Goal: Information Seeking & Learning: Learn about a topic

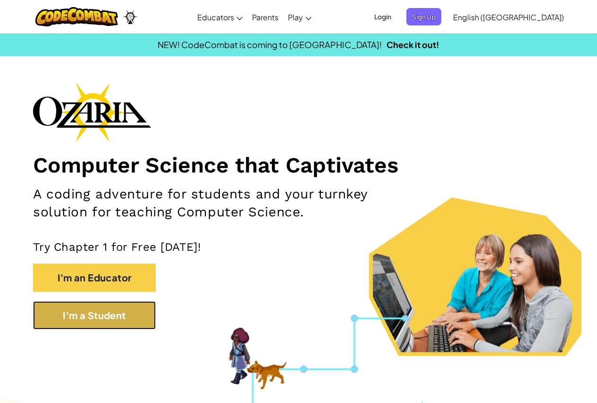
click at [95, 317] on button "I'm a Student" at bounding box center [94, 315] width 123 height 28
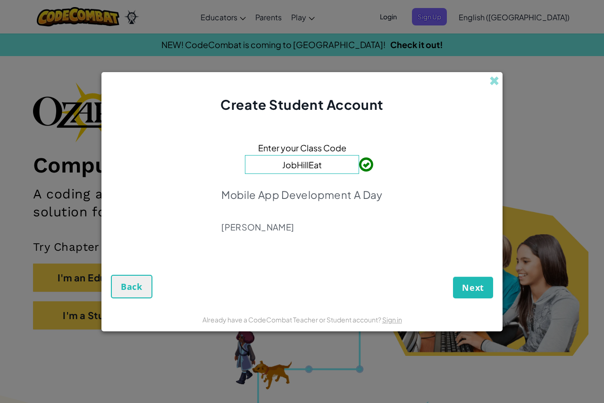
type input "JobHillEat"
click at [473, 289] on span "Next" at bounding box center [473, 287] width 22 height 11
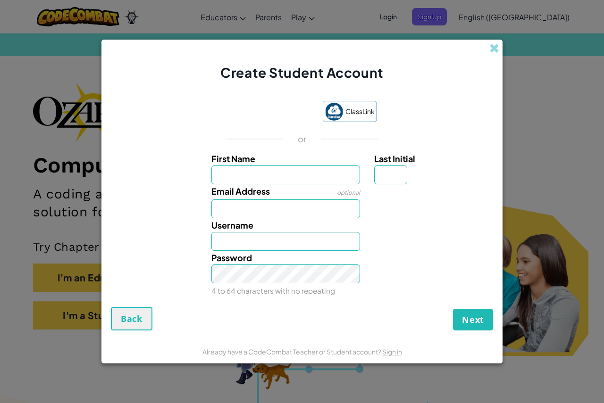
click at [231, 172] on input "First Name" at bounding box center [285, 175] width 149 height 19
type input "Trypp"
click at [380, 178] on input "Last Initial" at bounding box center [390, 175] width 33 height 19
type input "H"
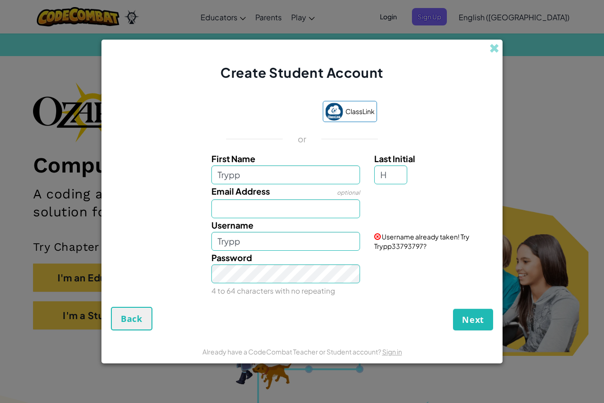
type input "TryppH"
click at [428, 65] on div "Create Student Account" at bounding box center [301, 61] width 401 height 42
click at [311, 209] on input "Email Address" at bounding box center [285, 209] width 149 height 19
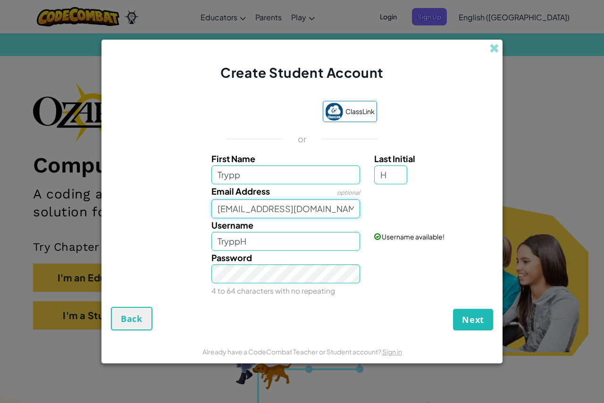
type input "s2273708@online.houstonisd.org"
click at [466, 327] on button "Next" at bounding box center [473, 320] width 40 height 22
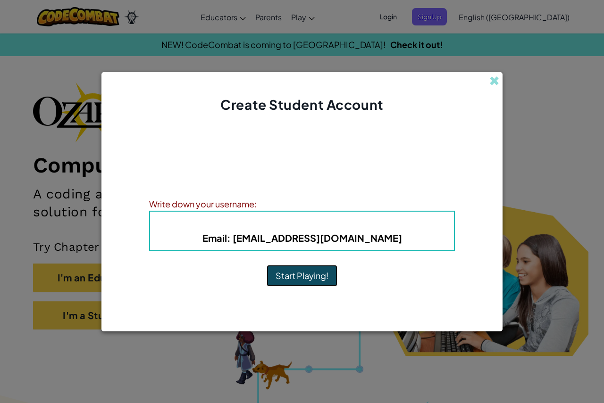
click at [304, 285] on button "Start Playing!" at bounding box center [302, 276] width 71 height 22
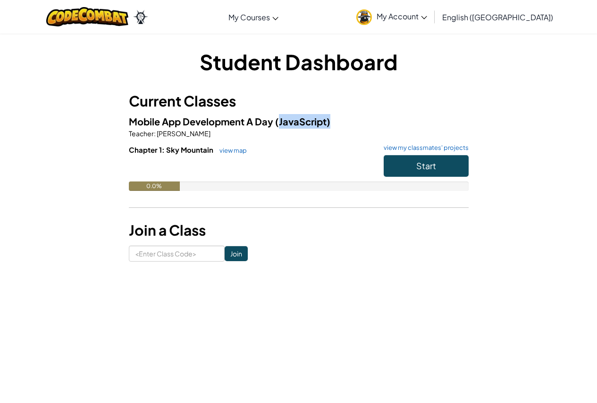
drag, startPoint x: 278, startPoint y: 121, endPoint x: 328, endPoint y: 120, distance: 50.5
click at [328, 120] on span "(JavaScript)" at bounding box center [302, 122] width 55 height 12
drag, startPoint x: 279, startPoint y: 118, endPoint x: 336, endPoint y: 122, distance: 57.2
click at [336, 122] on h5 "Mobile App Development A Day (JavaScript)" at bounding box center [299, 121] width 340 height 15
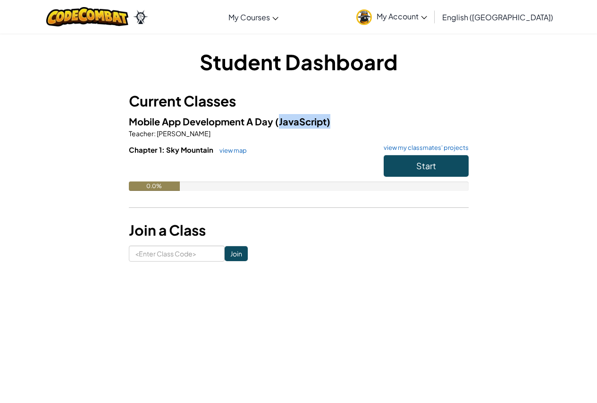
click at [336, 122] on h5 "Mobile App Development A Day (JavaScript)" at bounding box center [299, 121] width 340 height 15
click at [457, 61] on h1 "Student Dashboard" at bounding box center [299, 61] width 340 height 29
click at [419, 172] on button "Start" at bounding box center [426, 166] width 85 height 22
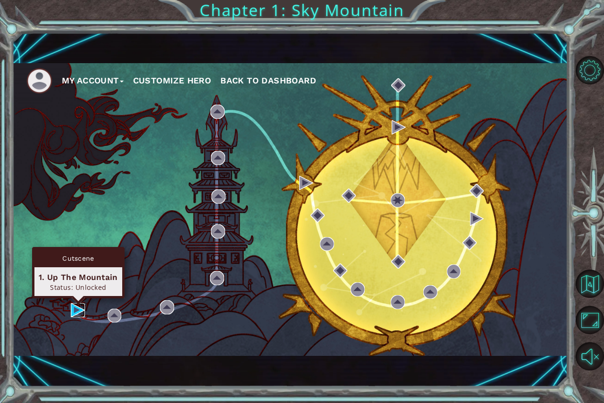
click at [79, 306] on img at bounding box center [78, 310] width 14 height 14
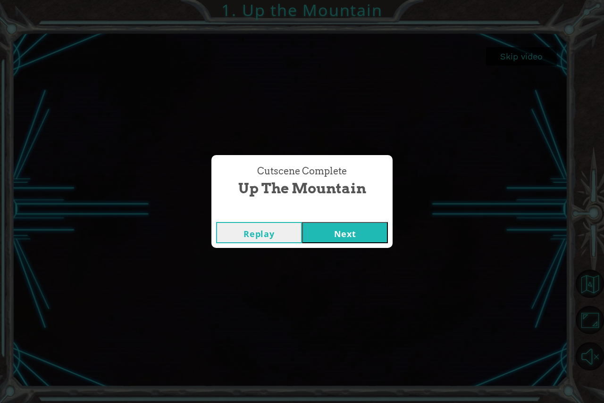
click at [354, 234] on button "Next" at bounding box center [345, 232] width 86 height 21
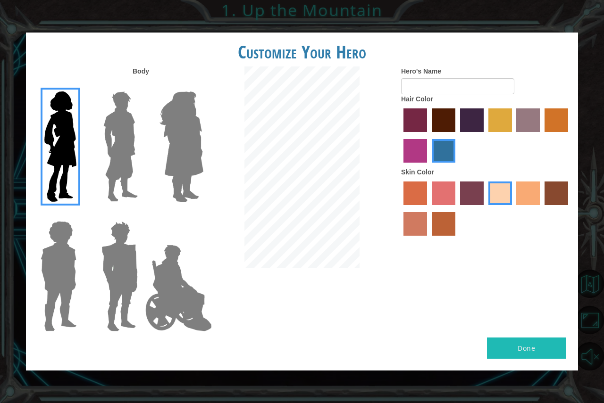
click at [178, 134] on img at bounding box center [181, 147] width 51 height 118
click at [203, 85] on input "Hero Amethyst" at bounding box center [203, 85] width 0 height 0
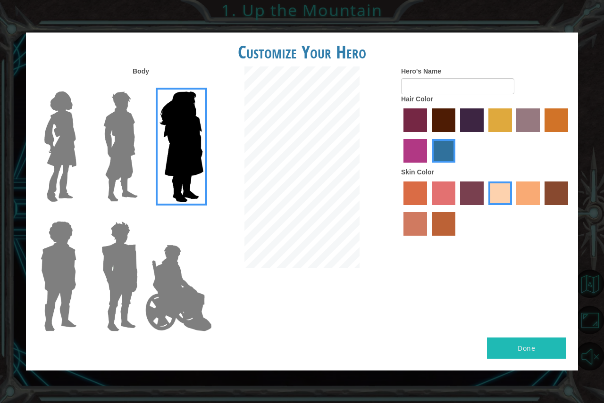
click at [123, 140] on img at bounding box center [121, 147] width 42 height 118
click at [142, 85] on input "Hero Lars" at bounding box center [142, 85] width 0 height 0
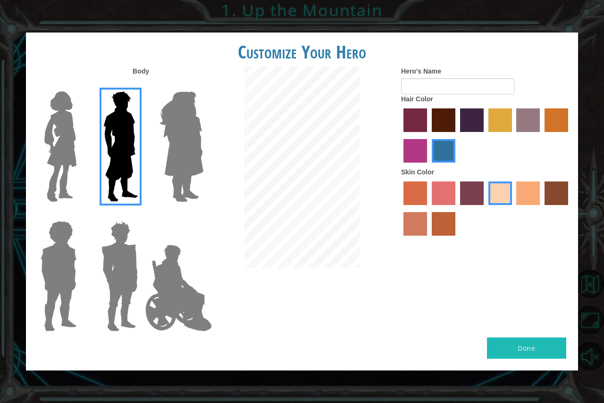
click at [43, 272] on img at bounding box center [58, 277] width 43 height 118
click at [80, 215] on input "Hero Steven" at bounding box center [80, 215] width 0 height 0
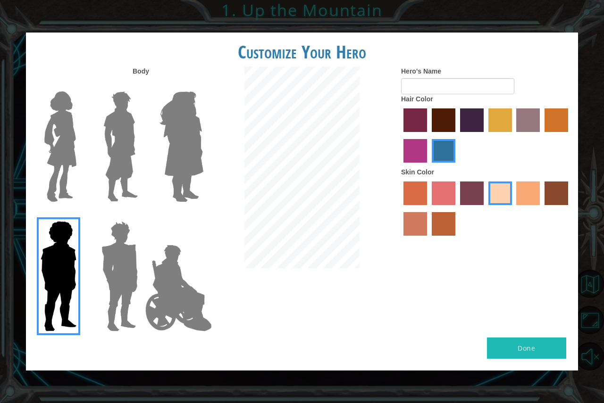
click at [113, 270] on img at bounding box center [120, 277] width 44 height 118
click at [142, 215] on input "Hero Garnet" at bounding box center [142, 215] width 0 height 0
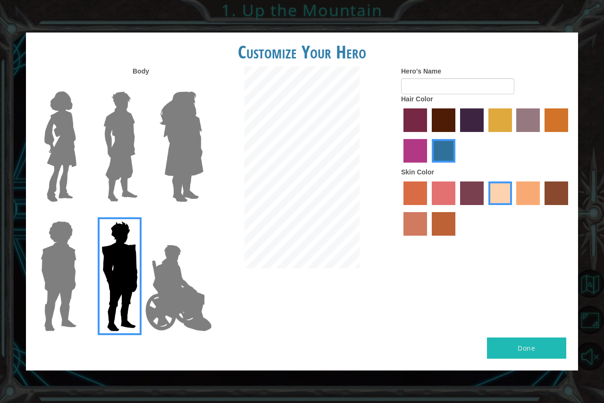
click at [162, 270] on img at bounding box center [179, 288] width 74 height 94
click at [203, 215] on input "Hero Jamie" at bounding box center [203, 215] width 0 height 0
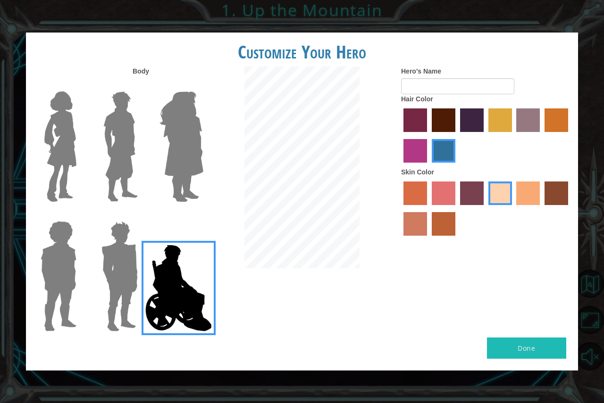
click at [113, 272] on img at bounding box center [120, 277] width 44 height 118
click at [142, 215] on input "Hero Garnet" at bounding box center [142, 215] width 0 height 0
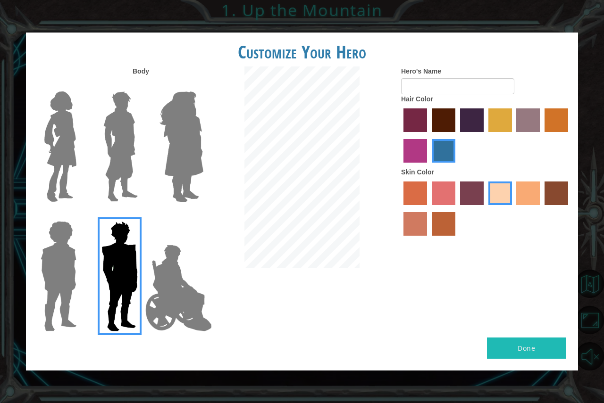
click at [116, 168] on img at bounding box center [121, 147] width 42 height 118
click at [142, 85] on input "Hero Lars" at bounding box center [142, 85] width 0 height 0
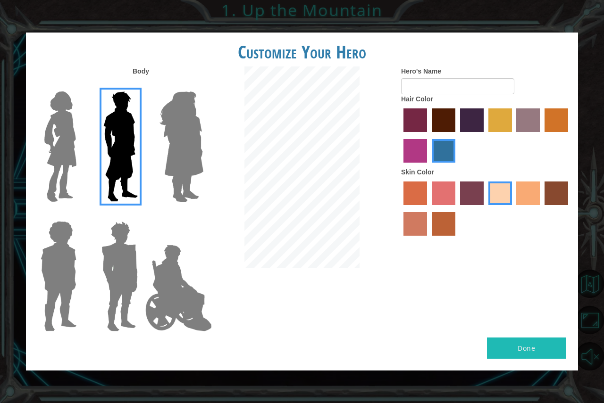
click at [180, 278] on img at bounding box center [179, 288] width 74 height 94
click at [203, 215] on input "Hero Jamie" at bounding box center [203, 215] width 0 height 0
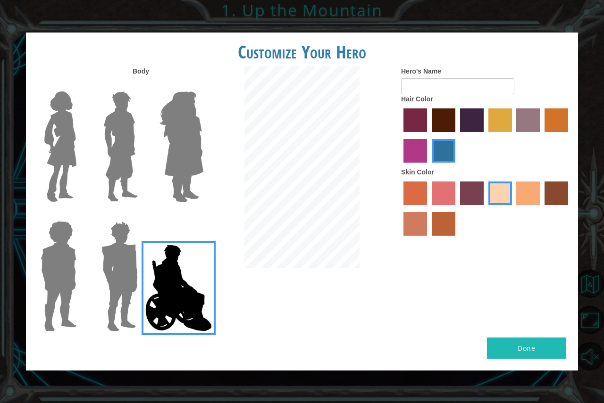
click at [121, 151] on img at bounding box center [121, 147] width 42 height 118
click at [142, 85] on input "Hero Lars" at bounding box center [142, 85] width 0 height 0
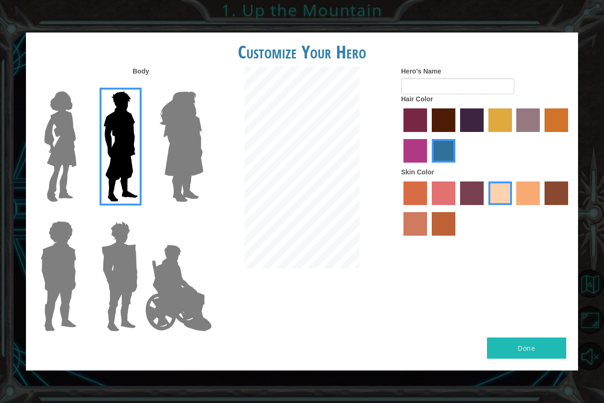
click at [414, 163] on label "medium red violet hair color" at bounding box center [415, 151] width 24 height 24
click at [569, 135] on input "medium red violet hair color" at bounding box center [569, 135] width 0 height 0
click at [453, 120] on label "maroon hair color" at bounding box center [444, 121] width 24 height 24
click at [428, 135] on input "maroon hair color" at bounding box center [428, 135] width 0 height 0
click at [465, 119] on label "hot purple hair color" at bounding box center [472, 121] width 24 height 24
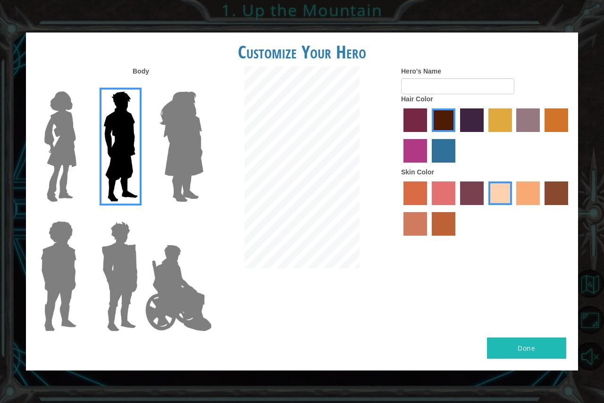
click at [457, 135] on input "hot purple hair color" at bounding box center [457, 135] width 0 height 0
click at [505, 119] on label "tulip tree hair color" at bounding box center [500, 121] width 24 height 24
click at [485, 135] on input "tulip tree hair color" at bounding box center [485, 135] width 0 height 0
click at [526, 117] on label "bazaar hair color" at bounding box center [528, 121] width 24 height 24
click at [513, 135] on input "bazaar hair color" at bounding box center [513, 135] width 0 height 0
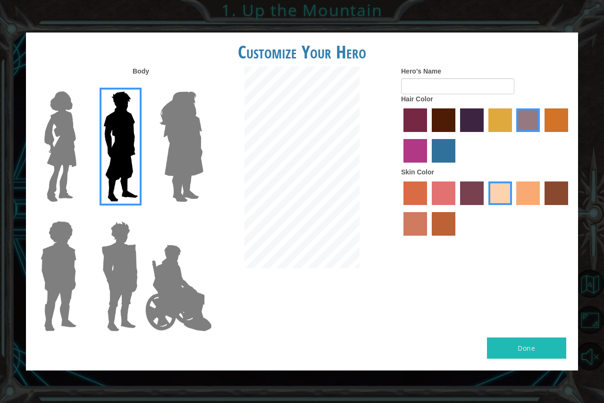
click at [552, 117] on label "gold drop hair color" at bounding box center [556, 121] width 24 height 24
click at [541, 135] on input "gold drop hair color" at bounding box center [541, 135] width 0 height 0
click at [443, 119] on label "maroon hair color" at bounding box center [444, 121] width 24 height 24
click at [428, 135] on input "maroon hair color" at bounding box center [428, 135] width 0 height 0
click at [405, 193] on label "sorbus skin color" at bounding box center [415, 194] width 24 height 24
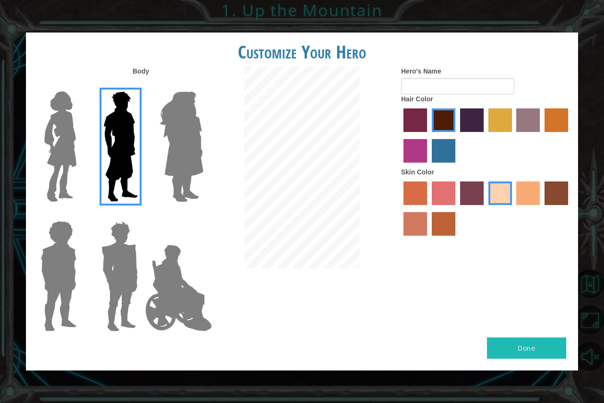
click at [400, 209] on input "sorbus skin color" at bounding box center [400, 209] width 0 height 0
click at [427, 193] on div at bounding box center [486, 209] width 170 height 61
click at [433, 193] on label "froly skin color" at bounding box center [444, 194] width 24 height 24
click at [428, 209] on input "froly skin color" at bounding box center [428, 209] width 0 height 0
click at [468, 194] on label "tosca skin color" at bounding box center [472, 194] width 24 height 24
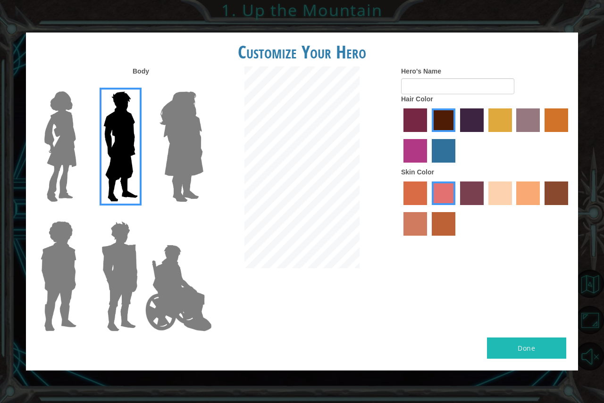
click at [457, 209] on input "tosca skin color" at bounding box center [457, 209] width 0 height 0
click at [502, 194] on label "sandy beach skin color" at bounding box center [500, 194] width 24 height 24
click at [485, 209] on input "sandy beach skin color" at bounding box center [485, 209] width 0 height 0
click at [532, 193] on label "tacao skin color" at bounding box center [528, 194] width 24 height 24
click at [513, 209] on input "tacao skin color" at bounding box center [513, 209] width 0 height 0
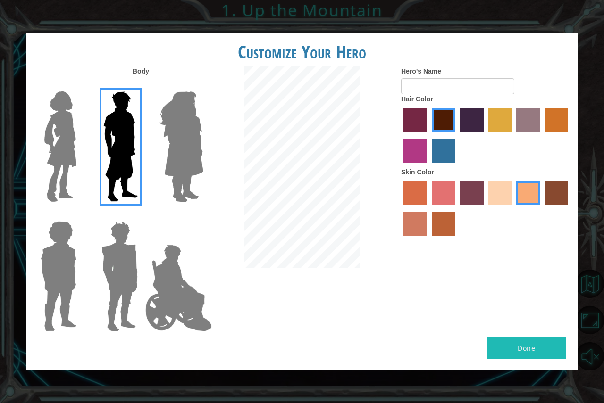
click at [561, 195] on label "karma skin color" at bounding box center [556, 194] width 24 height 24
click at [541, 209] on input "karma skin color" at bounding box center [541, 209] width 0 height 0
click at [439, 224] on label "smoke tree skin color" at bounding box center [444, 224] width 24 height 24
click at [428, 239] on input "smoke tree skin color" at bounding box center [428, 239] width 0 height 0
click at [426, 223] on label "burning sand skin color" at bounding box center [415, 224] width 24 height 24
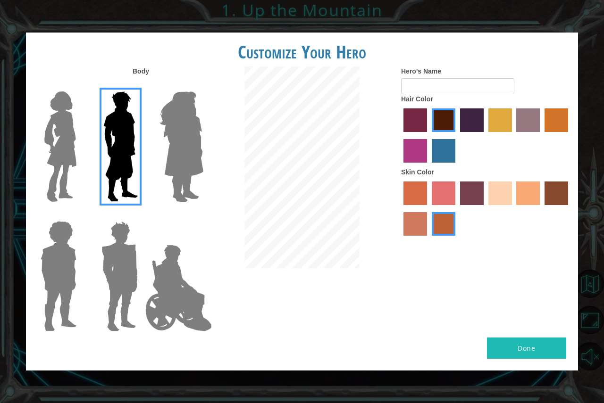
click at [569, 209] on input "burning sand skin color" at bounding box center [569, 209] width 0 height 0
click at [439, 190] on label "froly skin color" at bounding box center [444, 194] width 24 height 24
click at [428, 209] on input "froly skin color" at bounding box center [428, 209] width 0 height 0
click at [431, 88] on input "Hero's Name" at bounding box center [457, 86] width 113 height 16
click at [438, 82] on input "Hero's Name" at bounding box center [457, 86] width 113 height 16
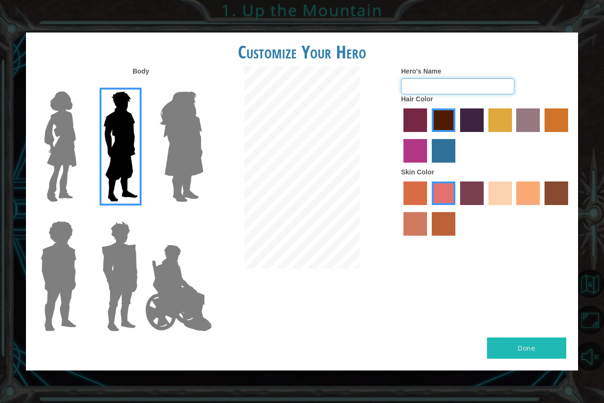
click at [429, 89] on input "Hero's Name" at bounding box center [457, 86] width 113 height 16
drag, startPoint x: 407, startPoint y: 81, endPoint x: 439, endPoint y: 86, distance: 32.5
click at [439, 86] on input "Hero's Name" at bounding box center [457, 86] width 113 height 16
click at [441, 87] on input "Hero's Name" at bounding box center [457, 86] width 113 height 16
click at [504, 193] on label "sandy beach skin color" at bounding box center [500, 194] width 24 height 24
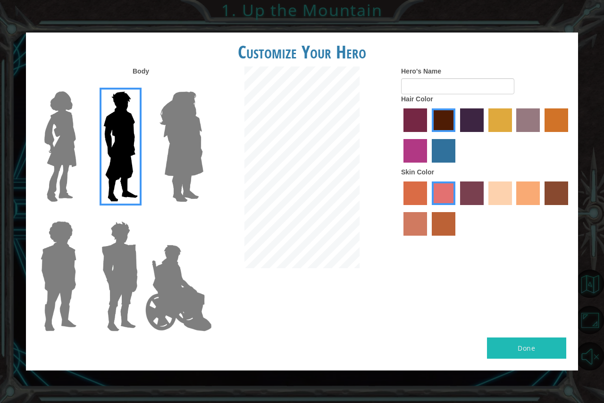
click at [485, 209] on input "sandy beach skin color" at bounding box center [485, 209] width 0 height 0
click at [447, 193] on label "froly skin color" at bounding box center [444, 194] width 24 height 24
click at [428, 209] on input "froly skin color" at bounding box center [428, 209] width 0 height 0
click at [126, 248] on img at bounding box center [120, 277] width 44 height 118
click at [142, 215] on input "Hero Garnet" at bounding box center [142, 215] width 0 height 0
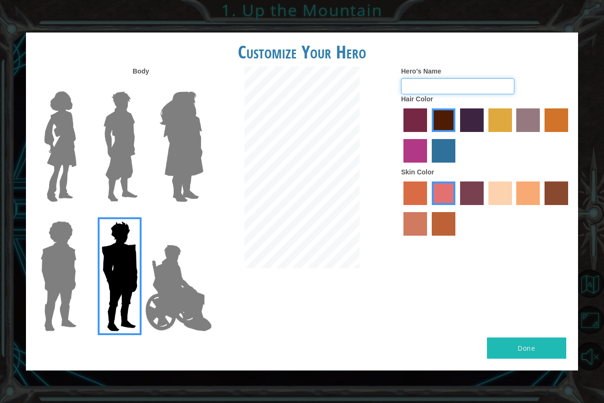
click at [402, 83] on input "Hero's Name" at bounding box center [457, 86] width 113 height 16
type input "b"
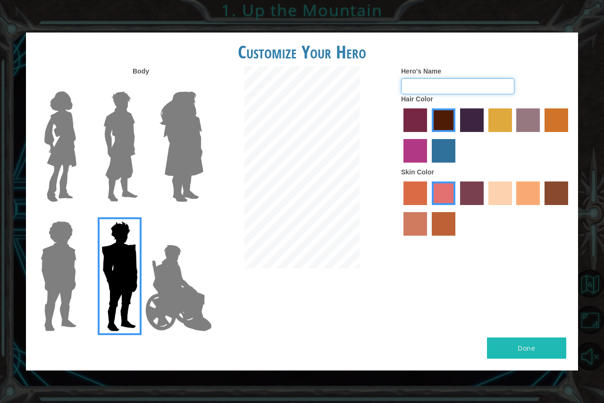
type input "b"
type input "Big T"
click at [57, 235] on img at bounding box center [58, 277] width 43 height 118
click at [80, 215] on input "Hero Steven" at bounding box center [80, 215] width 0 height 0
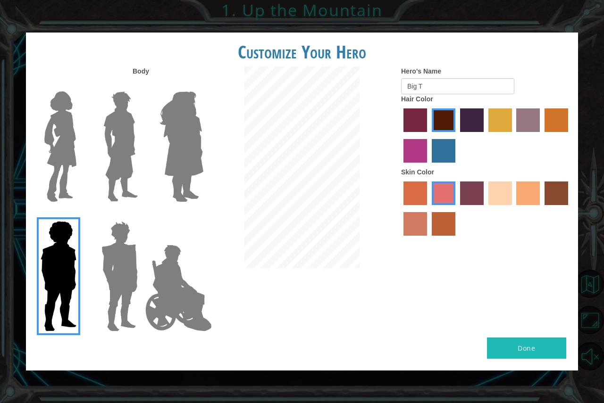
click at [112, 271] on img at bounding box center [120, 277] width 44 height 118
click at [142, 215] on input "Hero Garnet" at bounding box center [142, 215] width 0 height 0
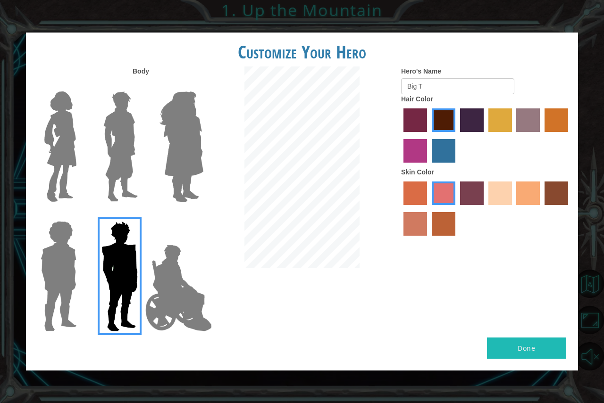
click at [113, 123] on img at bounding box center [121, 147] width 42 height 118
click at [142, 85] on input "Hero Lars" at bounding box center [142, 85] width 0 height 0
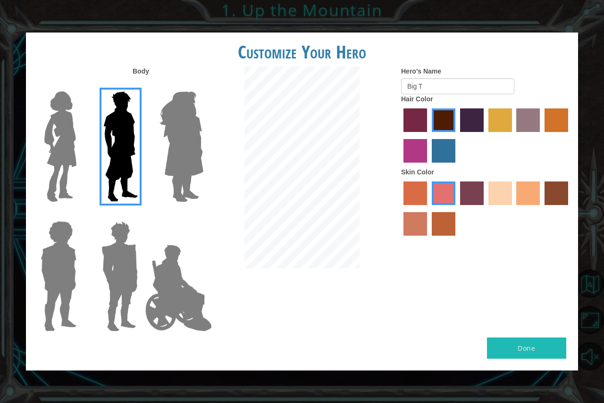
click at [119, 248] on img at bounding box center [120, 277] width 44 height 118
click at [142, 215] on input "Hero Garnet" at bounding box center [142, 215] width 0 height 0
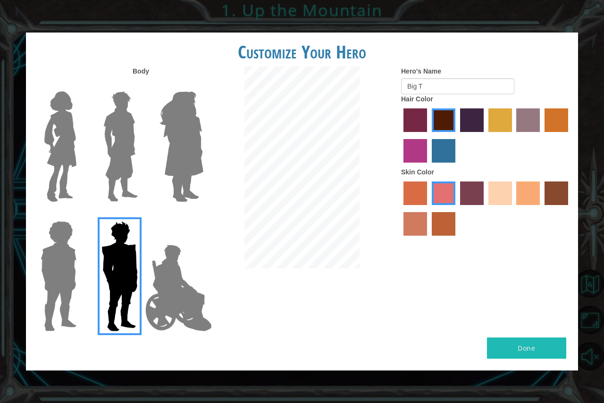
click at [120, 137] on img at bounding box center [121, 147] width 42 height 118
click at [142, 85] on input "Hero Lars" at bounding box center [142, 85] width 0 height 0
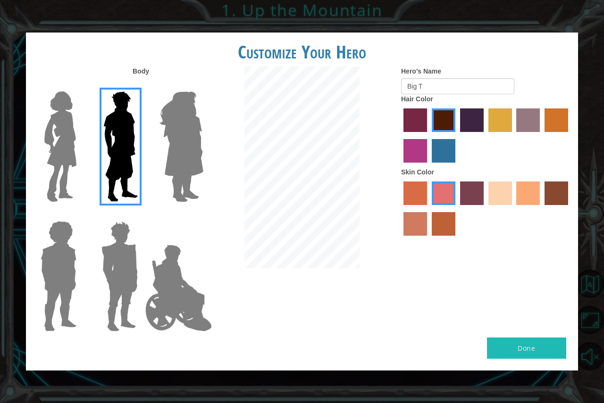
click at [418, 153] on label "medium red violet hair color" at bounding box center [415, 151] width 24 height 24
click at [569, 135] on input "medium red violet hair color" at bounding box center [569, 135] width 0 height 0
click at [456, 112] on div at bounding box center [486, 136] width 170 height 61
click at [461, 119] on label "hot purple hair color" at bounding box center [472, 121] width 24 height 24
click at [457, 135] on input "hot purple hair color" at bounding box center [457, 135] width 0 height 0
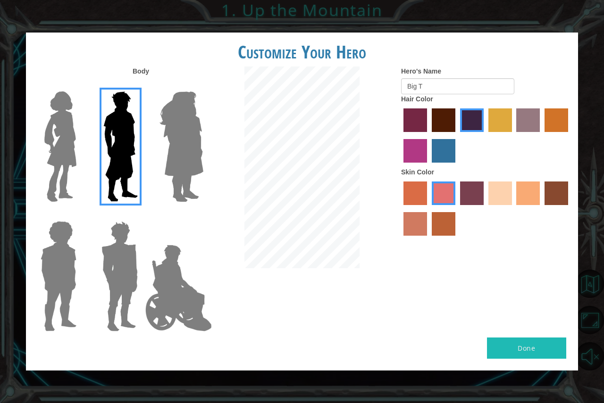
click at [564, 190] on label "karma skin color" at bounding box center [556, 194] width 24 height 24
click at [541, 209] on input "karma skin color" at bounding box center [541, 209] width 0 height 0
click at [437, 151] on label "lachmara hair color" at bounding box center [444, 151] width 24 height 24
click at [428, 166] on input "lachmara hair color" at bounding box center [428, 166] width 0 height 0
click at [512, 353] on button "Done" at bounding box center [526, 348] width 79 height 21
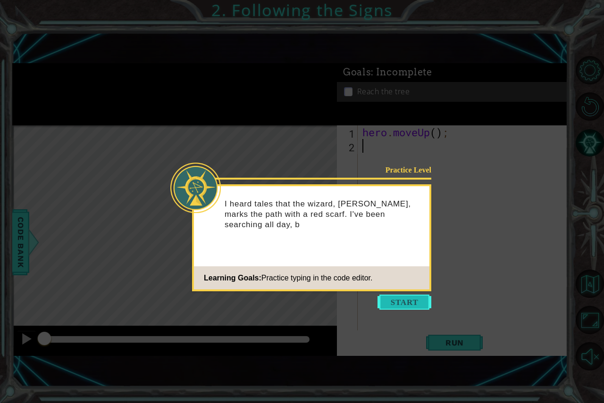
click at [387, 310] on button "Start" at bounding box center [404, 302] width 54 height 15
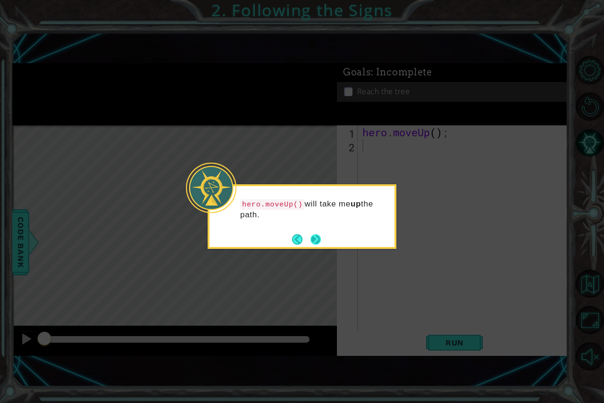
click at [317, 237] on button "Next" at bounding box center [315, 239] width 11 height 11
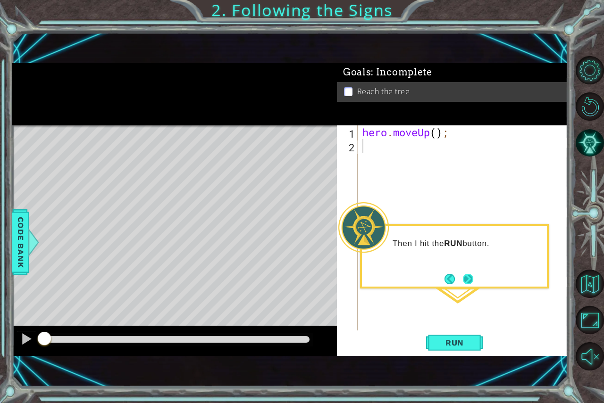
click at [472, 278] on button "Next" at bounding box center [468, 279] width 17 height 17
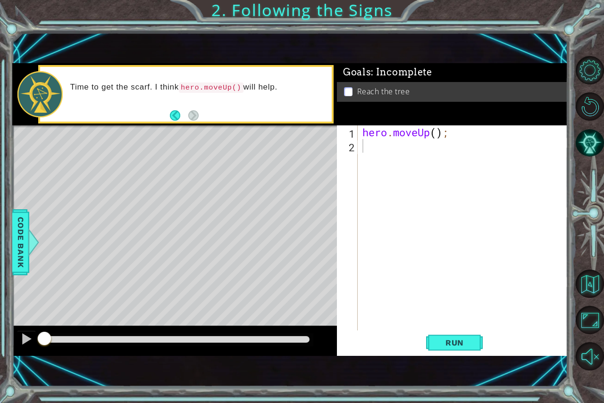
click at [376, 144] on div "hero . moveUp ( ) ;" at bounding box center [464, 242] width 209 height 233
click at [201, 88] on code "hero.moveUp()" at bounding box center [211, 88] width 65 height 10
drag, startPoint x: 190, startPoint y: 88, endPoint x: 247, endPoint y: 97, distance: 58.3
click at [247, 97] on div "Time to get the scarf. I think hero.moveUp() will help." at bounding box center [198, 94] width 268 height 34
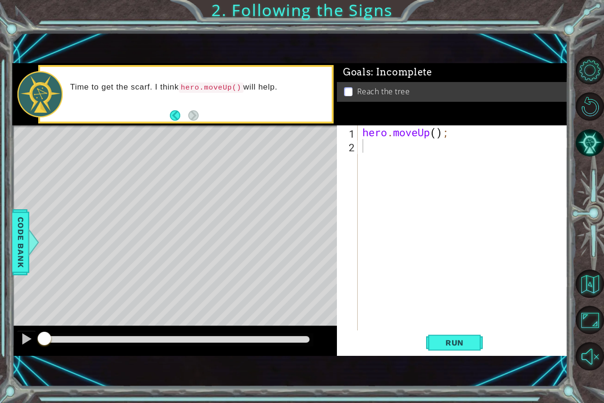
click at [409, 161] on div "hero . moveUp ( ) ;" at bounding box center [464, 242] width 209 height 233
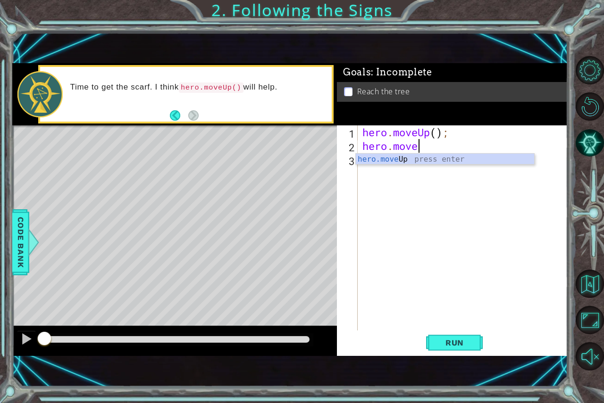
scroll to position [0, 2]
type textarea "hero.moveUp"
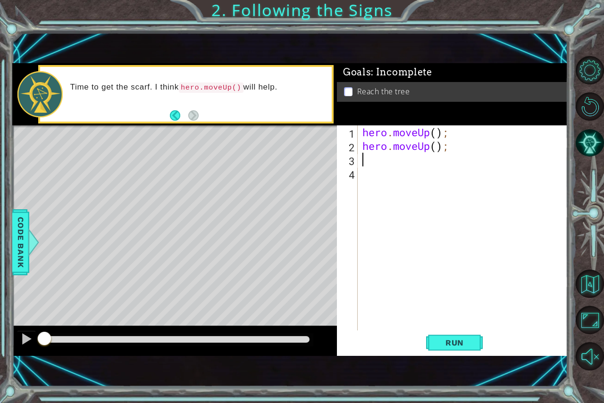
scroll to position [0, 0]
click at [450, 343] on span "Run" at bounding box center [454, 342] width 37 height 9
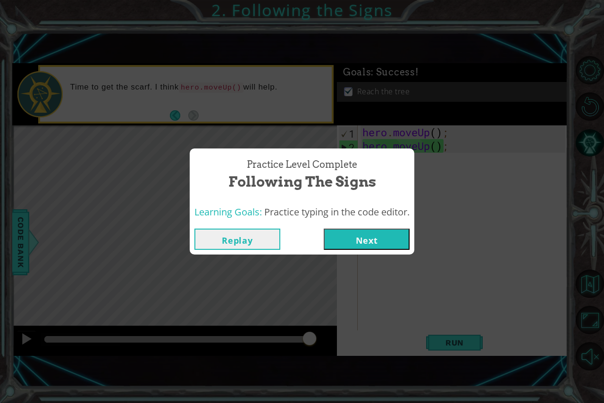
click at [379, 234] on button "Next" at bounding box center [367, 239] width 86 height 21
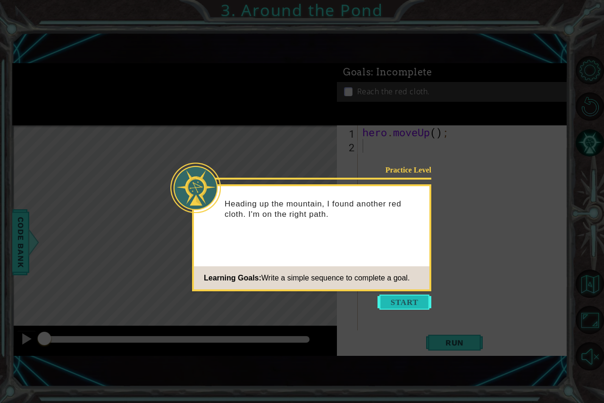
click at [397, 306] on button "Start" at bounding box center [404, 302] width 54 height 15
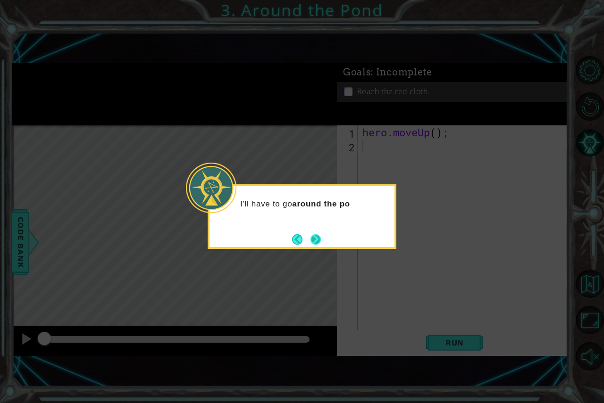
click at [313, 239] on button "Next" at bounding box center [315, 239] width 11 height 11
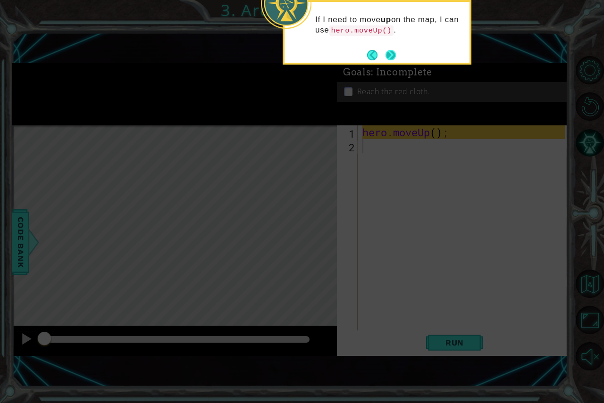
click at [393, 56] on button "Next" at bounding box center [390, 55] width 10 height 10
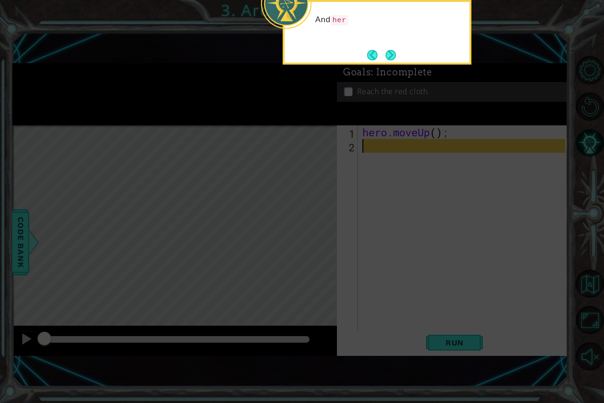
click at [393, 56] on button "Next" at bounding box center [390, 55] width 11 height 11
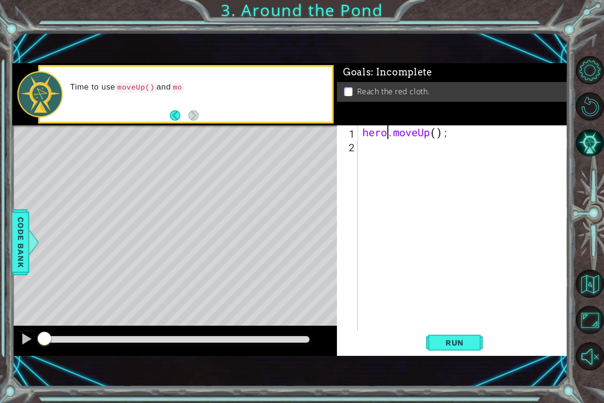
click at [385, 133] on div "hero . moveUp ( ) ;" at bounding box center [464, 242] width 209 height 233
click at [385, 133] on div "hero . moveUp ( ) ;" at bounding box center [462, 228] width 205 height 205
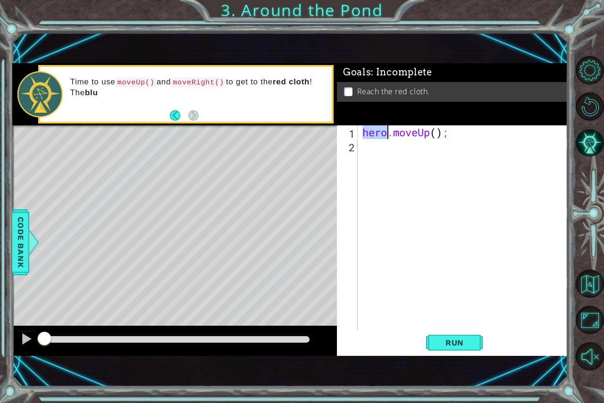
click at [385, 133] on div "hero . moveUp ( ) ;" at bounding box center [464, 242] width 209 height 233
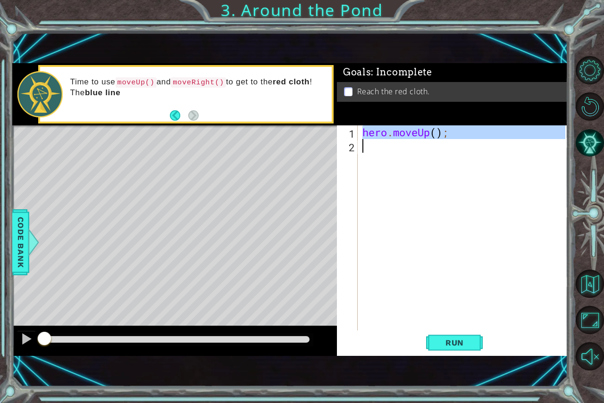
click at [385, 133] on div "hero . moveUp ( ) ;" at bounding box center [464, 242] width 209 height 233
click at [403, 129] on div "hero . moveUp ( ) ;" at bounding box center [462, 228] width 205 height 205
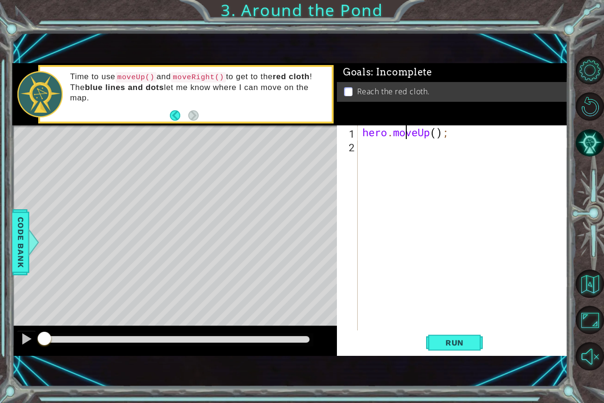
click at [376, 128] on div "hero . moveUp ( ) ;" at bounding box center [464, 242] width 209 height 233
click at [375, 131] on div "hero . moveUp ( ) ;" at bounding box center [464, 242] width 209 height 233
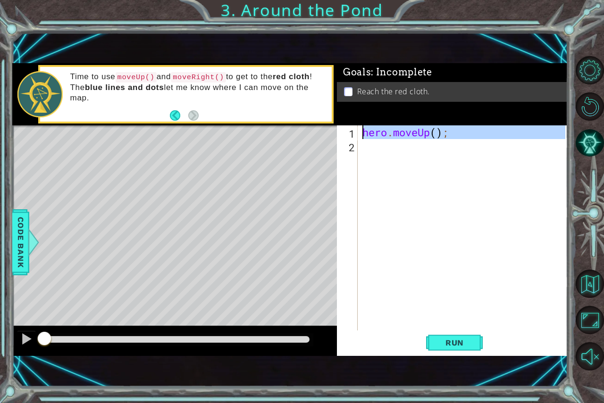
click at [375, 131] on div "hero . moveUp ( ) ;" at bounding box center [464, 242] width 209 height 233
click at [382, 132] on div "hero . moveUp ( ) ;" at bounding box center [462, 228] width 205 height 205
type textarea "hero.moveUp();"
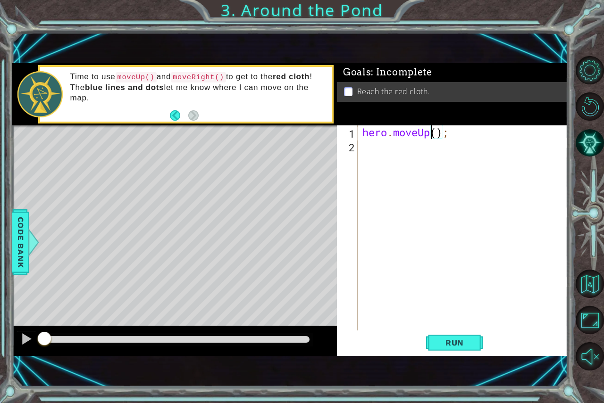
drag, startPoint x: 430, startPoint y: 130, endPoint x: 402, endPoint y: 130, distance: 27.8
click at [426, 130] on div "hero . moveUp ( ) ;" at bounding box center [464, 242] width 209 height 233
click at [399, 131] on div "hero . moveUp ( ) ;" at bounding box center [464, 242] width 209 height 233
click at [368, 128] on div "hero . moveUp ( ) ;" at bounding box center [464, 242] width 209 height 233
drag, startPoint x: 368, startPoint y: 128, endPoint x: 413, endPoint y: 135, distance: 46.4
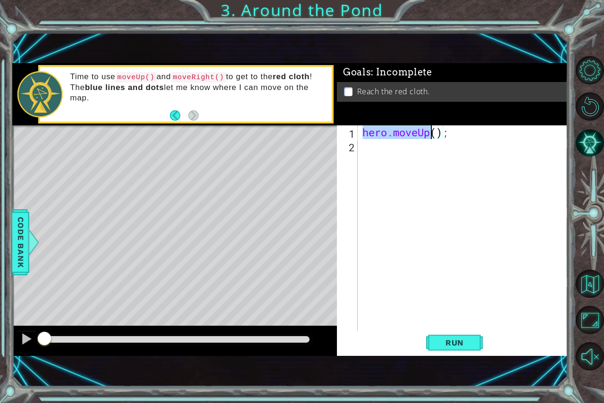
click at [413, 135] on div "hero . moveUp ( ) ;" at bounding box center [464, 242] width 209 height 233
click at [376, 150] on div "( ) ; hero . moveUp" at bounding box center [464, 242] width 209 height 233
type textarea "hero.moveUp();"
click at [374, 148] on div "hero . moveUp ( ) ;" at bounding box center [464, 242] width 209 height 233
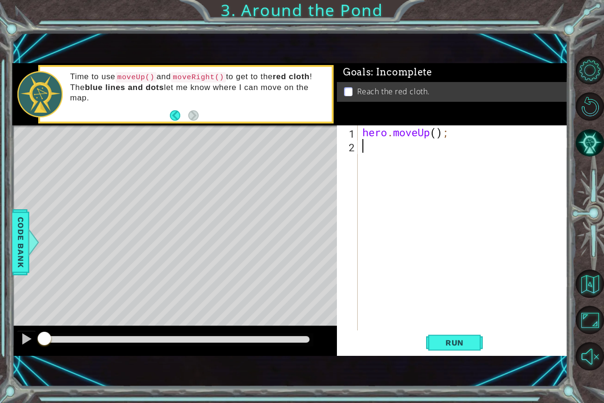
paste textarea "hero.moveUp"
type textarea "hero.moveUp"
click at [403, 172] on div "hero . moveUp ( ) ; hero . moveUp" at bounding box center [464, 242] width 209 height 233
paste textarea "hero.moveUp"
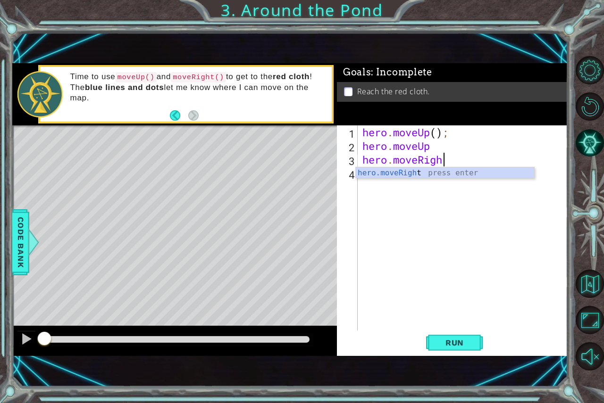
type textarea "hero.moveRight"
click at [384, 184] on div "hero . moveUp ( ) ; hero . moveUp hero . moveRight" at bounding box center [464, 242] width 209 height 233
paste textarea "hero.moveUp"
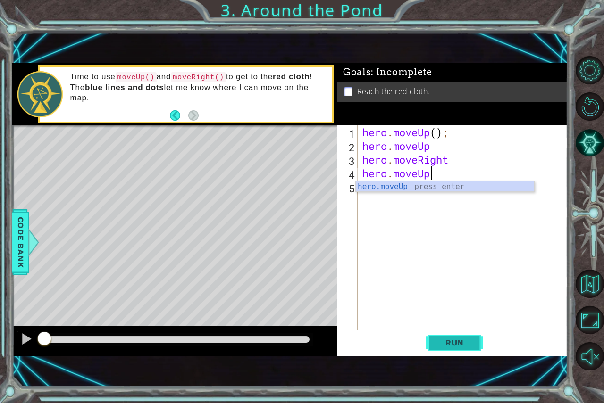
click at [455, 337] on button "Run" at bounding box center [454, 342] width 57 height 23
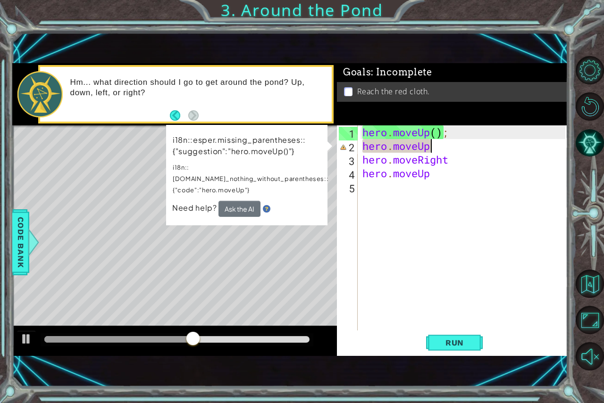
click at [439, 146] on div "hero . moveUp ( ) ; hero . moveUp hero . moveRight hero . moveUp" at bounding box center [464, 242] width 209 height 233
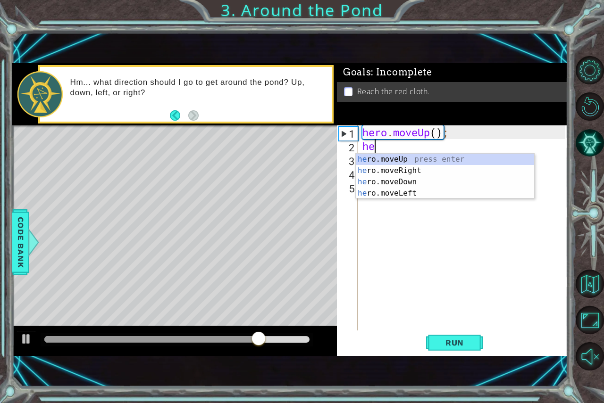
type textarea "h"
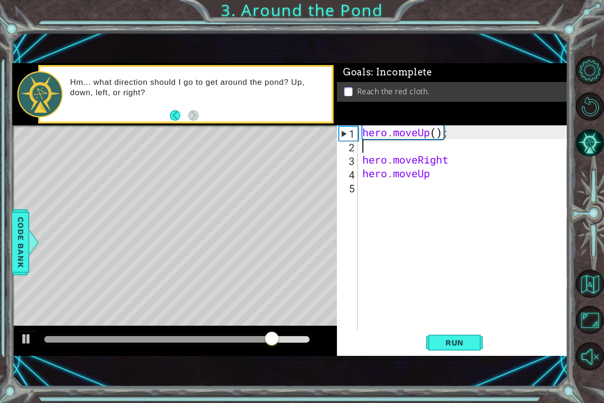
type textarea "hero.moveUp();"
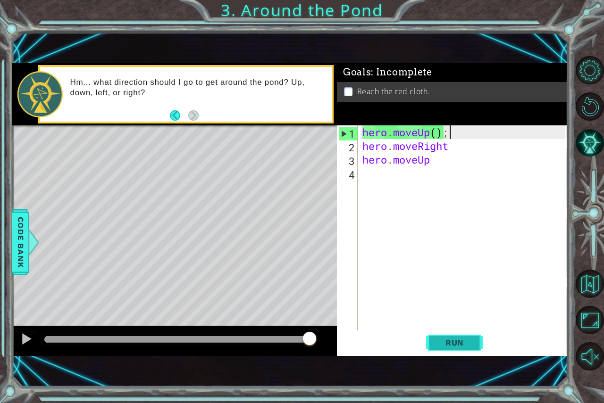
click at [458, 341] on span "Run" at bounding box center [454, 342] width 37 height 9
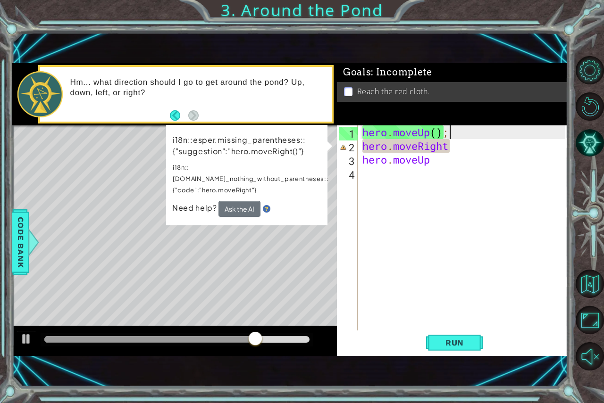
click at [379, 198] on div "hero . moveUp ( ) ; hero . moveRight hero . moveUp" at bounding box center [464, 242] width 209 height 233
click at [461, 150] on div "hero . moveUp ( ) ; hero . moveRight hero . moveUp" at bounding box center [464, 242] width 209 height 233
click at [433, 130] on div "hero . moveUp ( ) ; hero . moveRight hero . moveUp" at bounding box center [464, 242] width 209 height 233
click at [442, 131] on div "hero . moveUp ( ) ; hero . moveRight hero . moveUp" at bounding box center [464, 242] width 209 height 233
drag, startPoint x: 432, startPoint y: 131, endPoint x: 452, endPoint y: 130, distance: 19.4
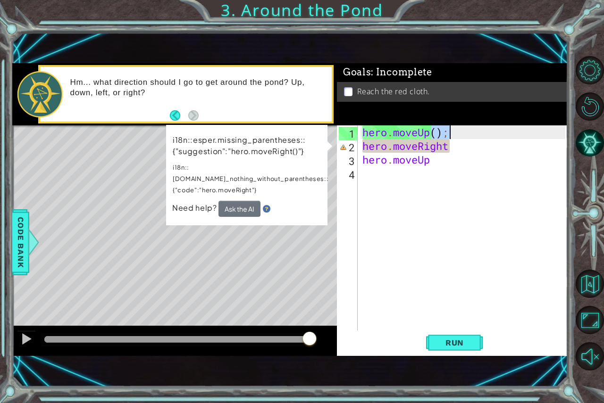
click at [452, 130] on div "hero . moveUp ( ) ; hero . moveRight hero . moveUp" at bounding box center [464, 242] width 209 height 233
click at [461, 146] on div "hero . moveUp ( ) ; hero . moveRight hero . moveUp" at bounding box center [464, 242] width 209 height 233
paste textarea "();"
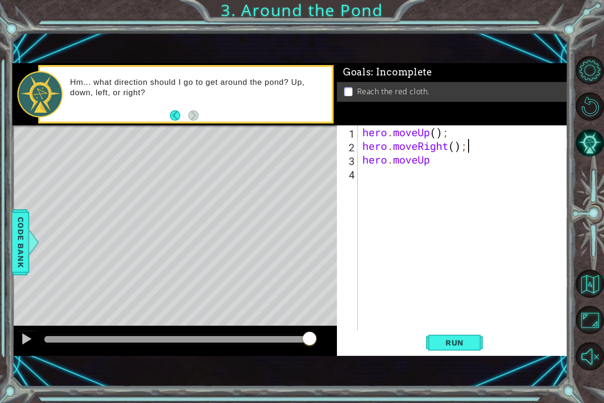
click at [454, 163] on div "hero . moveUp ( ) ; hero . moveRight ( ) ; hero . moveUp" at bounding box center [464, 242] width 209 height 233
paste textarea "();"
type textarea "hero.moveUp();"
click at [366, 160] on div "hero . moveUp ( ) ; hero . moveRight ( ) ; hero . moveUp ( ) ;" at bounding box center [464, 242] width 209 height 233
drag, startPoint x: 366, startPoint y: 160, endPoint x: 461, endPoint y: 161, distance: 95.3
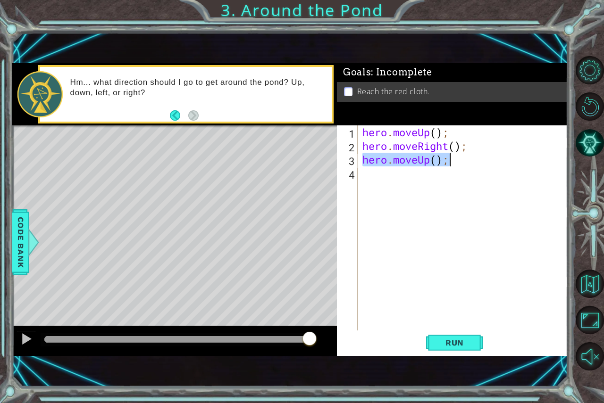
click at [461, 161] on div "hero . moveUp ( ) ; hero . moveRight ( ) ; hero . moveUp ( ) ;" at bounding box center [464, 242] width 209 height 233
click at [434, 178] on div "hero . moveUp ( ) ; hero . moveRight ( ) ; hero . moveUp ( ) ;" at bounding box center [464, 242] width 209 height 233
paste textarea "hero.moveUp();"
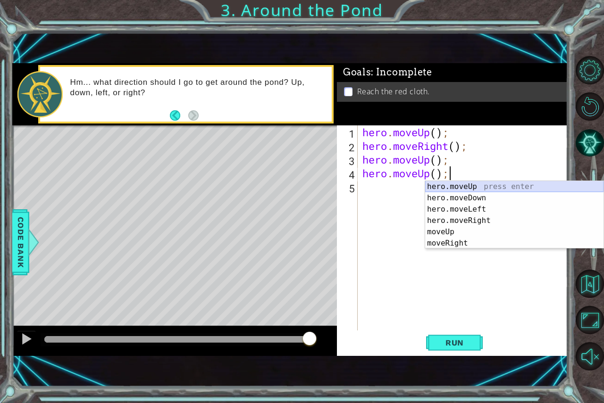
click at [464, 182] on div "hero.moveUp press enter hero.moveDown press enter hero.moveLeft press enter her…" at bounding box center [514, 226] width 178 height 91
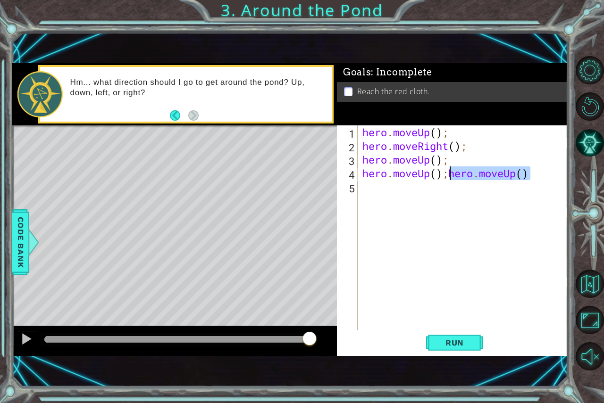
drag, startPoint x: 543, startPoint y: 171, endPoint x: 451, endPoint y: 173, distance: 92.5
click at [451, 173] on div "hero . moveUp ( ) ; hero . moveRight ( ) ; hero . moveUp ( ) ; hero . moveUp ( …" at bounding box center [464, 242] width 209 height 233
type textarea "hero.moveUp();"
click at [458, 349] on button "Run" at bounding box center [454, 342] width 57 height 23
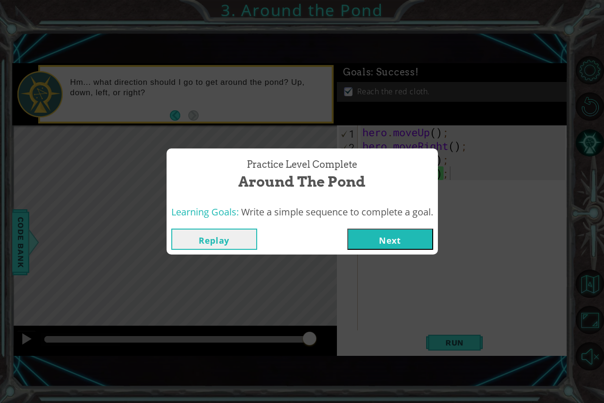
click at [384, 237] on button "Next" at bounding box center [390, 239] width 86 height 21
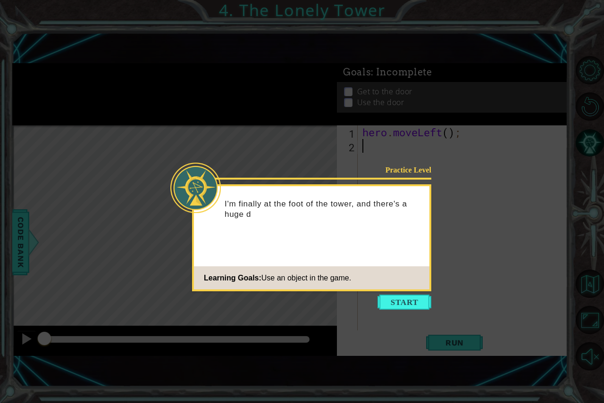
click at [397, 300] on button "Start" at bounding box center [404, 302] width 54 height 15
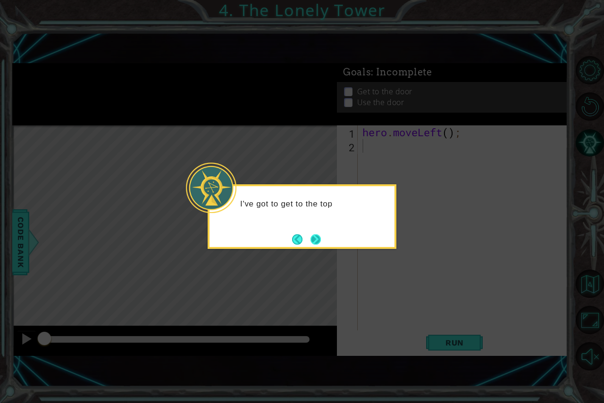
click at [321, 238] on button "Next" at bounding box center [315, 239] width 17 height 17
click at [321, 238] on button "Next" at bounding box center [315, 239] width 11 height 11
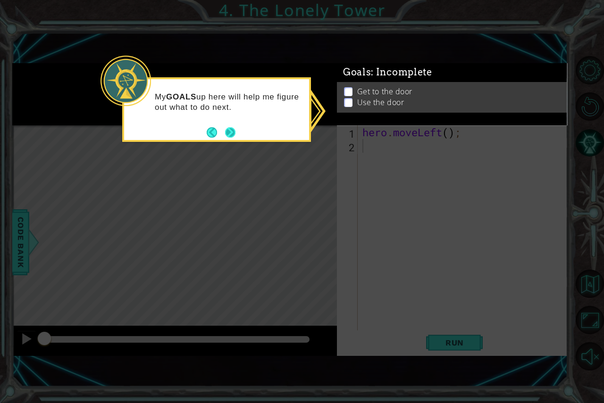
click at [234, 129] on button "Next" at bounding box center [230, 132] width 10 height 10
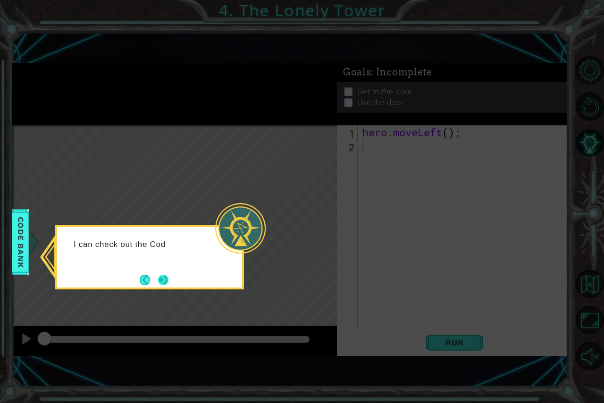
click at [159, 281] on button "Next" at bounding box center [163, 280] width 10 height 10
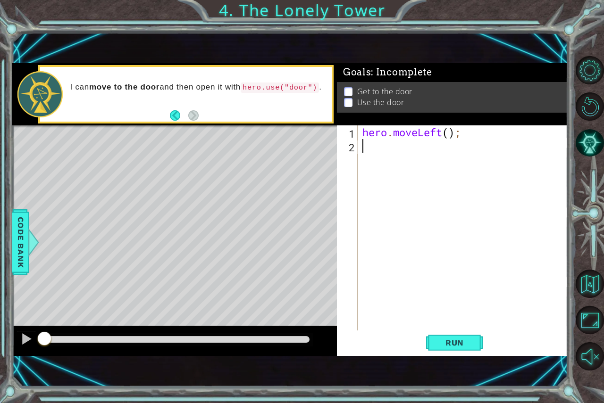
click at [377, 134] on div "hero . moveLeft ( ) ;" at bounding box center [464, 242] width 209 height 233
type textarea "hero.moveLeft();"
drag, startPoint x: 377, startPoint y: 134, endPoint x: 454, endPoint y: 129, distance: 77.1
click at [454, 129] on div "hero . moveLeft ( ) ;" at bounding box center [464, 242] width 209 height 233
click at [412, 151] on div "hero . moveLeft ( ) ;" at bounding box center [464, 242] width 209 height 233
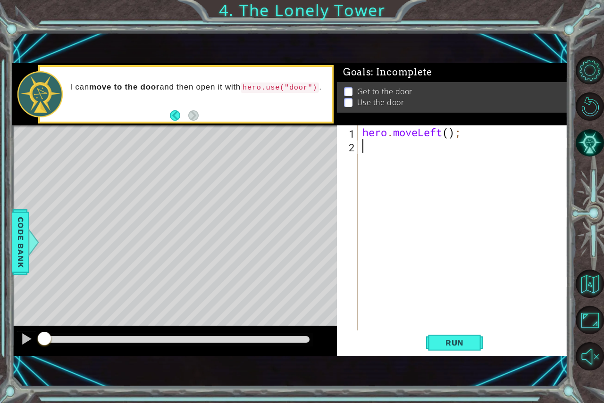
paste textarea "hero.moveLeft();"
type textarea "hero.moveLeft();"
click at [396, 165] on div "hero . moveLeft ( ) ; hero . moveLeft ( ) ;" at bounding box center [464, 242] width 209 height 233
paste textarea "hero.moveLeft();"
click at [432, 158] on div "hero . moveLeft ( ) ; hero . moveLeft ( ) ; hero . moveLeft ( ) ;" at bounding box center [464, 242] width 209 height 233
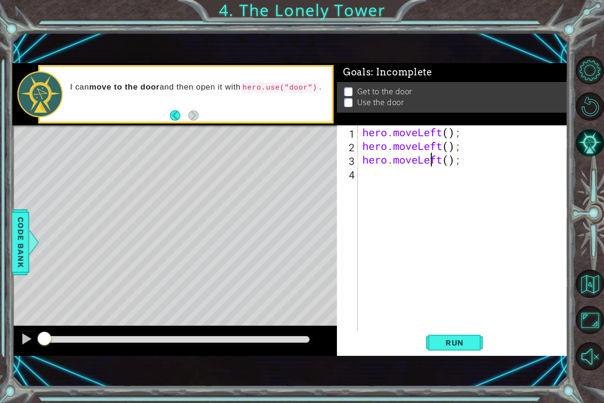
click at [432, 158] on div "hero . moveLeft ( ) ; hero . moveLeft ( ) ; hero . moveLeft ( ) ;" at bounding box center [464, 242] width 209 height 233
click at [432, 158] on div "hero . moveLeft ( ) ; hero . moveLeft ( ) ; hero . moveLeft ( ) ;" at bounding box center [462, 228] width 205 height 205
click at [443, 161] on div "hero . moveLeft ( ) ; hero . moveLeft ( ) ; hero . moveLeft ( ) ;" at bounding box center [464, 242] width 209 height 233
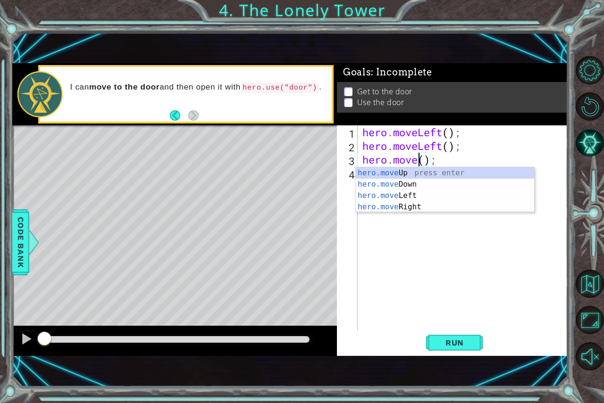
scroll to position [0, 3]
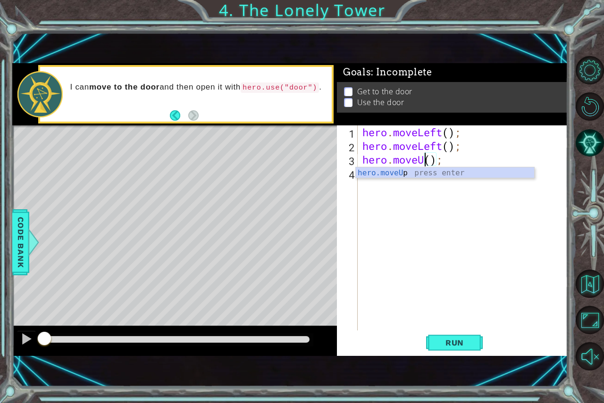
type textarea "hero.moveUp();"
click at [431, 187] on div "hero . moveLeft ( ) ; hero . moveLeft ( ) ; hero . moveUp ( ) ;" at bounding box center [464, 242] width 209 height 233
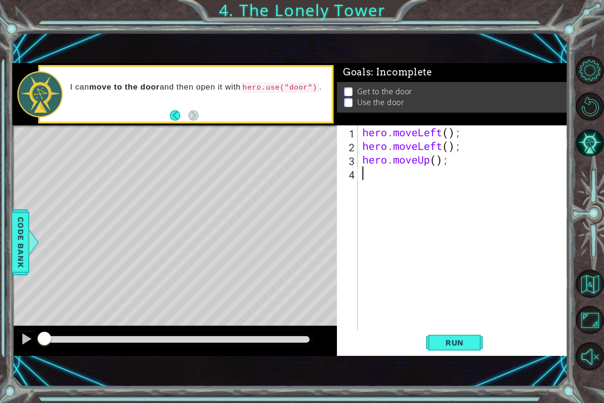
scroll to position [0, 0]
paste textarea "hero.moveLeft();"
type textarea "hero.moveLeft();"
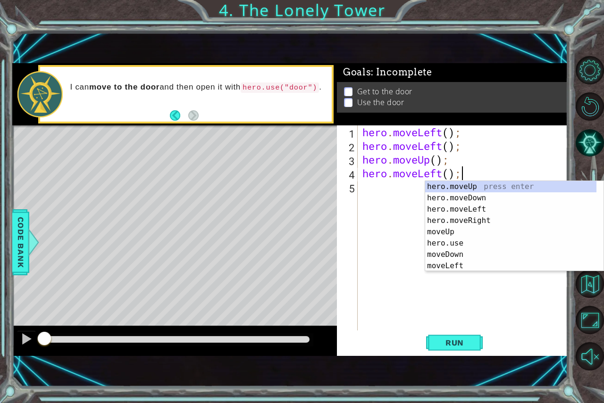
click at [361, 185] on div "hero . moveLeft ( ) ; hero . moveLeft ( ) ; hero . moveUp ( ) ; hero . moveLeft…" at bounding box center [464, 242] width 209 height 233
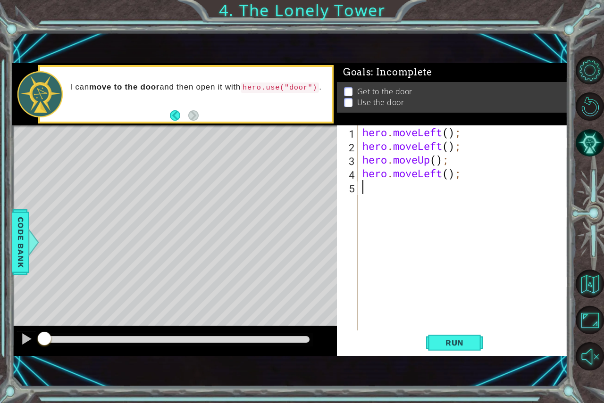
click at [377, 195] on div "hero . moveLeft ( ) ; hero . moveLeft ( ) ; hero . moveUp ( ) ; hero . moveLeft…" at bounding box center [464, 242] width 209 height 233
click at [441, 172] on div "hero . moveLeft ( ) ; hero . moveLeft ( ) ; hero . moveUp ( ) ; hero . moveLeft…" at bounding box center [464, 242] width 209 height 233
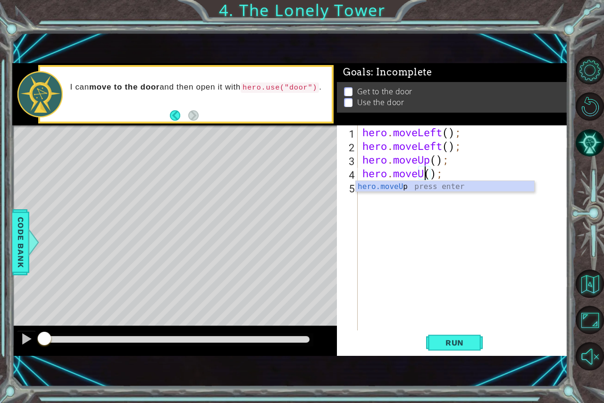
scroll to position [0, 3]
type textarea "hero.moveUp();"
click at [378, 203] on div "hero . moveLeft ( ) ; hero . moveLeft ( ) ; hero . moveUp ( ) ; hero . moveUp (…" at bounding box center [464, 242] width 209 height 233
paste textarea "hero.moveLeft();"
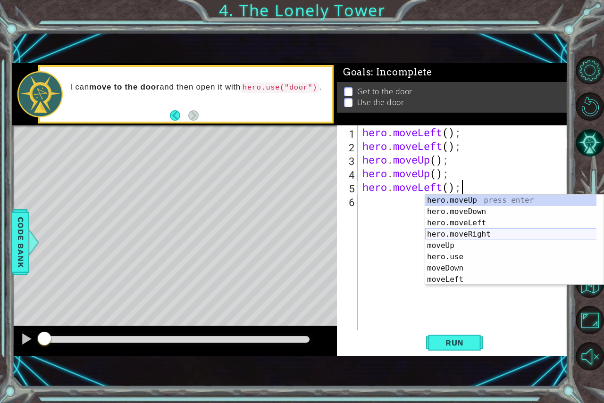
click at [460, 231] on div "hero.moveUp press enter hero.moveDown press enter hero.moveLeft press enter her…" at bounding box center [514, 251] width 178 height 113
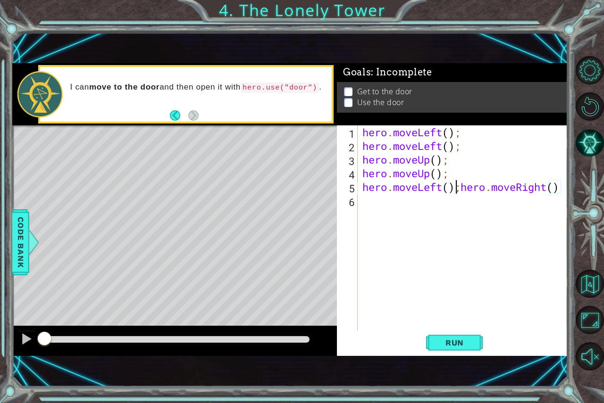
click at [455, 185] on div "hero . moveLeft ( ) ; hero . moveLeft ( ) ; hero . moveUp ( ) ; hero . moveUp (…" at bounding box center [464, 242] width 209 height 233
drag, startPoint x: 460, startPoint y: 184, endPoint x: 363, endPoint y: 188, distance: 96.8
click at [363, 188] on div "hero . moveLeft ( ) ; hero . moveLeft ( ) ; hero . moveUp ( ) ; hero . moveUp (…" at bounding box center [464, 242] width 209 height 233
type textarea "hero.moveRight()"
click at [395, 199] on div "hero . moveLeft ( ) ; hero . moveLeft ( ) ; hero . moveUp ( ) ; hero . moveUp (…" at bounding box center [464, 242] width 209 height 233
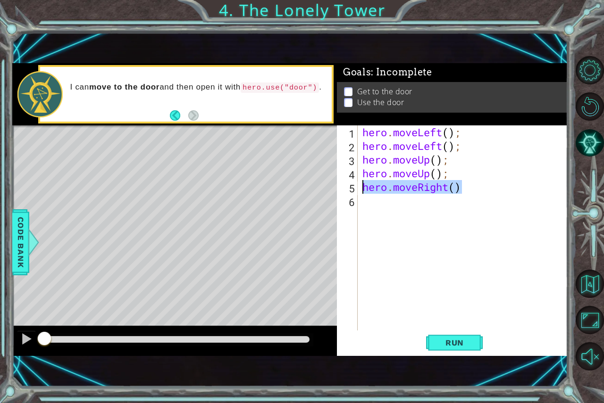
drag, startPoint x: 467, startPoint y: 188, endPoint x: 362, endPoint y: 188, distance: 104.3
click at [362, 188] on div "hero . moveLeft ( ) ; hero . moveLeft ( ) ; hero . moveUp ( ) ; hero . moveUp (…" at bounding box center [464, 242] width 209 height 233
type textarea "hero.moveRight()"
click at [376, 208] on div "hero . moveLeft ( ) ; hero . moveLeft ( ) ; hero . moveUp ( ) ; hero . moveUp (…" at bounding box center [464, 242] width 209 height 233
paste textarea "hero.moveRight()"
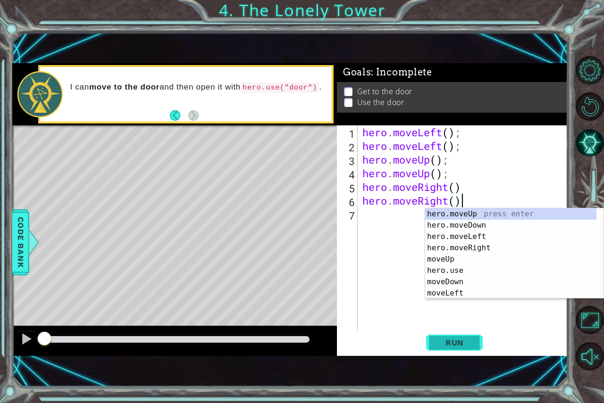
type textarea "hero.moveRight()"
click at [447, 342] on span "Run" at bounding box center [454, 342] width 37 height 9
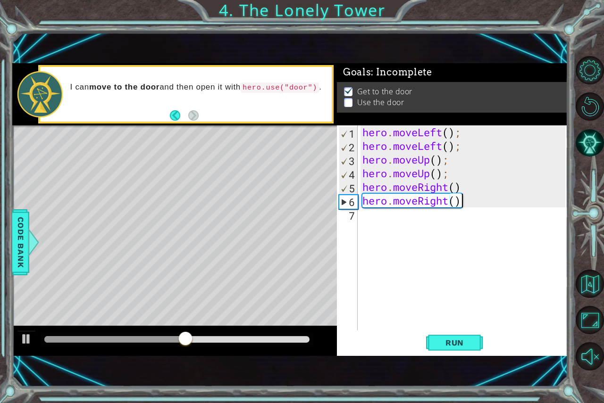
click at [386, 222] on div "hero . moveLeft ( ) ; hero . moveLeft ( ) ; hero . moveUp ( ) ; hero . moveUp (…" at bounding box center [464, 242] width 209 height 233
paste textarea "hero.moveRight()"
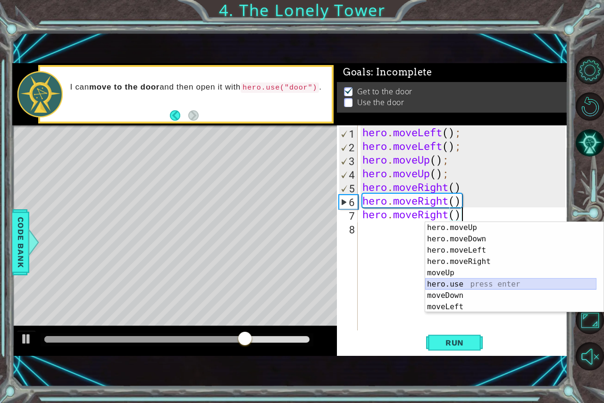
click at [450, 283] on div "hero.moveUp press enter hero.moveDown press enter hero.moveLeft press enter her…" at bounding box center [510, 278] width 171 height 113
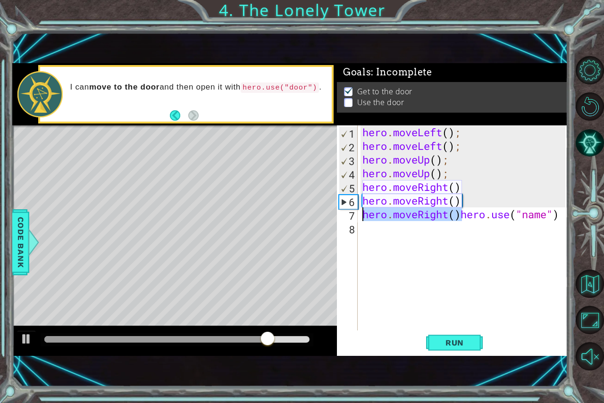
drag, startPoint x: 461, startPoint y: 216, endPoint x: 329, endPoint y: 219, distance: 132.2
click at [329, 219] on div "1 ההההההההההההההההההההההההההההההההההההההההההההההההההההההההההההההההההההההההההההה…" at bounding box center [290, 209] width 556 height 293
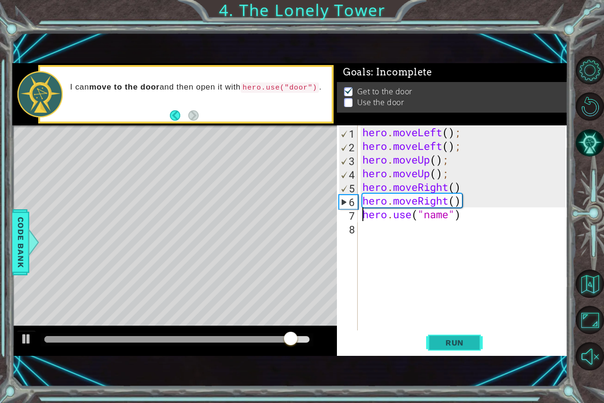
click at [469, 343] on span "Run" at bounding box center [454, 342] width 37 height 9
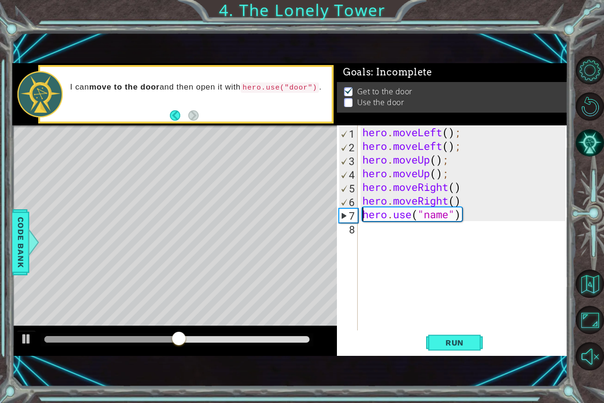
click at [444, 219] on div "hero . moveLeft ( ) ; hero . moveLeft ( ) ; hero . moveUp ( ) ; hero . moveUp (…" at bounding box center [464, 242] width 209 height 233
click at [447, 216] on div "hero . moveLeft ( ) ; hero . moveLeft ( ) ; hero . moveUp ( ) ; hero . moveUp (…" at bounding box center [464, 242] width 209 height 233
type textarea "hero.use("door")"
click at [459, 350] on button "Run" at bounding box center [454, 342] width 57 height 23
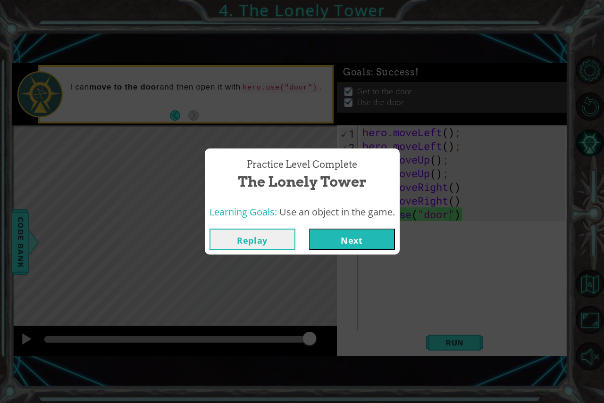
click at [351, 241] on button "Next" at bounding box center [352, 239] width 86 height 21
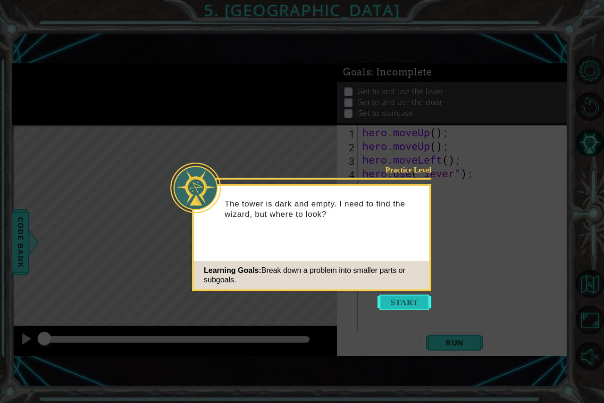
click at [399, 303] on button "Start" at bounding box center [404, 302] width 54 height 15
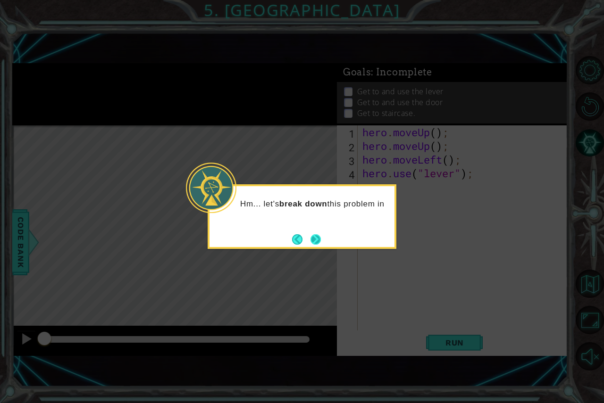
click at [317, 235] on button "Next" at bounding box center [315, 239] width 11 height 11
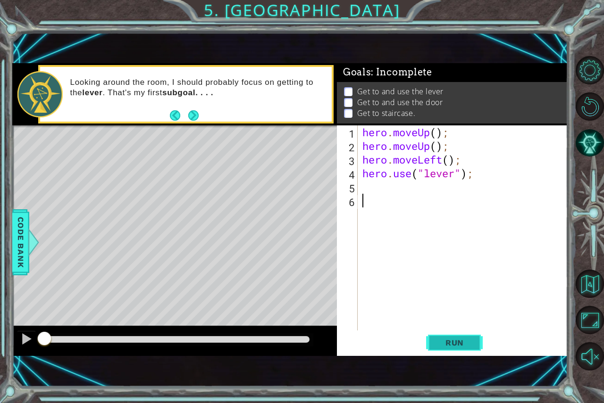
click at [427, 343] on button "Run" at bounding box center [454, 342] width 57 height 23
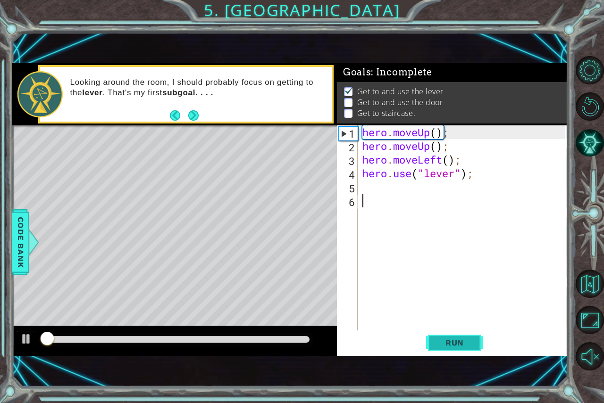
scroll to position [5, 0]
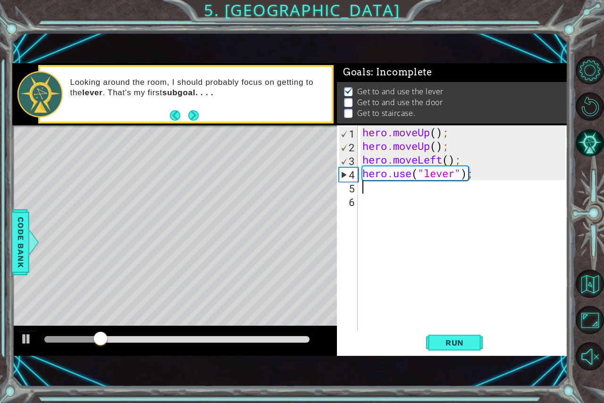
click at [370, 193] on div "hero . moveUp ( ) ; hero . moveUp ( ) ; hero . moveLeft ( ) ; hero . use ( "lev…" at bounding box center [464, 242] width 209 height 233
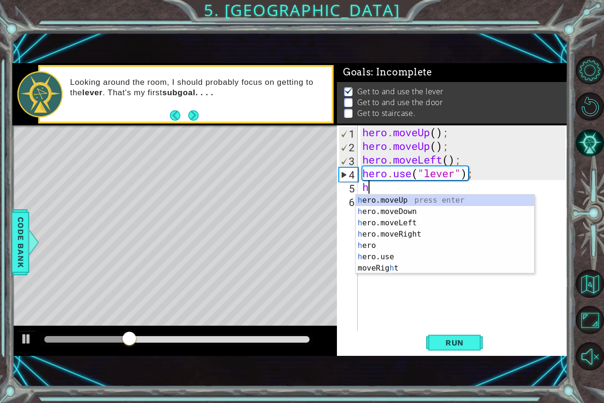
type textarea "he"
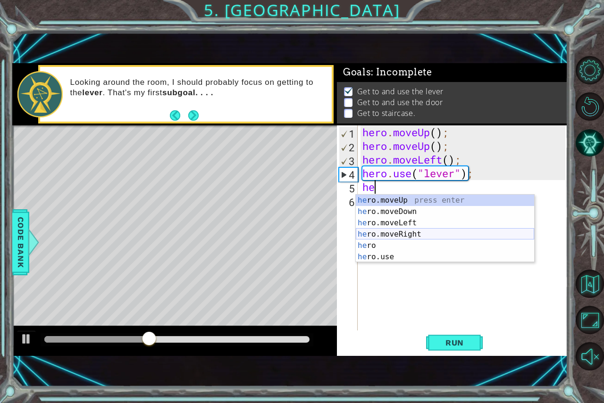
click at [394, 235] on div "he ro.moveUp press enter he ro.moveDown press enter he ro.moveLeft press enter …" at bounding box center [445, 240] width 178 height 91
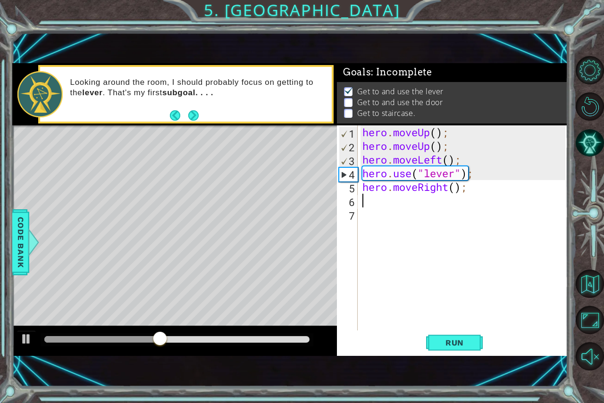
type textarea "h"
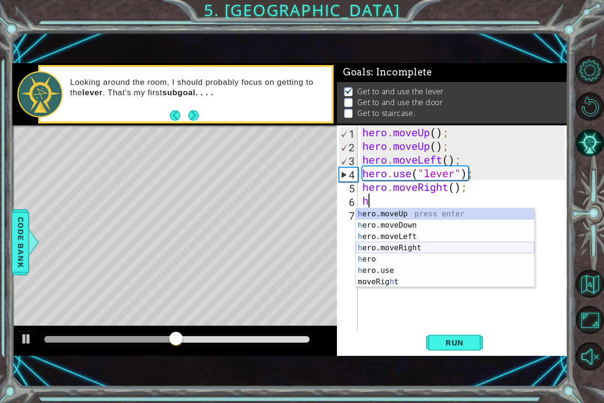
click at [399, 251] on div "h ero.moveUp press enter h ero.moveDown press enter h ero.moveLeft press enter …" at bounding box center [445, 260] width 178 height 102
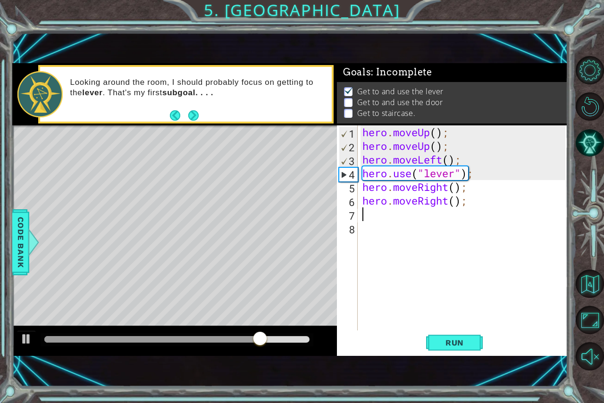
type textarea "h"
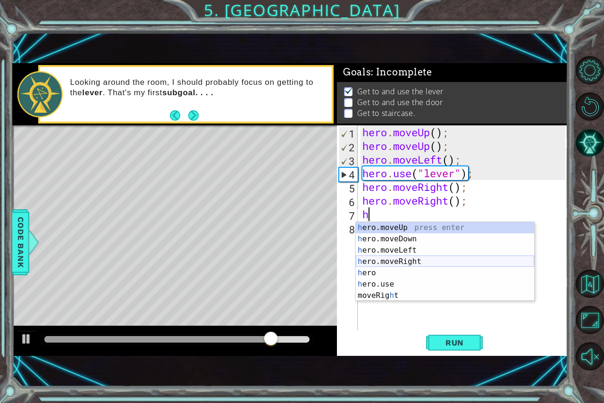
click at [387, 259] on div "h ero.moveUp press enter h ero.moveDown press enter h ero.moveLeft press enter …" at bounding box center [445, 273] width 178 height 102
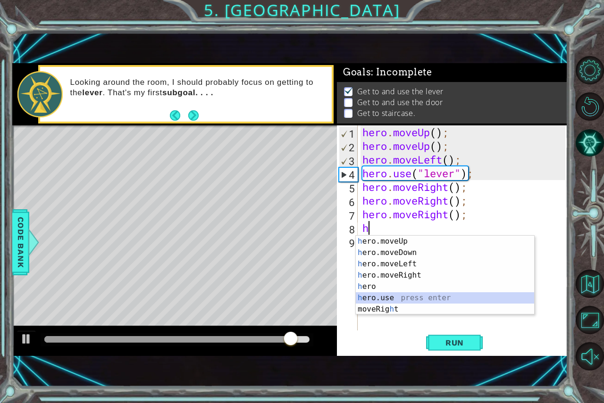
click at [371, 295] on div "h ero.moveUp press enter h ero.moveDown press enter h ero.moveLeft press enter …" at bounding box center [445, 287] width 178 height 102
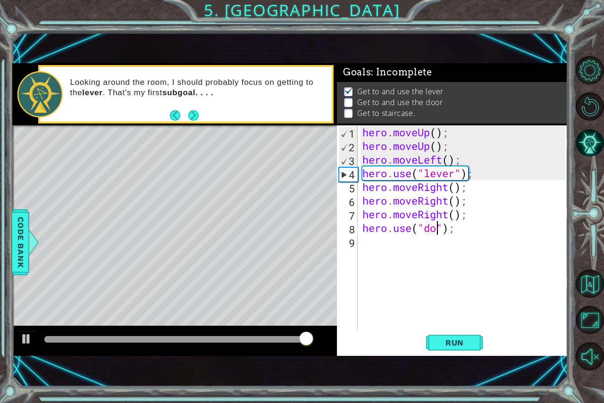
type textarea "hero.use("door");"
click at [405, 244] on div "hero . moveUp ( ) ; hero . moveUp ( ) ; hero . moveLeft ( ) ; hero . use ( "lev…" at bounding box center [464, 242] width 209 height 233
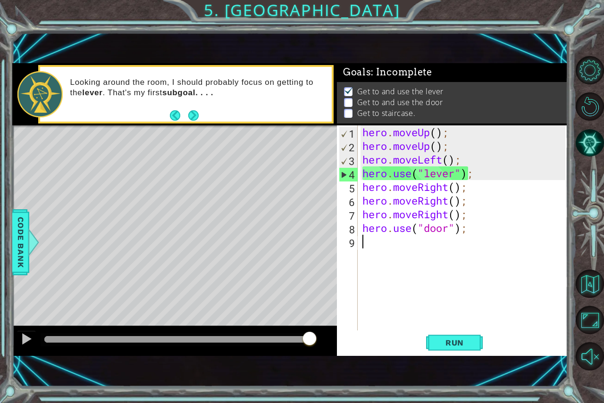
scroll to position [0, 0]
type textarea "h"
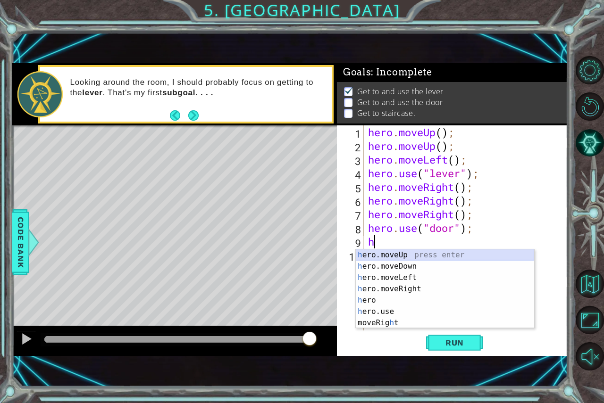
click at [386, 252] on div "h ero.moveUp press enter h ero.moveDown press enter h ero.moveLeft press enter …" at bounding box center [445, 301] width 178 height 102
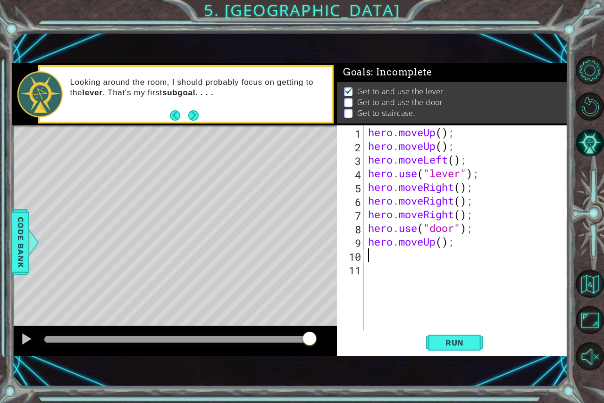
type textarea "h"
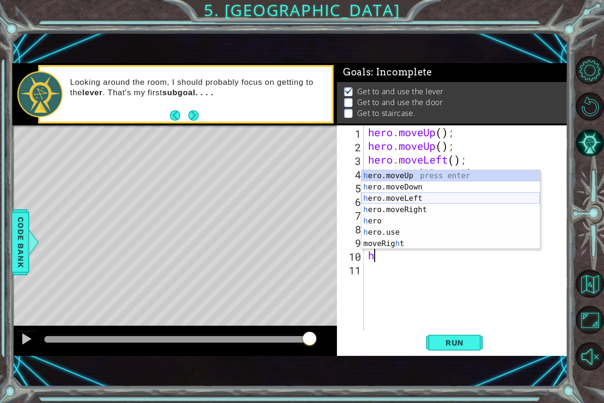
click at [396, 196] on div "h ero.moveUp press enter h ero.moveDown press enter h ero.moveLeft press enter …" at bounding box center [450, 221] width 178 height 102
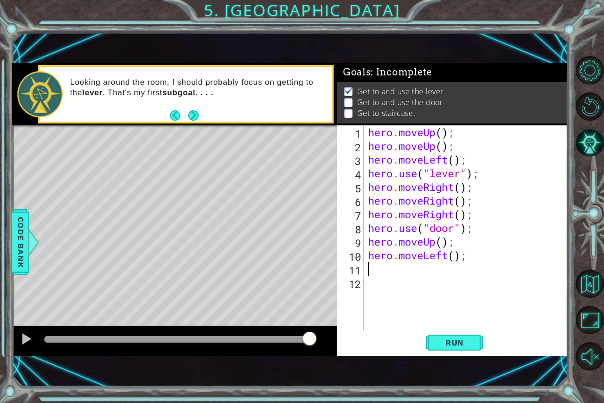
type textarea "h"
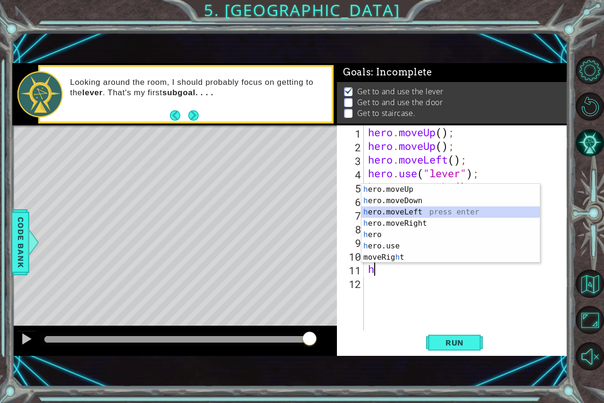
click at [399, 209] on div "h ero.moveUp press enter h ero.moveDown press enter h ero.moveLeft press enter …" at bounding box center [450, 235] width 178 height 102
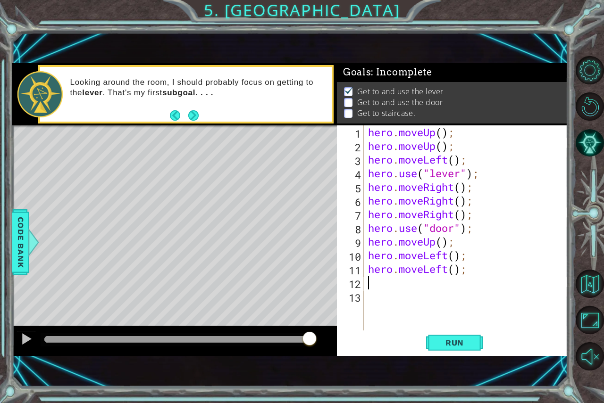
type textarea "h"
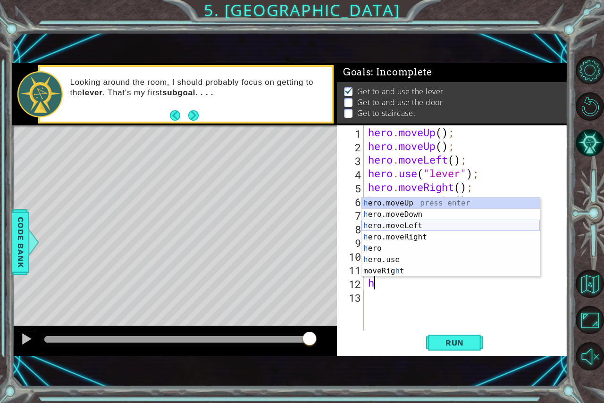
click at [403, 229] on div "h ero.moveUp press enter h ero.moveDown press enter h ero.moveLeft press enter …" at bounding box center [450, 249] width 178 height 102
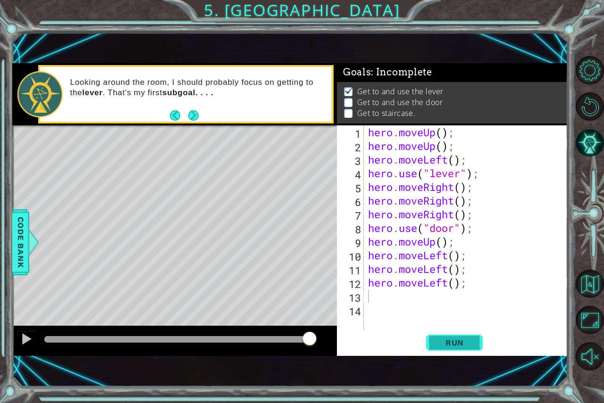
click at [451, 343] on span "Run" at bounding box center [454, 342] width 37 height 9
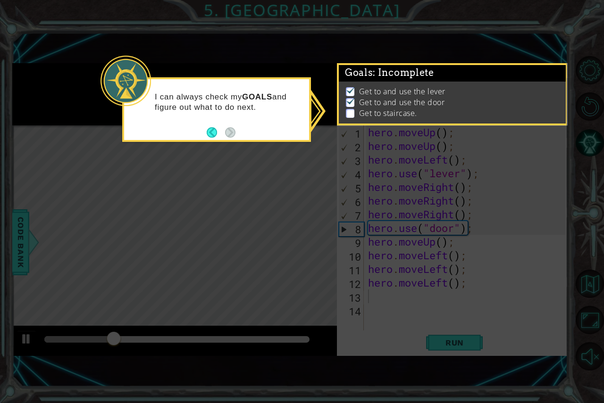
click at [288, 115] on div "I can always check my GOALS and figure out what to do next." at bounding box center [216, 107] width 185 height 48
click at [347, 109] on p at bounding box center [350, 113] width 8 height 9
click at [208, 134] on button "Back" at bounding box center [216, 132] width 18 height 10
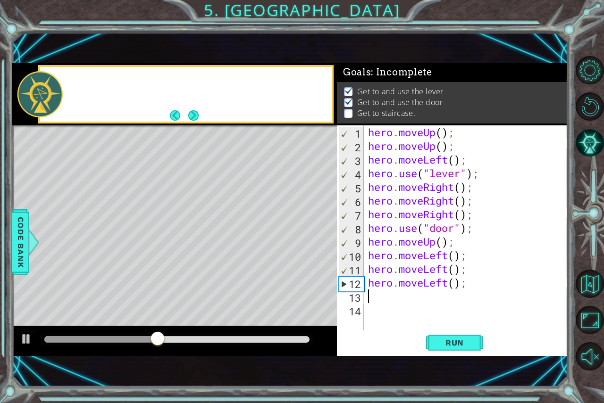
scroll to position [4, 0]
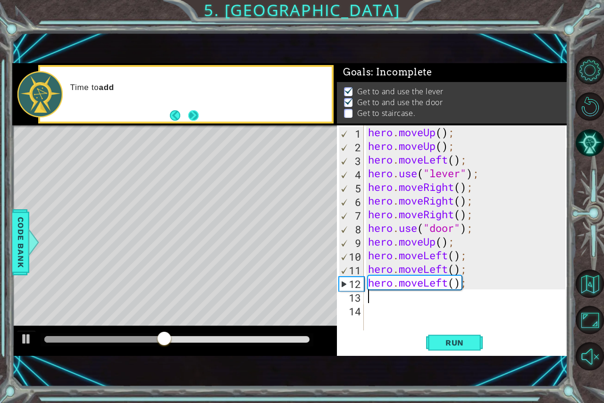
click at [195, 115] on button "Next" at bounding box center [193, 115] width 10 height 10
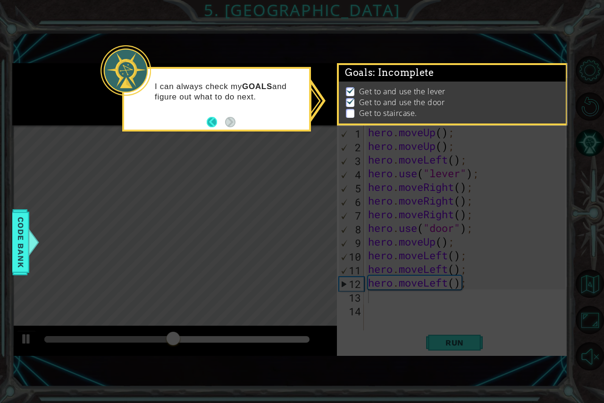
click at [209, 122] on button "Back" at bounding box center [216, 122] width 18 height 10
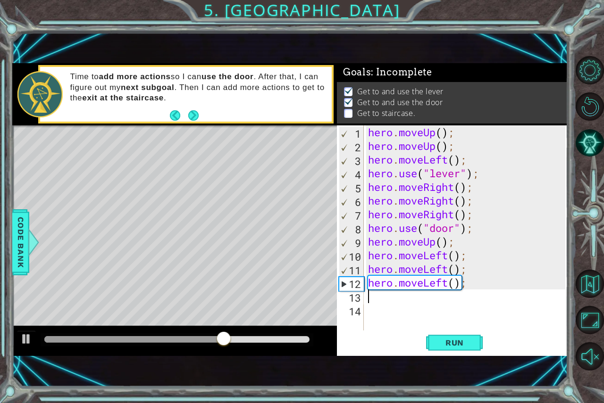
click at [438, 258] on div "hero . moveUp ( ) ; hero . moveUp ( ) ; hero . moveLeft ( ) ; hero . use ( "lev…" at bounding box center [468, 242] width 204 height 233
click at [446, 256] on div "hero . moveUp ( ) ; hero . moveUp ( ) ; hero . moveLeft ( ) ; hero . use ( "lev…" at bounding box center [468, 242] width 204 height 233
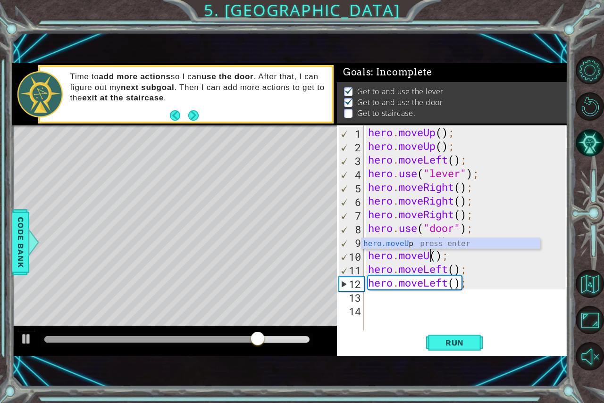
scroll to position [0, 3]
type textarea "hero.moveUp();"
click at [440, 343] on span "Run" at bounding box center [454, 342] width 37 height 9
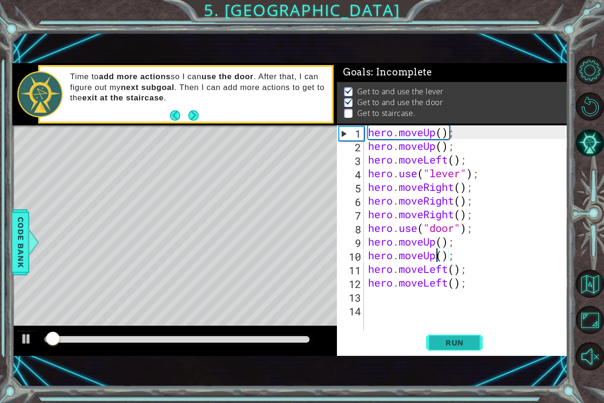
scroll to position [5, 0]
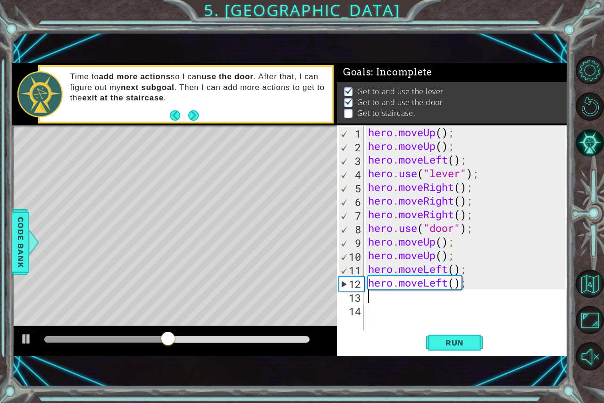
click at [423, 294] on div "hero . moveUp ( ) ; hero . moveUp ( ) ; hero . moveLeft ( ) ; hero . use ( "lev…" at bounding box center [468, 242] width 204 height 233
type textarea "h"
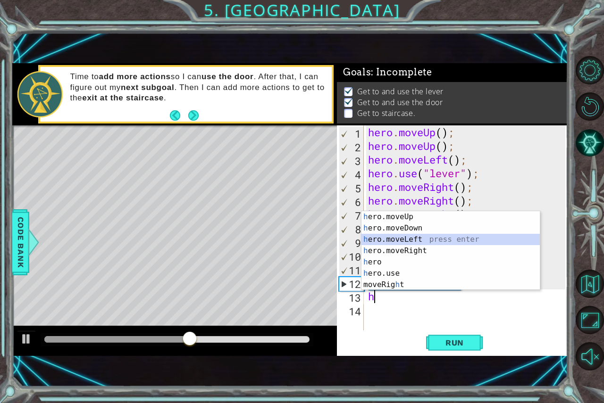
click at [399, 238] on div "h ero.moveUp press enter h ero.moveDown press enter h ero.moveLeft press enter …" at bounding box center [450, 262] width 178 height 102
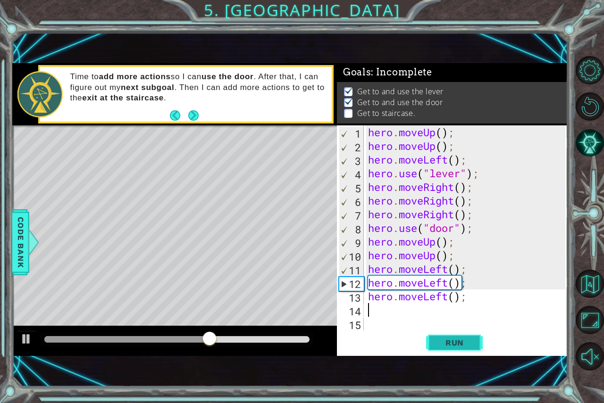
click at [451, 349] on button "Run" at bounding box center [454, 342] width 57 height 23
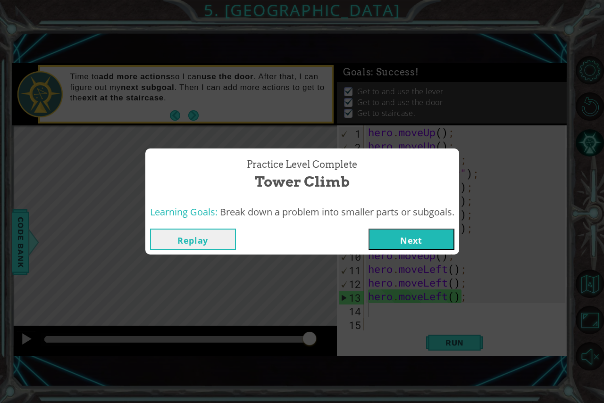
click at [415, 235] on button "Next" at bounding box center [411, 239] width 86 height 21
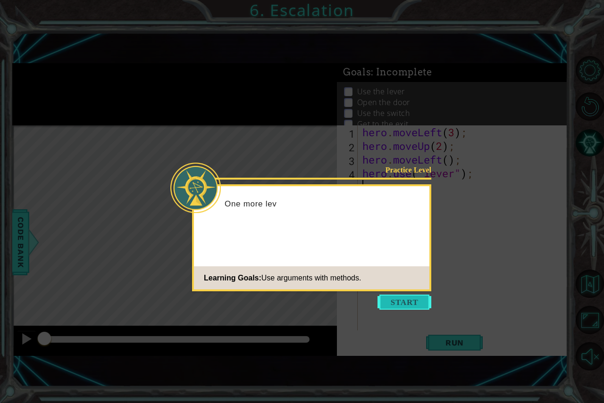
click at [402, 304] on button "Start" at bounding box center [404, 302] width 54 height 15
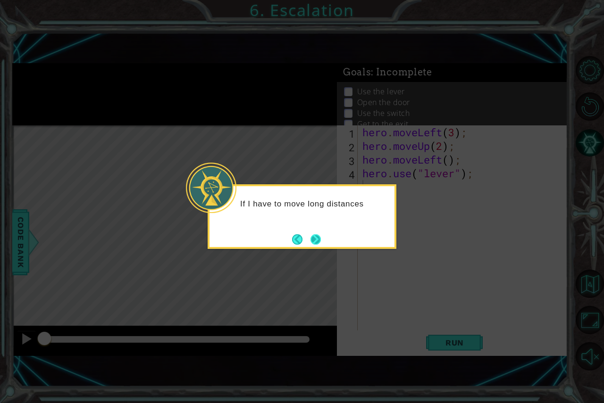
click at [313, 239] on button "Next" at bounding box center [315, 239] width 10 height 10
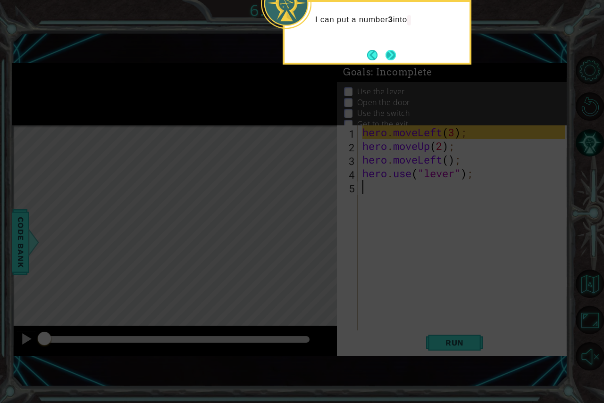
click at [388, 59] on button "Next" at bounding box center [390, 55] width 10 height 10
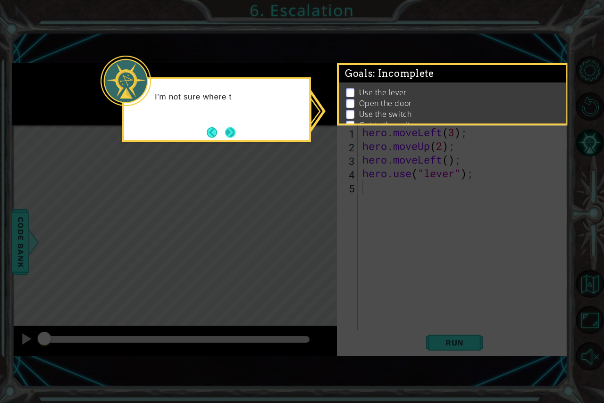
click at [232, 130] on button "Next" at bounding box center [230, 132] width 10 height 10
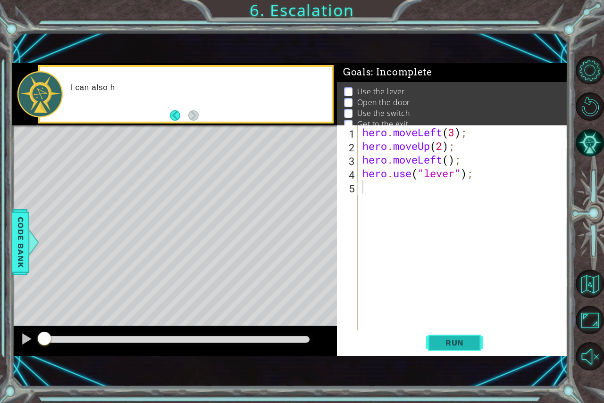
click at [459, 345] on span "Run" at bounding box center [454, 342] width 37 height 9
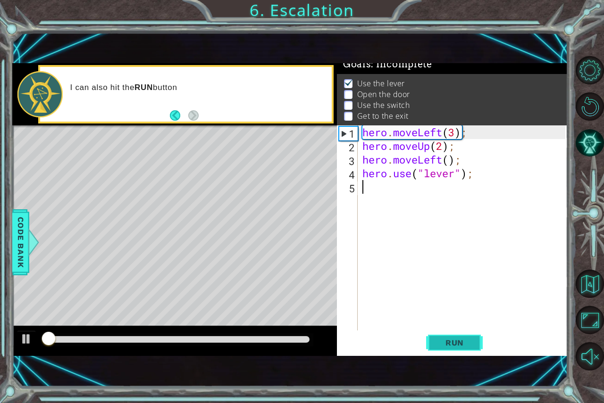
scroll to position [11, 0]
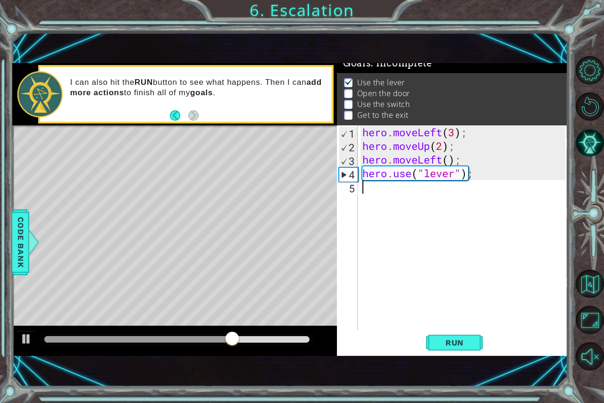
click at [395, 194] on div "hero . moveLeft ( 3 ) ; hero . moveUp ( 2 ) ; hero . moveLeft ( ) ; hero . use …" at bounding box center [464, 242] width 209 height 233
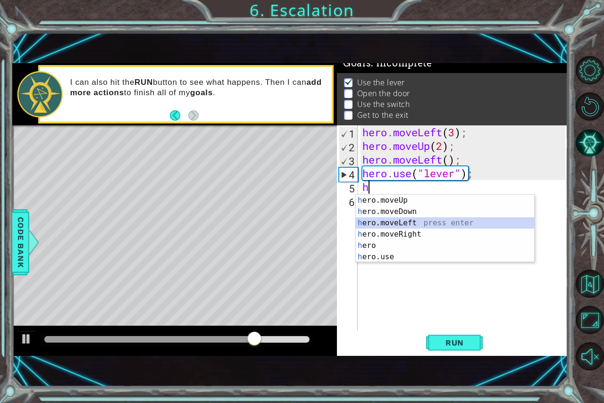
click at [392, 223] on div "h ero.moveUp press enter h ero.moveDown press enter h ero.moveLeft press enter …" at bounding box center [445, 240] width 178 height 91
type textarea "hero.moveLeft(1);"
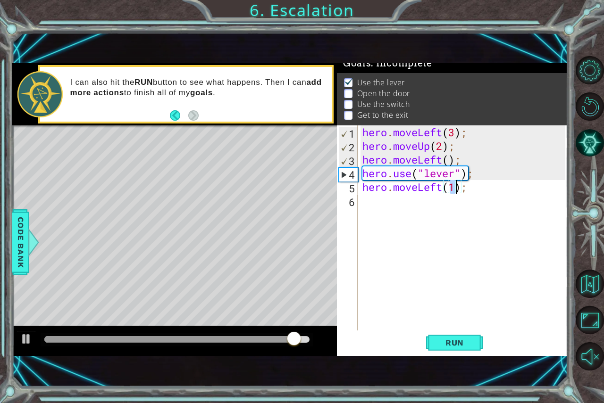
click at [387, 203] on div "hero . moveLeft ( 3 ) ; hero . moveUp ( 2 ) ; hero . moveLeft ( ) ; hero . use …" at bounding box center [464, 242] width 209 height 233
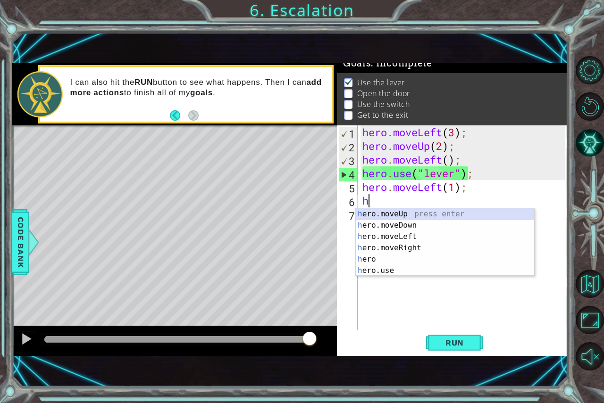
click at [388, 216] on div "h ero.moveUp press enter h ero.moveDown press enter h ero.moveLeft press enter …" at bounding box center [445, 254] width 178 height 91
type textarea "hero.moveUp(1);"
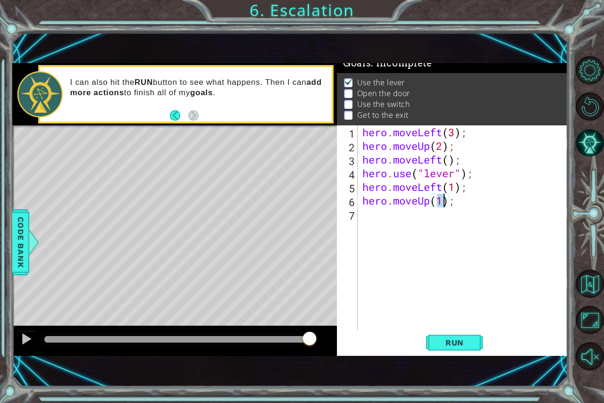
click at [385, 221] on div "hero . moveLeft ( 3 ) ; hero . moveUp ( 2 ) ; hero . moveLeft ( ) ; hero . use …" at bounding box center [464, 242] width 209 height 233
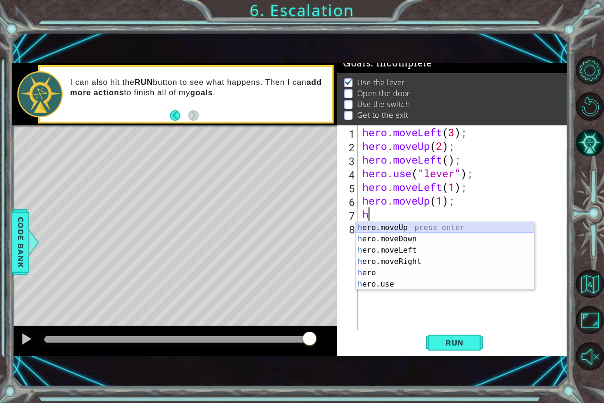
click at [388, 228] on div "h ero.moveUp press enter h ero.moveDown press enter h ero.moveLeft press enter …" at bounding box center [445, 267] width 178 height 91
type textarea "hero.moveUp(1);"
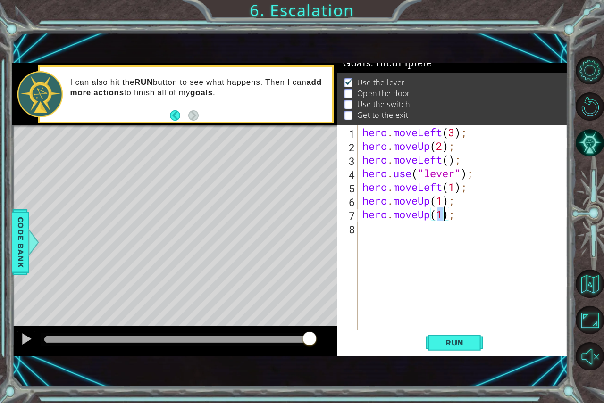
click at [387, 230] on div "hero . moveLeft ( 3 ) ; hero . moveUp ( 2 ) ; hero . moveLeft ( ) ; hero . use …" at bounding box center [464, 242] width 209 height 233
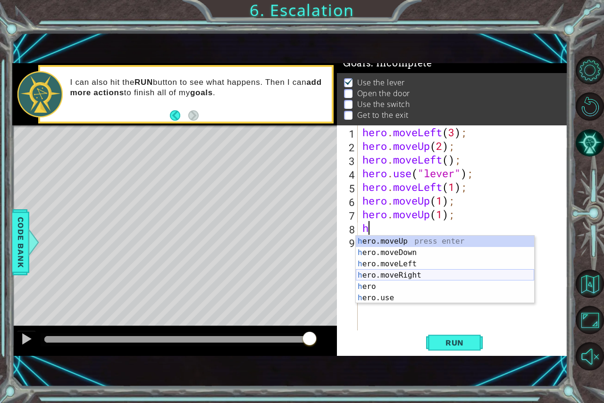
click at [395, 273] on div "h ero.moveUp press enter h ero.moveDown press enter h ero.moveLeft press enter …" at bounding box center [445, 281] width 178 height 91
type textarea "hero.moveRight(1);"
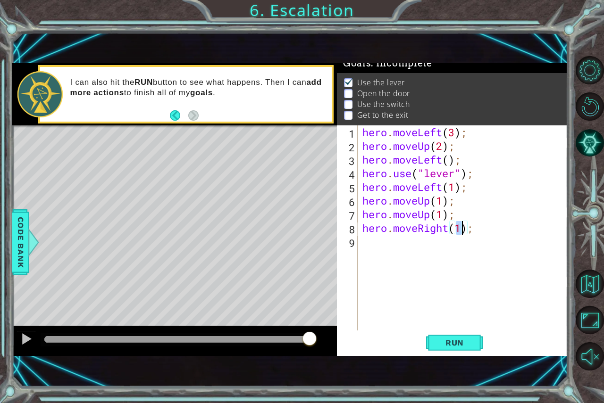
click at [391, 238] on div "hero . moveLeft ( 3 ) ; hero . moveUp ( 2 ) ; hero . moveLeft ( ) ; hero . use …" at bounding box center [464, 242] width 209 height 233
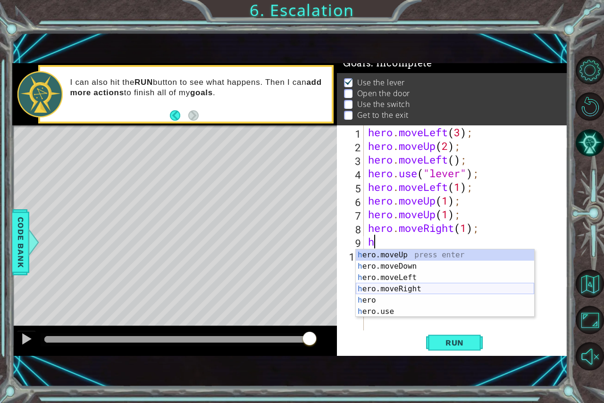
click at [394, 284] on div "h ero.moveUp press enter h ero.moveDown press enter h ero.moveLeft press enter …" at bounding box center [445, 295] width 178 height 91
type textarea "hero.moveRight(1);"
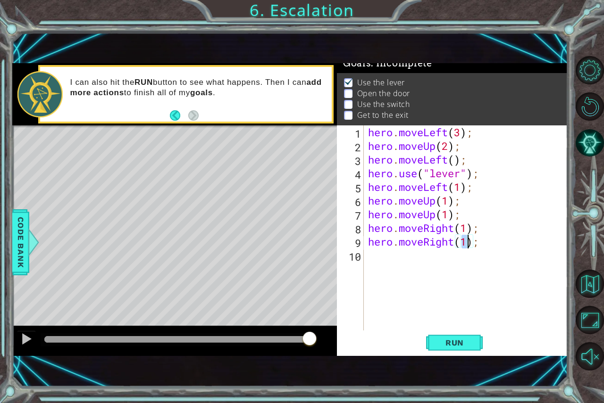
click at [409, 261] on div "hero . moveLeft ( 3 ) ; hero . moveUp ( 2 ) ; hero . moveLeft ( ) ; hero . use …" at bounding box center [468, 242] width 204 height 233
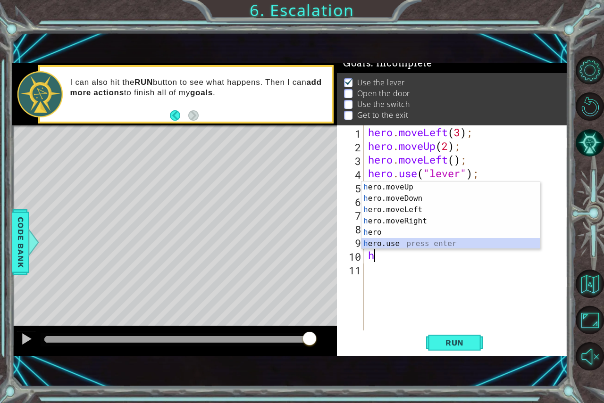
click at [393, 242] on div "h ero.moveUp press enter h ero.moveDown press enter h ero.moveLeft press enter …" at bounding box center [450, 227] width 178 height 91
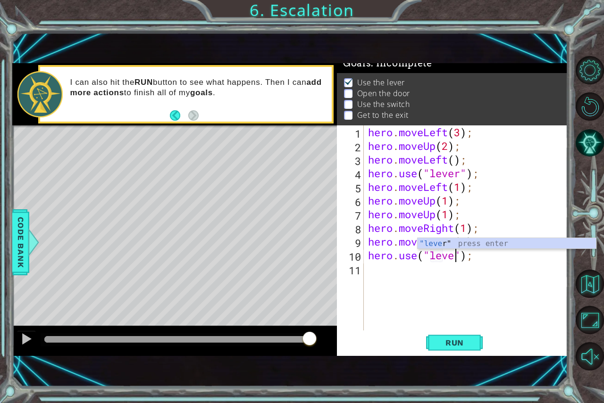
type textarea "hero.use("lever");"
click at [432, 276] on div "hero . moveLeft ( 3 ) ; hero . moveUp ( 2 ) ; hero . moveLeft ( ) ; hero . use …" at bounding box center [468, 242] width 204 height 233
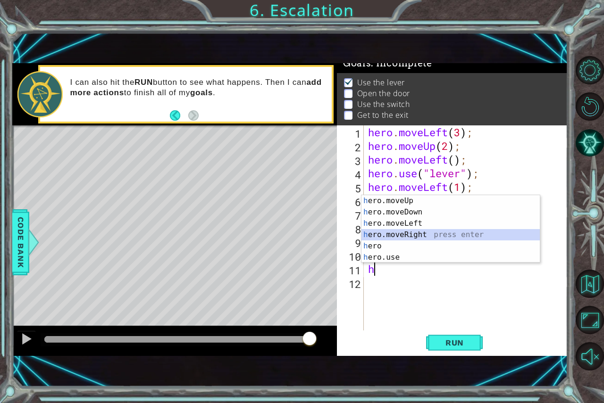
click at [397, 233] on div "h ero.moveUp press enter h ero.moveDown press enter h ero.moveLeft press enter …" at bounding box center [450, 240] width 178 height 91
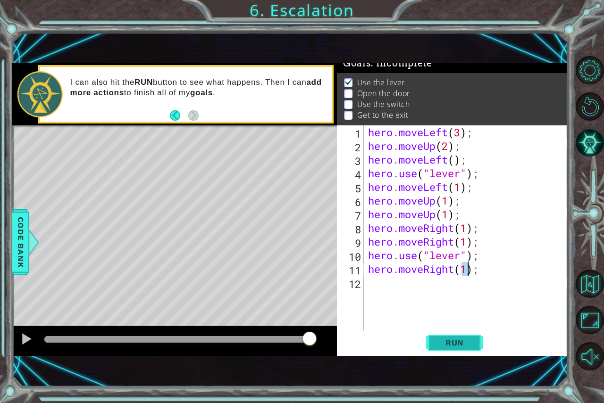
click at [466, 345] on span "Run" at bounding box center [454, 342] width 37 height 9
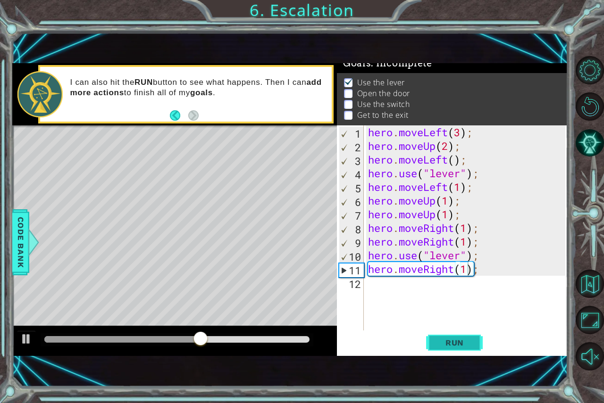
click at [461, 345] on span "Run" at bounding box center [454, 342] width 37 height 9
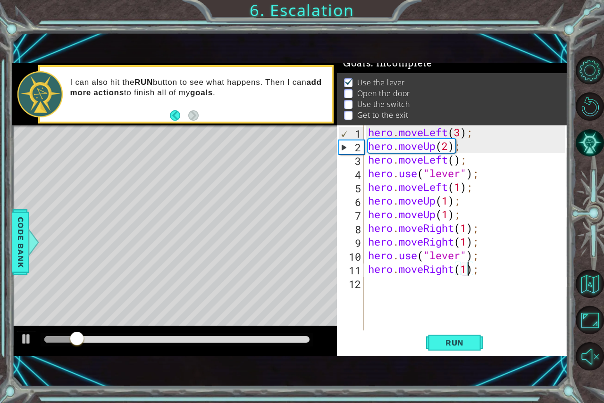
click at [343, 148] on div "2" at bounding box center [351, 148] width 25 height 14
type textarea "hero.moveUp(2);"
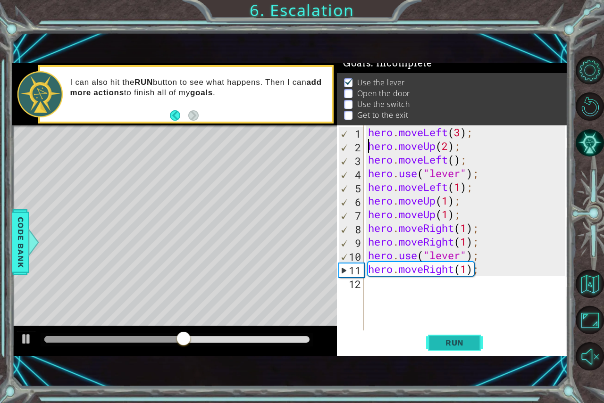
click at [461, 343] on span "Run" at bounding box center [454, 342] width 37 height 9
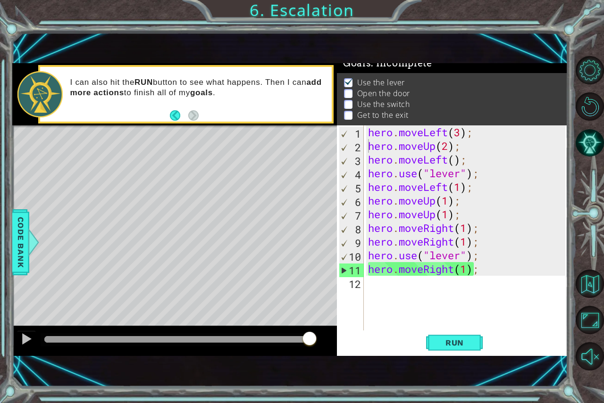
click at [117, 224] on div "Level Map" at bounding box center [230, 265] width 436 height 278
click at [22, 241] on span "Code Bank" at bounding box center [20, 243] width 15 height 58
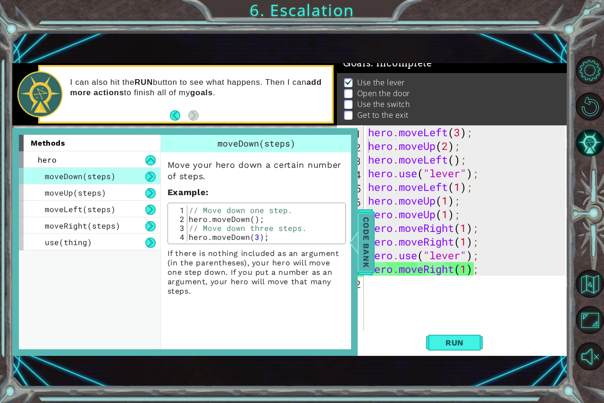
click at [360, 234] on span "Code Bank" at bounding box center [366, 243] width 15 height 58
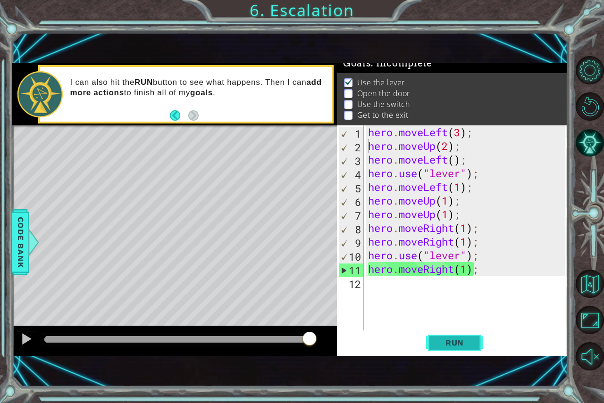
click at [445, 341] on span "Run" at bounding box center [454, 342] width 37 height 9
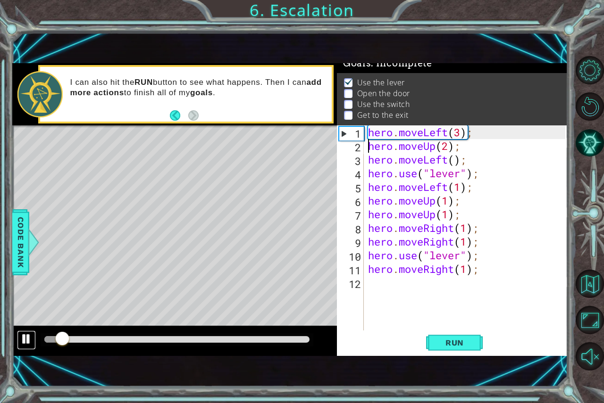
click at [24, 336] on div at bounding box center [26, 339] width 12 height 12
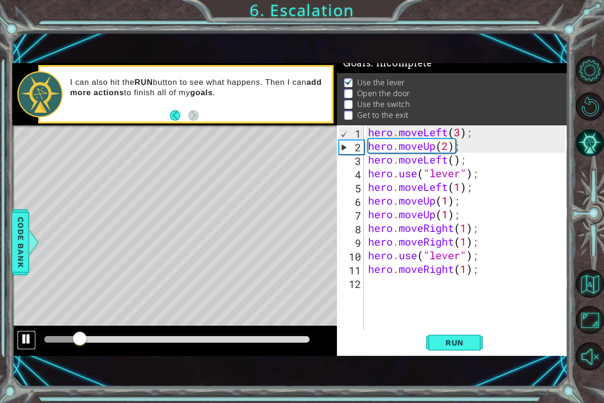
click at [24, 336] on div at bounding box center [26, 339] width 12 height 12
click at [593, 283] on button "Back to Map" at bounding box center [590, 284] width 28 height 28
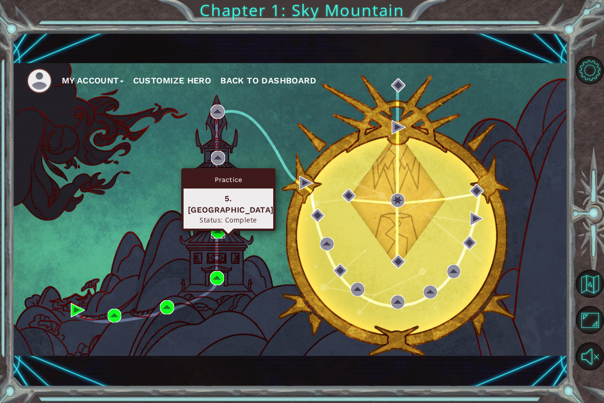
click at [218, 230] on img at bounding box center [218, 232] width 14 height 14
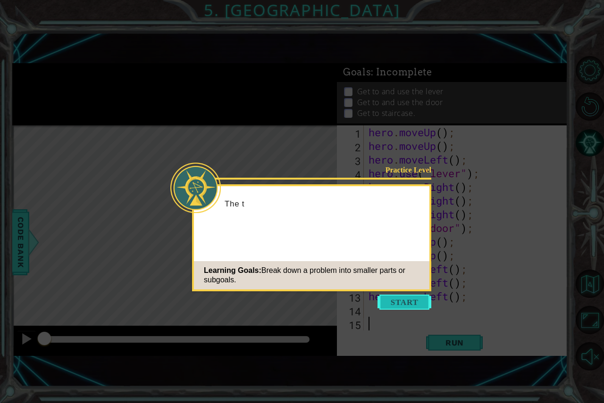
click at [409, 308] on button "Start" at bounding box center [404, 302] width 54 height 15
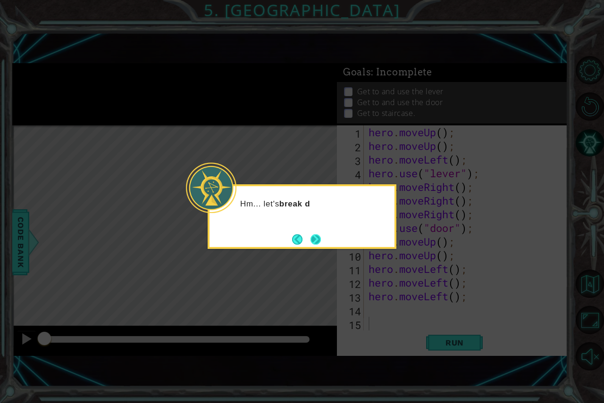
click at [312, 234] on button "Next" at bounding box center [315, 239] width 11 height 11
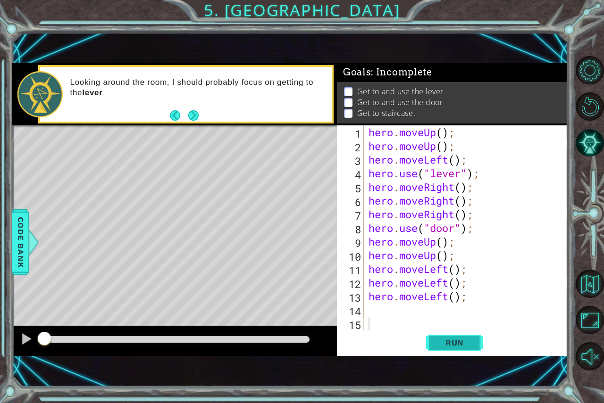
click at [457, 345] on span "Run" at bounding box center [454, 342] width 37 height 9
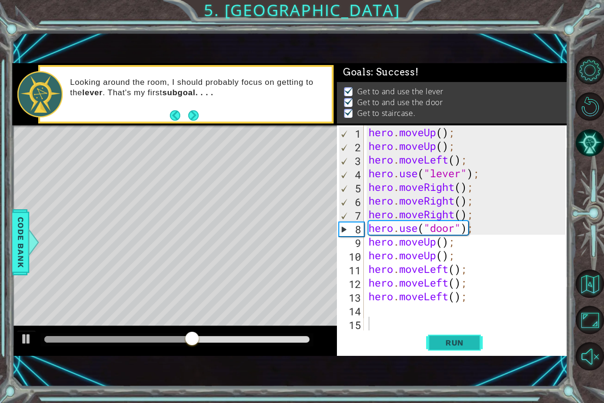
click at [456, 342] on span "Run" at bounding box center [454, 342] width 37 height 9
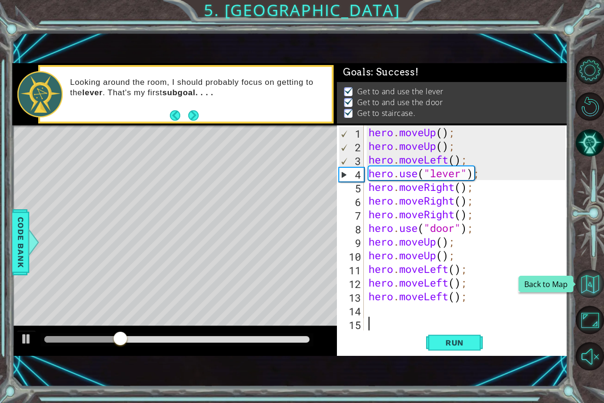
click at [582, 283] on button "Back to Map" at bounding box center [590, 284] width 28 height 28
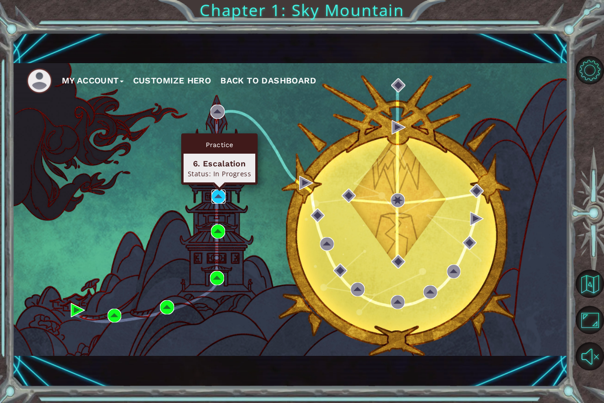
click at [218, 196] on img at bounding box center [218, 197] width 14 height 14
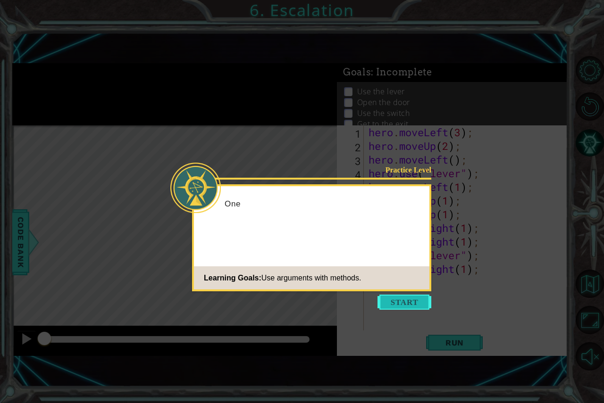
click at [398, 305] on button "Start" at bounding box center [404, 302] width 54 height 15
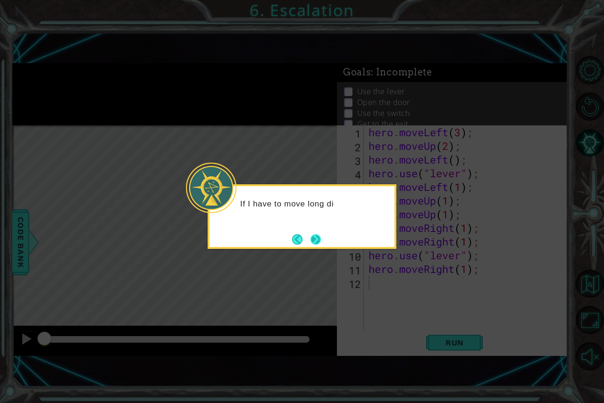
click at [317, 243] on button "Next" at bounding box center [315, 239] width 11 height 11
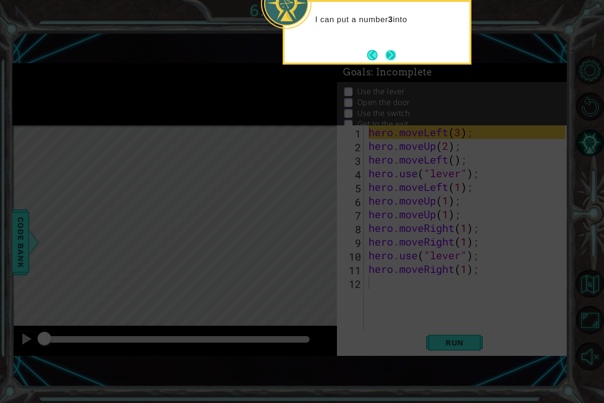
click at [390, 56] on button "Next" at bounding box center [391, 55] width 12 height 12
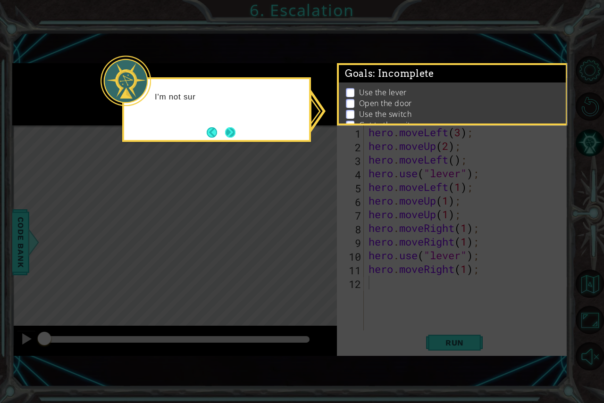
click at [232, 129] on button "Next" at bounding box center [230, 132] width 10 height 10
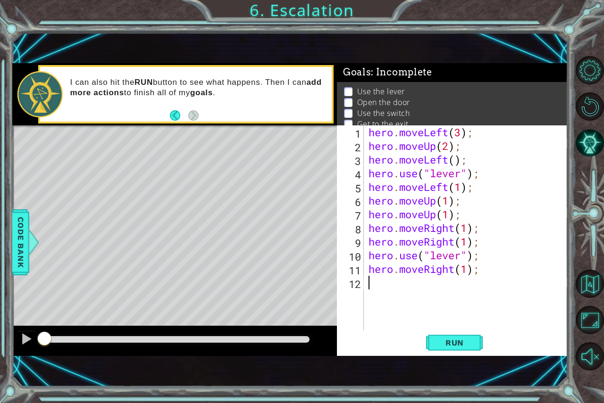
click at [367, 198] on div "hero . moveLeft ( 3 ) ; hero . moveUp ( 2 ) ; hero . moveLeft ( ) ; hero . use …" at bounding box center [468, 242] width 203 height 233
type textarea "hero.moveUp(1);"
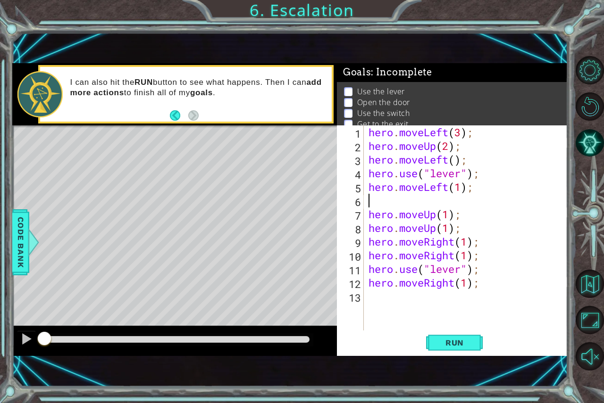
click at [367, 198] on div "hero . moveLeft ( 3 ) ; hero . moveUp ( 2 ) ; hero . moveLeft ( ) ; hero . use …" at bounding box center [468, 242] width 203 height 233
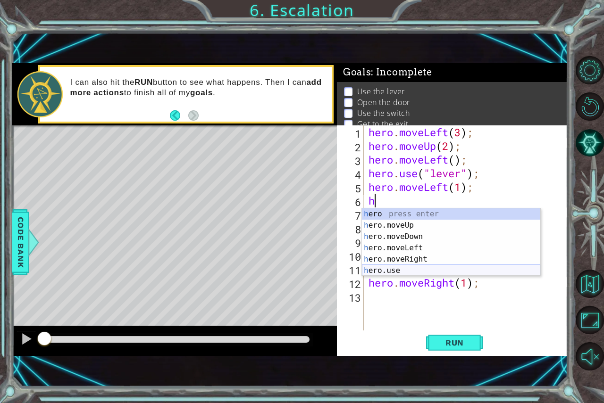
click at [389, 269] on div "h ero press enter h ero.moveUp press enter h ero.moveDown press enter h ero.mov…" at bounding box center [451, 254] width 178 height 91
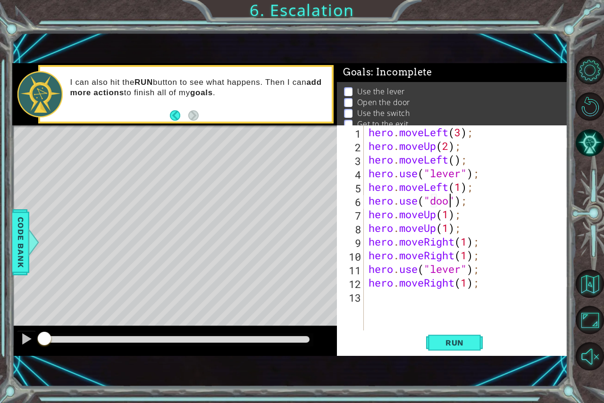
scroll to position [0, 4]
click at [452, 347] on span "Run" at bounding box center [454, 342] width 37 height 9
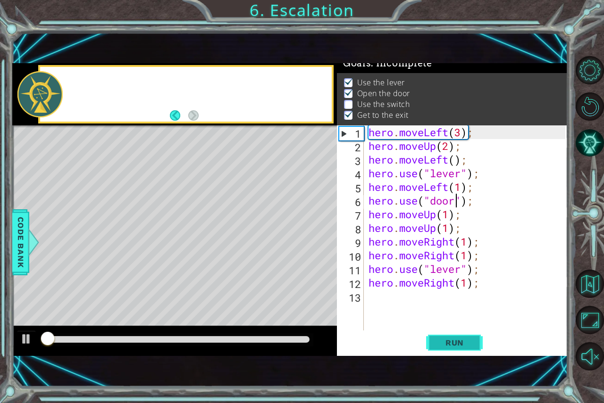
scroll to position [11, 0]
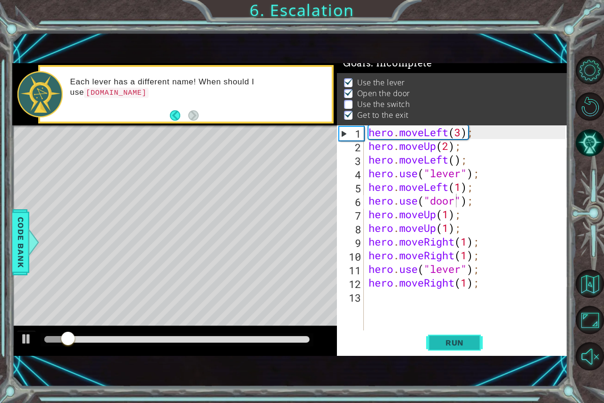
click at [467, 344] on span "Run" at bounding box center [454, 342] width 37 height 9
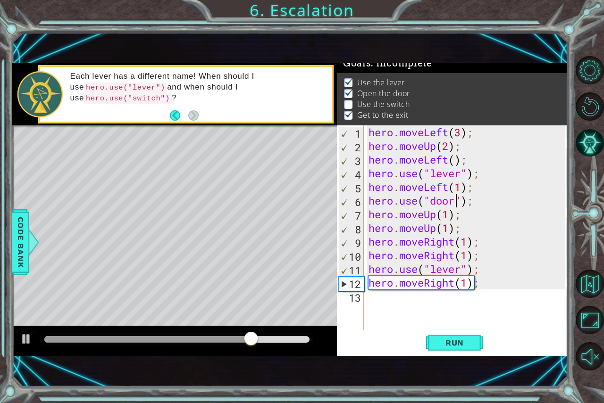
click at [444, 271] on div "hero . moveLeft ( 3 ) ; hero . moveUp ( 2 ) ; hero . moveLeft ( ) ; hero . use …" at bounding box center [468, 242] width 203 height 233
click at [462, 268] on div "hero . moveLeft ( 3 ) ; hero . moveUp ( 2 ) ; hero . moveLeft ( ) ; hero . use …" at bounding box center [468, 242] width 203 height 233
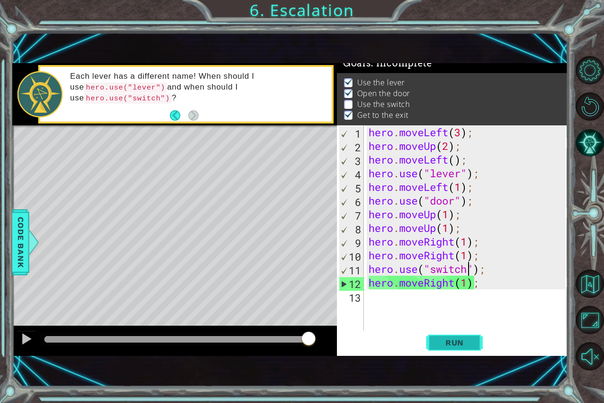
type textarea "hero.use("switch");"
click at [453, 337] on button "Run" at bounding box center [454, 342] width 57 height 23
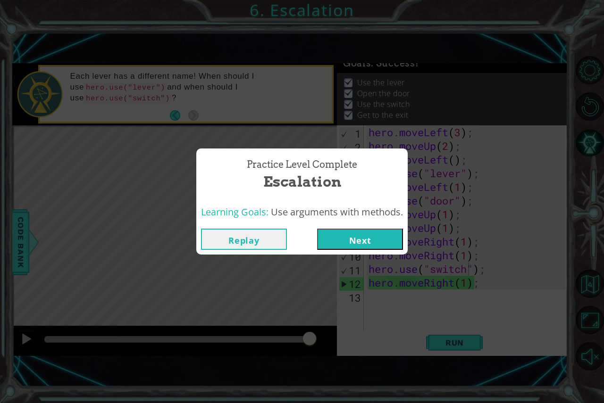
click at [359, 238] on button "Next" at bounding box center [360, 239] width 86 height 21
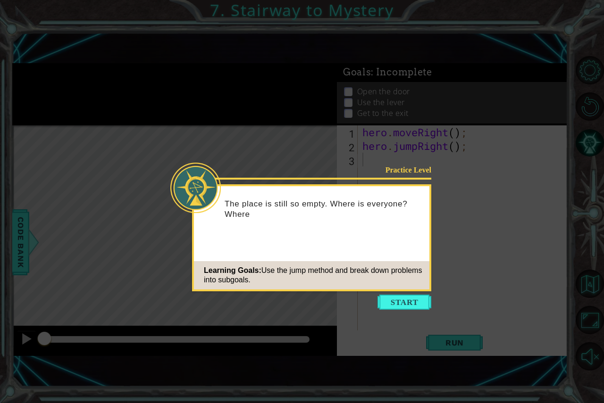
click at [394, 305] on button "Start" at bounding box center [404, 302] width 54 height 15
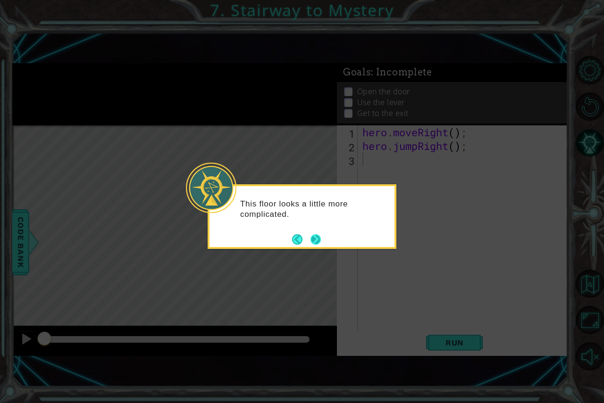
click at [317, 235] on button "Next" at bounding box center [315, 239] width 10 height 10
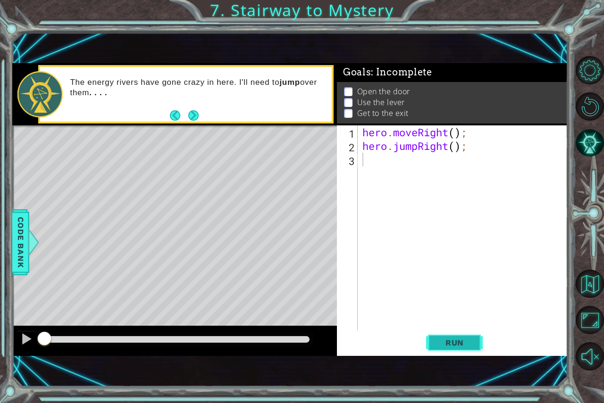
click at [456, 335] on button "Run" at bounding box center [454, 342] width 57 height 23
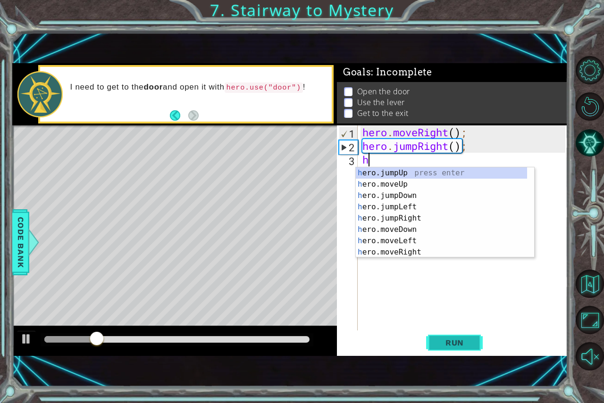
type textarea "h"
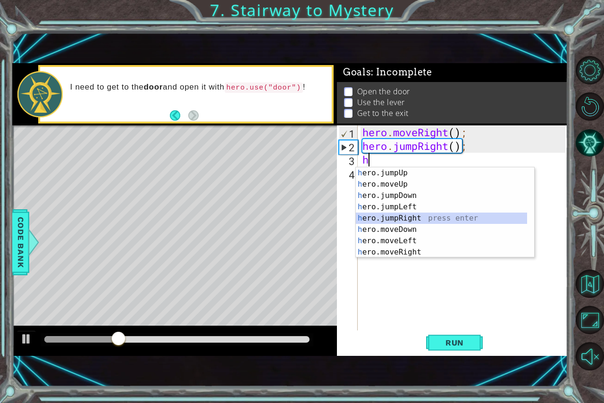
click at [386, 214] on div "h ero.jumpUp press enter h ero.moveUp press enter h ero.jumpDown press enter h …" at bounding box center [441, 223] width 171 height 113
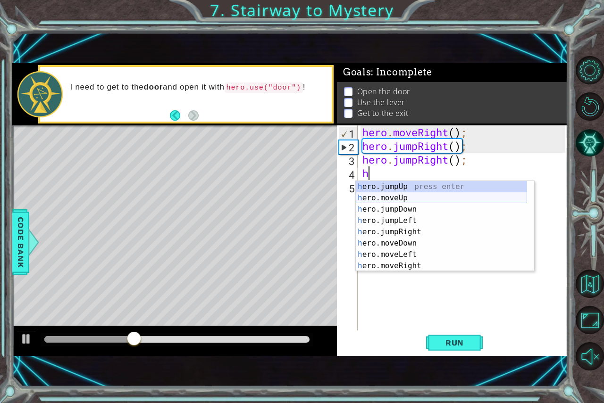
click at [388, 197] on div "h ero.jumpUp press enter h ero.moveUp press enter h ero.jumpDown press enter h …" at bounding box center [441, 237] width 171 height 113
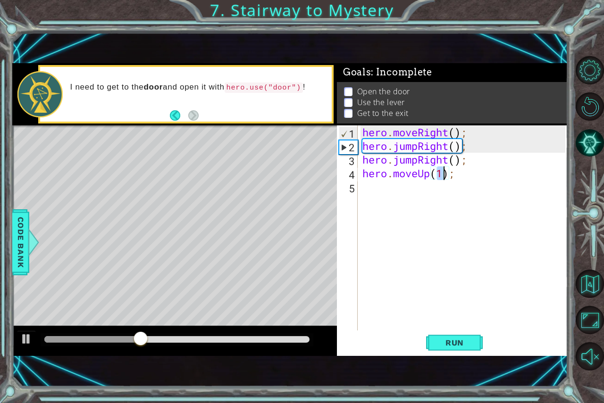
type textarea "hero.moveUp(h);"
click at [391, 187] on div "hero . moveRight ( ) ; hero . jumpRight ( ) ; hero . jumpRight ( ) ; hero . mov…" at bounding box center [464, 242] width 209 height 233
click at [441, 169] on div "hero . moveRight ( ) ; hero . jumpRight ( ) ; hero . jumpRight ( ) ; hero . mov…" at bounding box center [464, 242] width 209 height 233
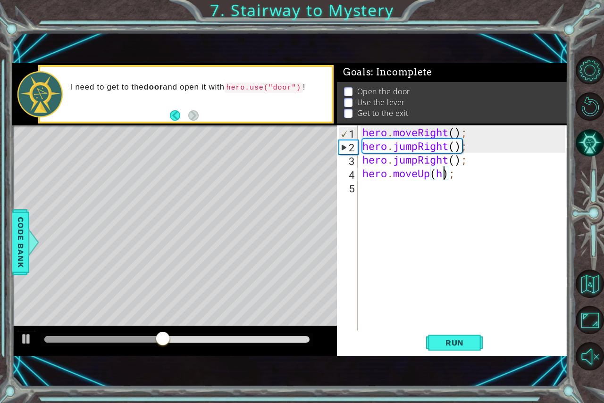
type textarea "hero.moveUp();"
click at [419, 191] on div "hero . moveRight ( ) ; hero . jumpRight ( ) ; hero . jumpRight ( ) ; hero . mov…" at bounding box center [464, 242] width 209 height 233
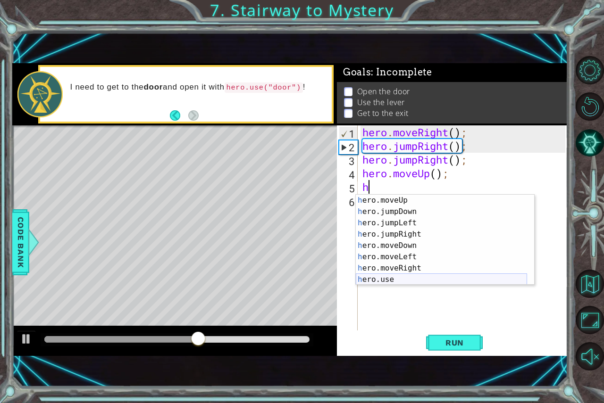
scroll to position [11, 0]
click at [394, 276] on div "h ero.moveUp press enter h ero.jumpDown press enter h ero.jumpLeft press enter …" at bounding box center [441, 251] width 171 height 113
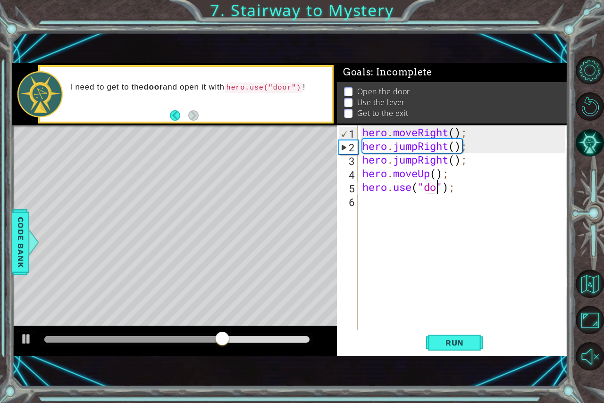
scroll to position [0, 3]
type textarea "hero.use("door");"
click at [390, 209] on div "hero . moveRight ( ) ; hero . jumpRight ( ) ; hero . jumpRight ( ) ; hero . mov…" at bounding box center [464, 242] width 209 height 233
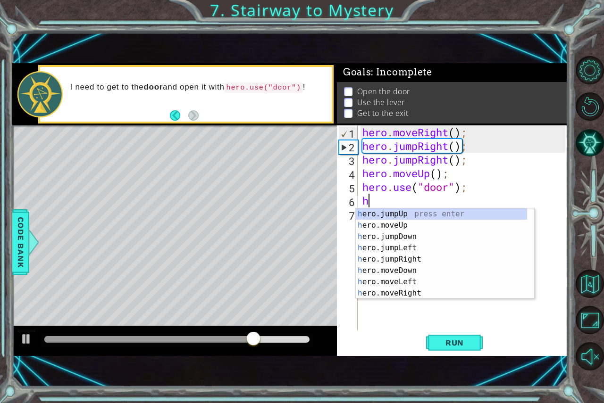
scroll to position [0, 0]
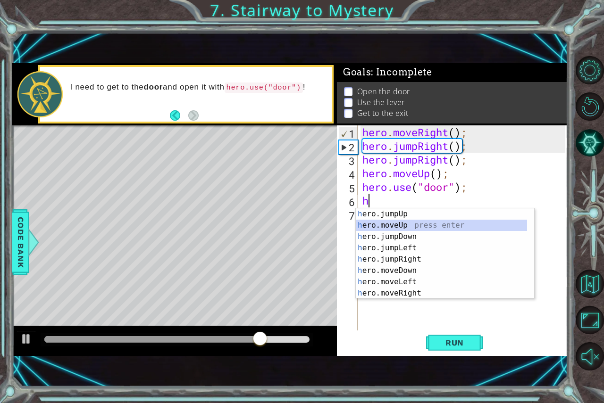
click at [382, 231] on div "h ero.jumpUp press enter h ero.moveUp press enter h ero.jumpDown press enter h …" at bounding box center [441, 265] width 171 height 113
type textarea "hero.moveUp(1);"
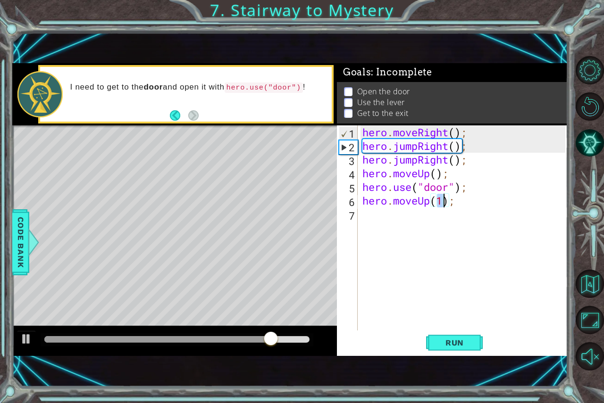
click at [382, 221] on div "hero . moveRight ( ) ; hero . jumpRight ( ) ; hero . jumpRight ( ) ; hero . mov…" at bounding box center [464, 242] width 209 height 233
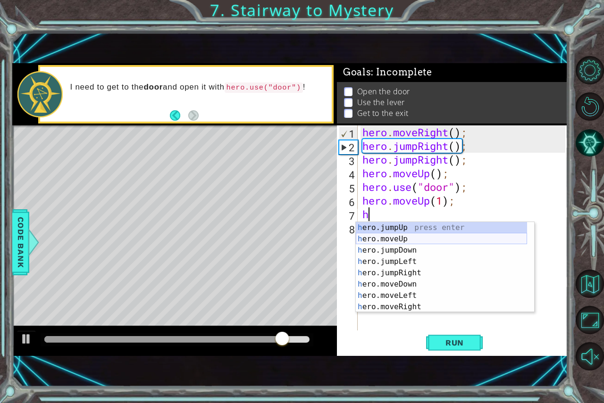
click at [383, 241] on div "h ero.jumpUp press enter h ero.moveUp press enter h ero.jumpDown press enter h …" at bounding box center [441, 278] width 171 height 113
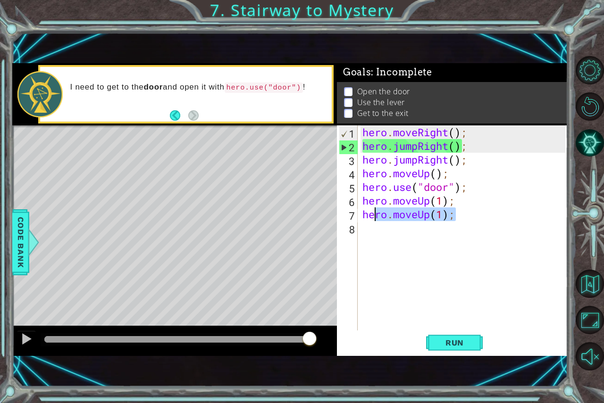
drag, startPoint x: 468, startPoint y: 218, endPoint x: 374, endPoint y: 219, distance: 93.4
click at [375, 220] on div "hero . moveRight ( ) ; hero . jumpRight ( ) ; hero . jumpRight ( ) ; hero . mov…" at bounding box center [464, 242] width 209 height 233
click at [374, 219] on div "hero . moveRight ( ) ; hero . jumpRight ( ) ; hero . jumpRight ( ) ; hero . mov…" at bounding box center [462, 228] width 205 height 205
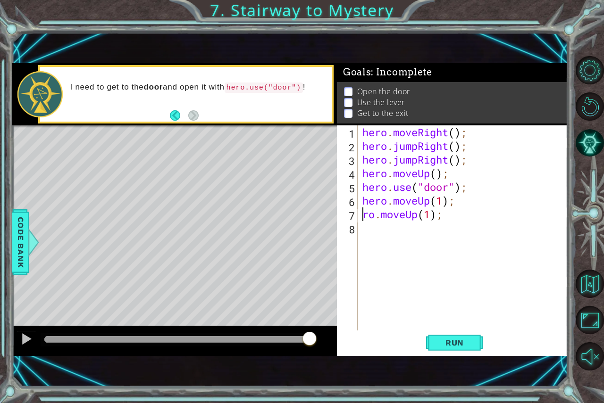
click at [491, 220] on div "hero . moveRight ( ) ; hero . jumpRight ( ) ; hero . jumpRight ( ) ; hero . mov…" at bounding box center [464, 242] width 209 height 233
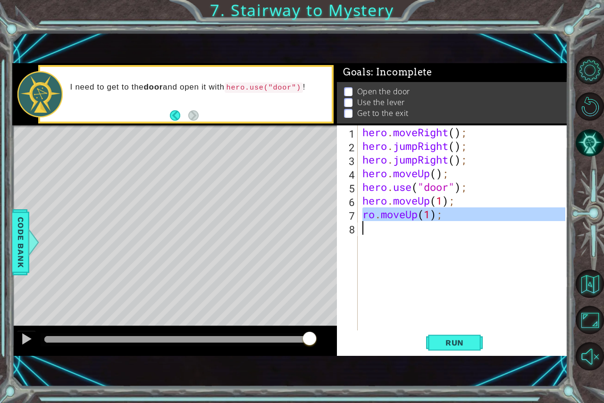
click at [491, 220] on div "hero . moveRight ( ) ; hero . jumpRight ( ) ; hero . jumpRight ( ) ; hero . mov…" at bounding box center [464, 242] width 209 height 233
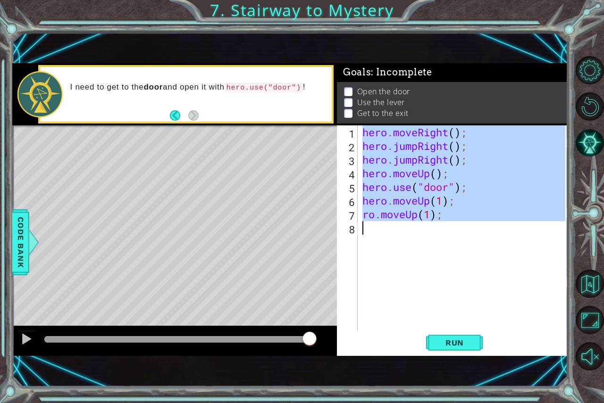
click at [491, 220] on div "hero . moveRight ( ) ; hero . jumpRight ( ) ; hero . jumpRight ( ) ; hero . mov…" at bounding box center [464, 242] width 209 height 233
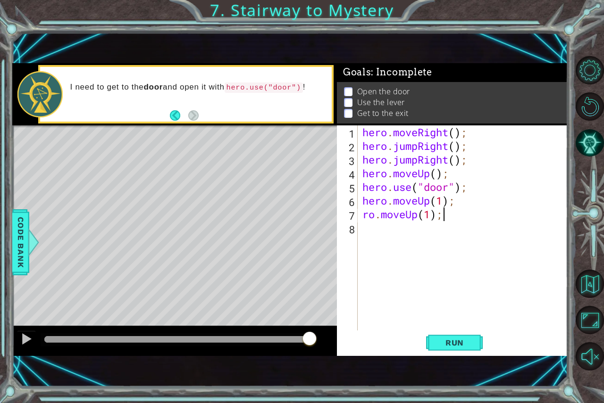
click at [491, 220] on div "hero . moveRight ( ) ; hero . jumpRight ( ) ; hero . jumpRight ( ) ; hero . mov…" at bounding box center [464, 242] width 209 height 233
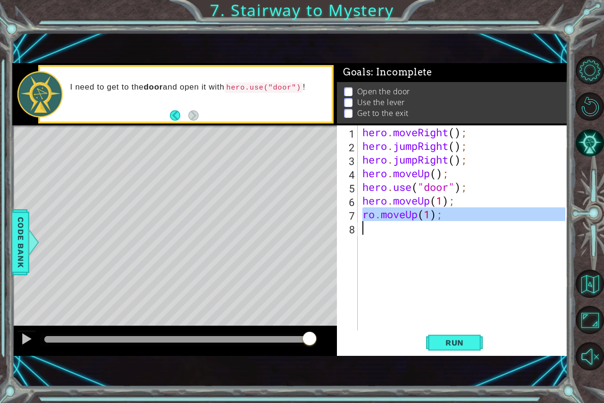
click at [491, 220] on div "hero . moveRight ( ) ; hero . jumpRight ( ) ; hero . jumpRight ( ) ; hero . mov…" at bounding box center [464, 242] width 209 height 233
type textarea "ro.moveUp(1);"
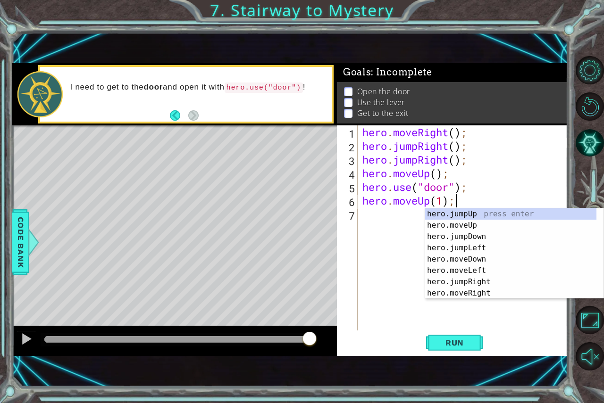
click at [443, 197] on div "hero . moveRight ( ) ; hero . jumpRight ( ) ; hero . jumpRight ( ) ; hero . mov…" at bounding box center [464, 242] width 209 height 233
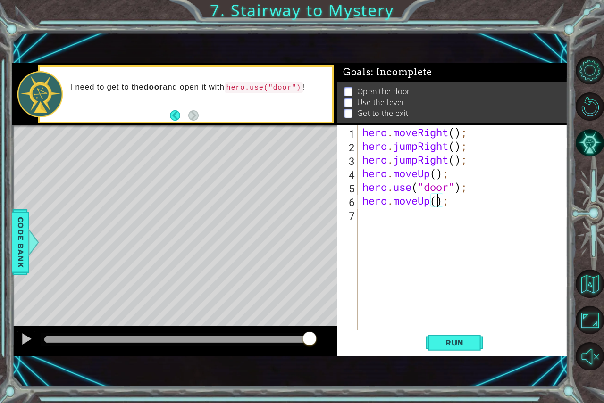
type textarea "hero.moveUp(2);"
click at [370, 212] on div "hero . moveRight ( ) ; hero . jumpRight ( ) ; hero . jumpRight ( ) ; hero . mov…" at bounding box center [464, 242] width 209 height 233
type textarea "h"
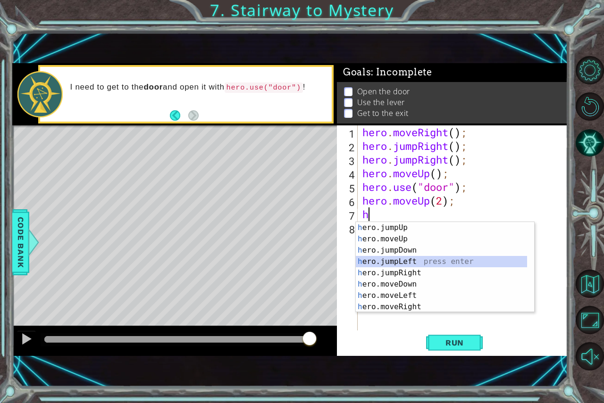
click at [385, 266] on div "h ero.jumpUp press enter h ero.moveUp press enter h ero.jumpDown press enter h …" at bounding box center [441, 278] width 171 height 113
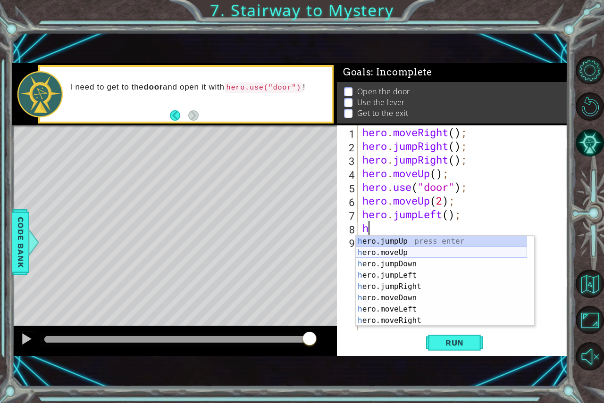
scroll to position [11, 0]
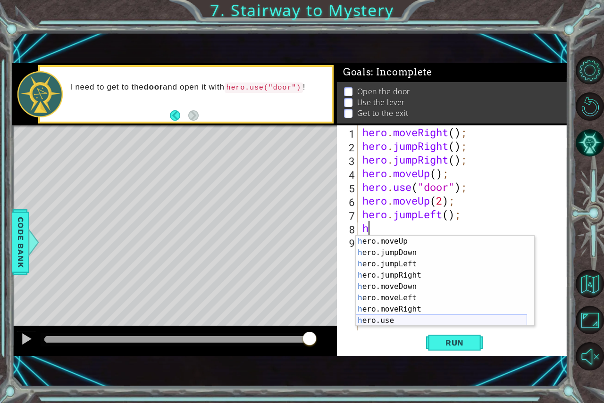
click at [385, 320] on div "h ero.moveUp press enter h ero.jumpDown press enter h ero.jumpLeft press enter …" at bounding box center [441, 292] width 171 height 113
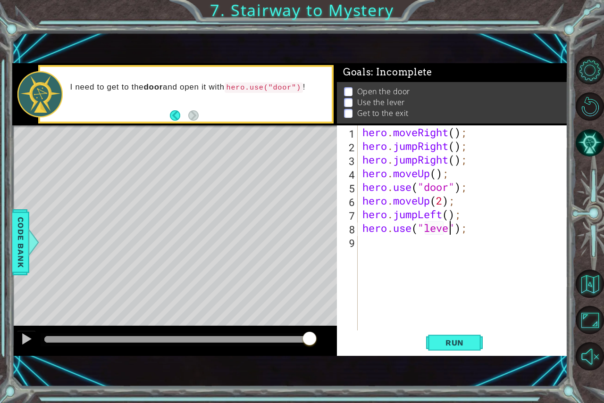
type textarea "hero.use("lever");"
click at [391, 244] on div "hero . moveRight ( ) ; hero . jumpRight ( ) ; hero . jumpRight ( ) ; hero . mov…" at bounding box center [464, 242] width 209 height 233
type textarea "h"
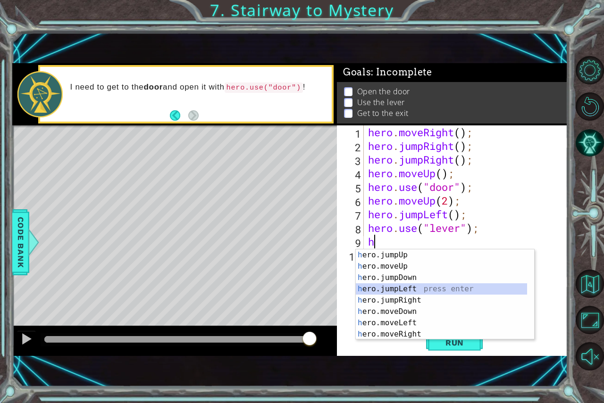
click at [385, 285] on div "h ero.jumpUp press enter h ero.moveUp press enter h ero.jumpDown press enter h …" at bounding box center [441, 306] width 171 height 113
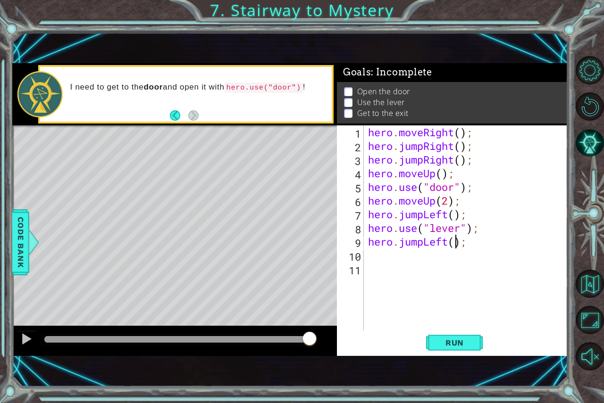
click at [456, 240] on div "hero . moveRight ( ) ; hero . jumpRight ( ) ; hero . jumpRight ( ) ; hero . mov…" at bounding box center [468, 242] width 204 height 233
type textarea "hero.jumpLeft(2);"
click at [382, 258] on div "hero . moveRight ( ) ; hero . jumpRight ( ) ; hero . jumpRight ( ) ; hero . mov…" at bounding box center [468, 242] width 204 height 233
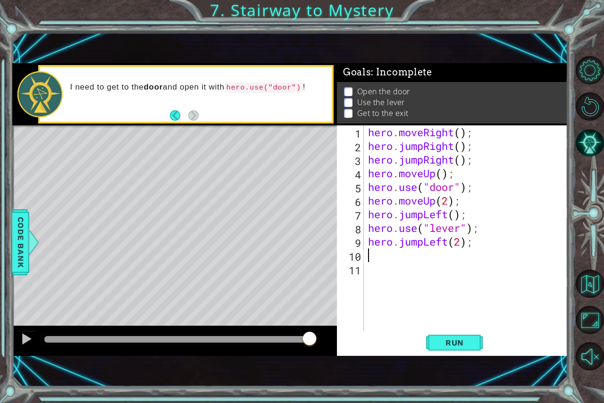
type textarea "h"
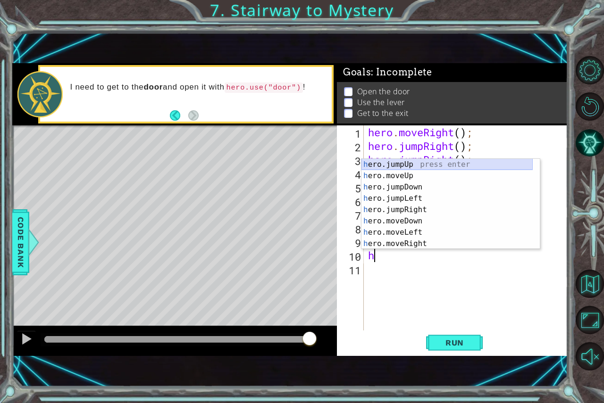
click at [398, 163] on div "h ero.jumpUp press enter h ero.moveUp press enter h ero.jumpDown press enter h …" at bounding box center [446, 215] width 171 height 113
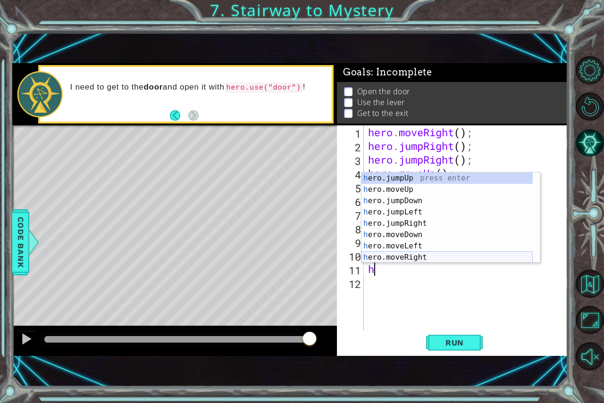
click at [402, 255] on div "h ero.jumpUp press enter h ero.moveUp press enter h ero.jumpDown press enter h …" at bounding box center [446, 229] width 171 height 113
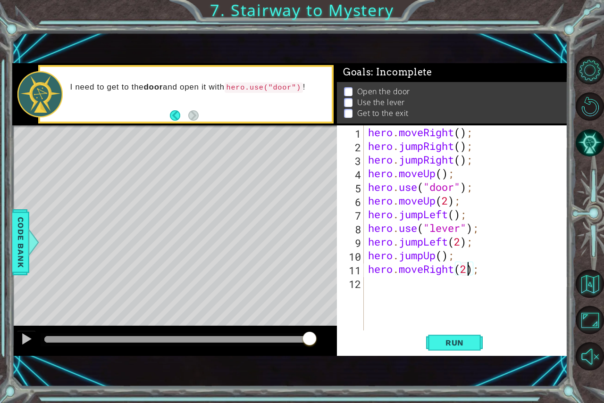
scroll to position [0, 4]
click at [448, 345] on span "Run" at bounding box center [454, 342] width 37 height 9
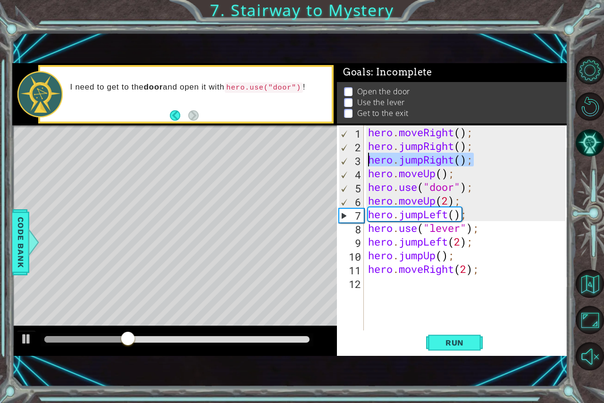
drag, startPoint x: 479, startPoint y: 156, endPoint x: 360, endPoint y: 157, distance: 119.4
click at [360, 157] on div "hero.moveRight(2); 1 2 3 4 5 6 7 8 9 10 11 12 hero . moveRight ( ) ; hero . jum…" at bounding box center [451, 228] width 228 height 205
type textarea "hero.jumpRight();"
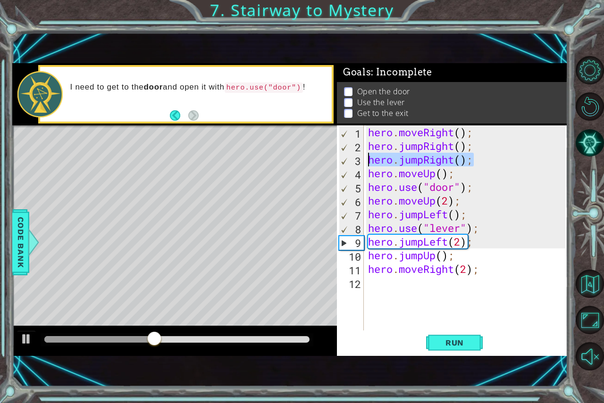
scroll to position [0, 0]
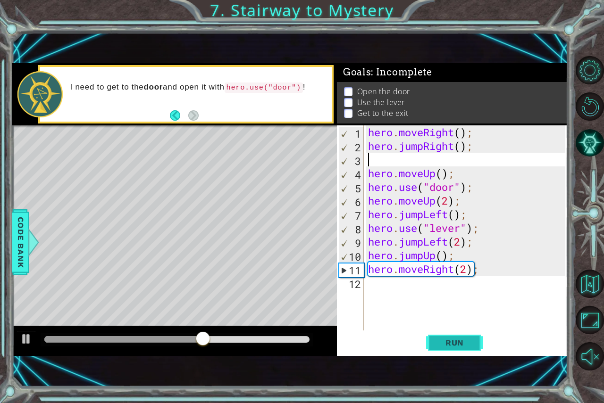
click at [461, 343] on span "Run" at bounding box center [454, 342] width 37 height 9
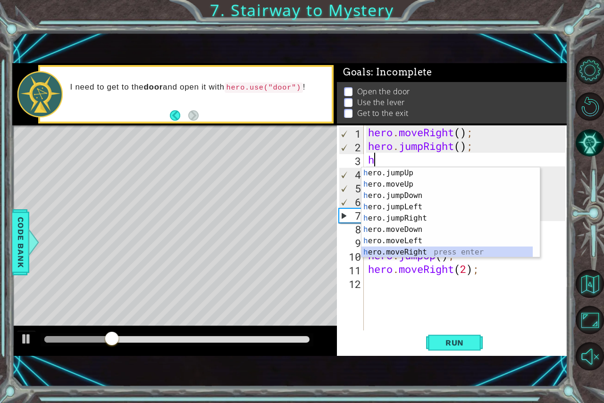
click at [395, 255] on div "h ero.jumpUp press enter h ero.moveUp press enter h ero.jumpDown press enter h …" at bounding box center [446, 223] width 171 height 113
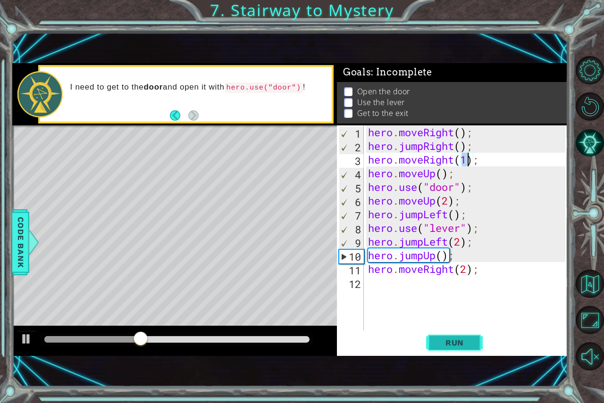
click at [447, 349] on button "Run" at bounding box center [454, 342] width 57 height 23
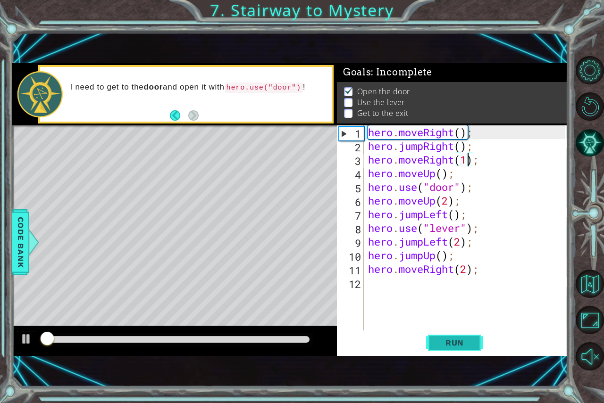
scroll to position [5, 0]
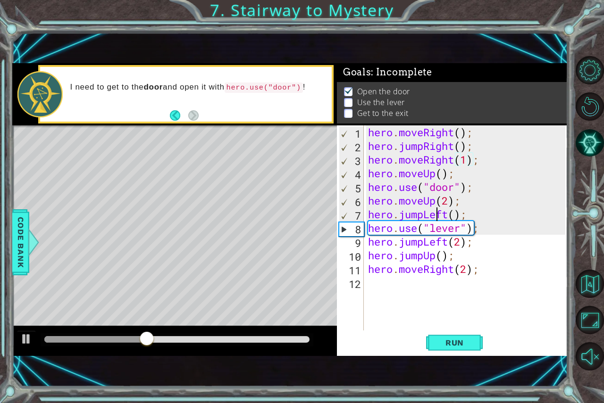
click at [439, 216] on div "hero . moveRight ( ) ; hero . jumpRight ( ) ; hero . moveRight ( 1 ) ; hero . m…" at bounding box center [468, 242] width 204 height 233
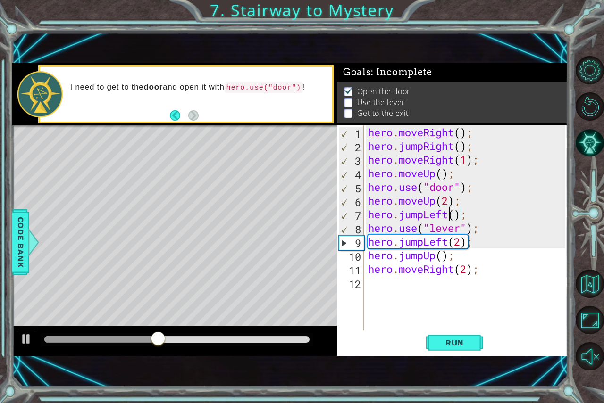
click at [451, 212] on div "hero . moveRight ( ) ; hero . jumpRight ( ) ; hero . moveRight ( 1 ) ; hero . m…" at bounding box center [468, 242] width 204 height 233
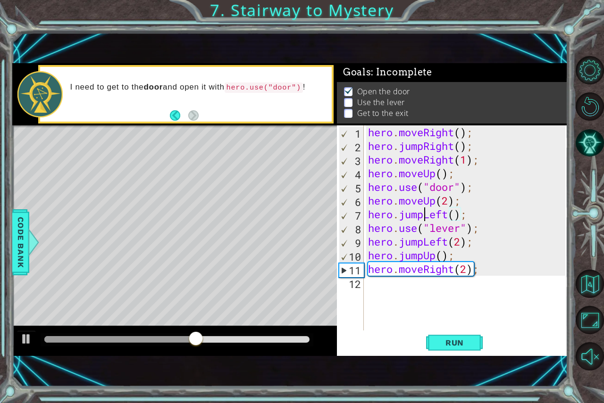
click at [422, 212] on div "hero . moveRight ( ) ; hero . jumpRight ( ) ; hero . moveRight ( 1 ) ; hero . m…" at bounding box center [468, 242] width 204 height 233
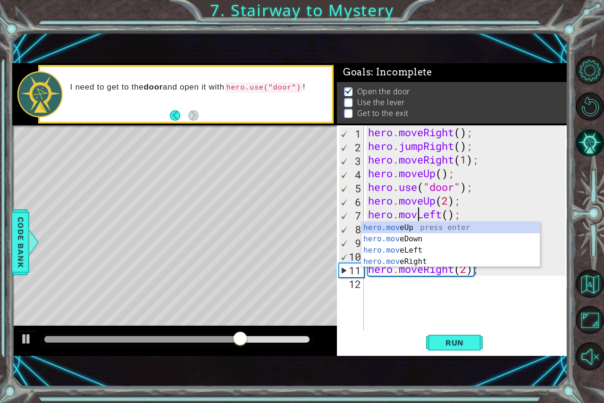
scroll to position [0, 2]
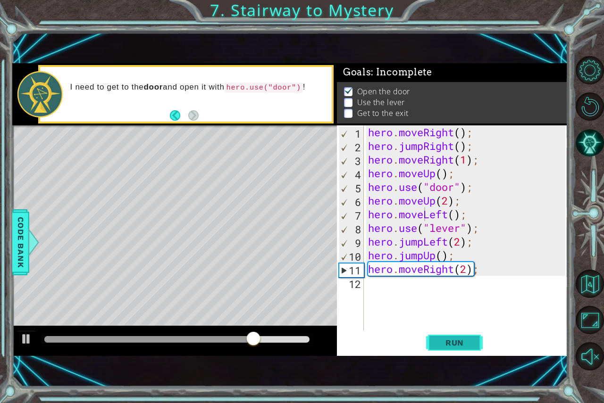
click at [458, 343] on span "Run" at bounding box center [454, 342] width 37 height 9
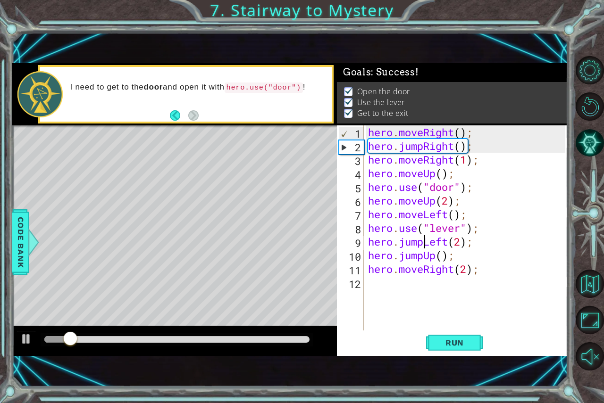
click at [424, 241] on div "hero . moveRight ( ) ; hero . jumpRight ( ) ; hero . moveRight ( 1 ) ; hero . m…" at bounding box center [468, 242] width 204 height 233
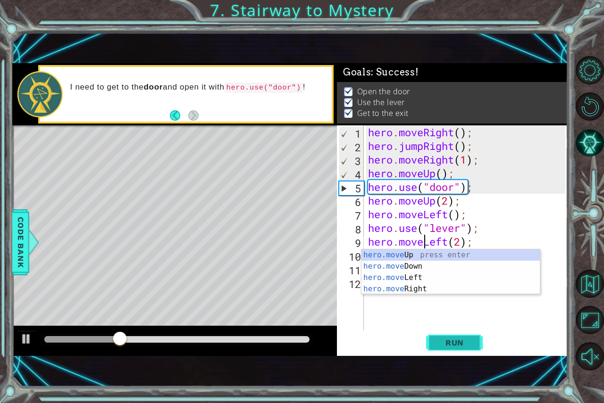
type textarea "hero.moveLeft(2);"
click at [454, 352] on button "Run" at bounding box center [454, 342] width 57 height 23
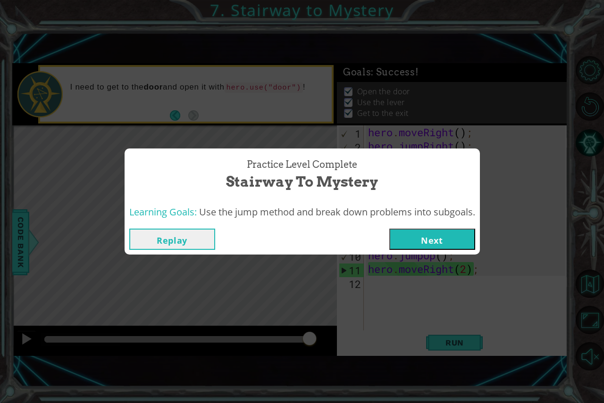
click at [416, 235] on button "Next" at bounding box center [432, 239] width 86 height 21
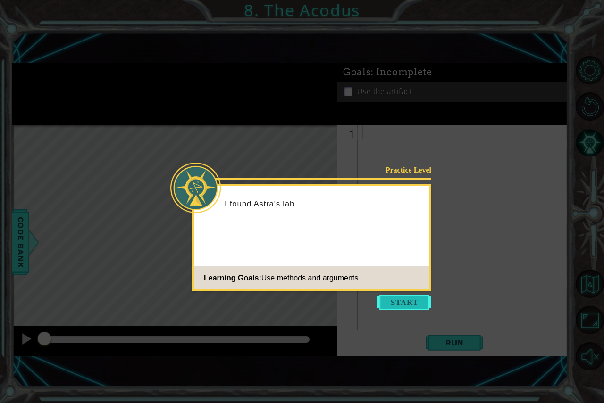
click at [390, 301] on button "Start" at bounding box center [404, 302] width 54 height 15
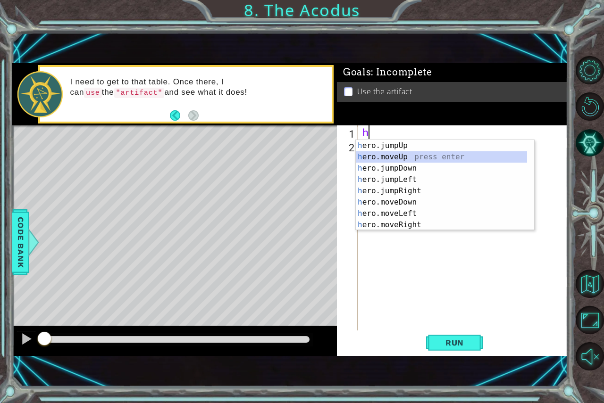
click at [390, 154] on div "h ero.jumpUp press enter h ero.moveUp press enter h ero.jumpDown press enter h …" at bounding box center [441, 196] width 171 height 113
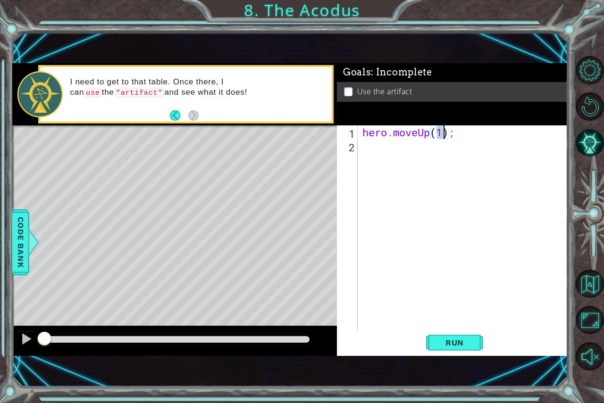
type textarea "hero.moveUp(2);"
click at [390, 154] on div "hero . moveUp ( 2 ) ;" at bounding box center [464, 242] width 209 height 233
type textarea "h"
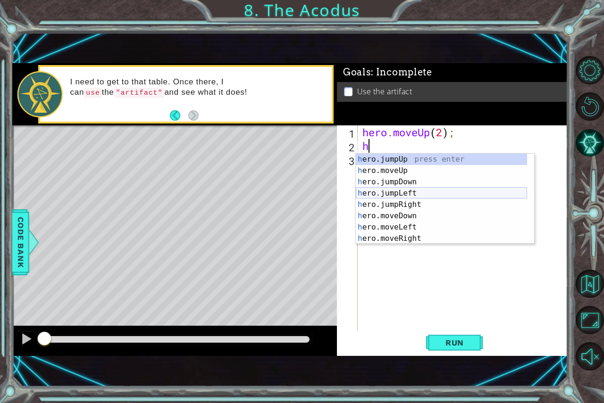
click at [394, 193] on div "h ero.jumpUp press enter h ero.moveUp press enter h ero.jumpDown press enter h …" at bounding box center [441, 210] width 171 height 113
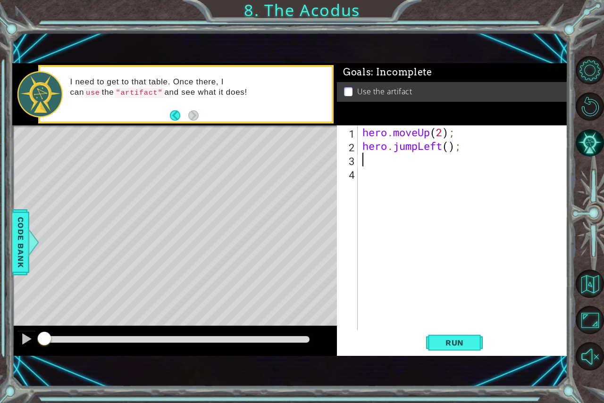
type textarea "h"
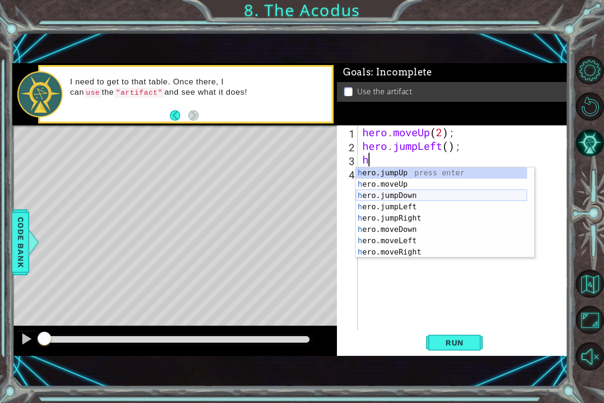
click at [382, 198] on div "h ero.jumpUp press enter h ero.moveUp press enter h ero.jumpDown press enter h …" at bounding box center [441, 223] width 171 height 113
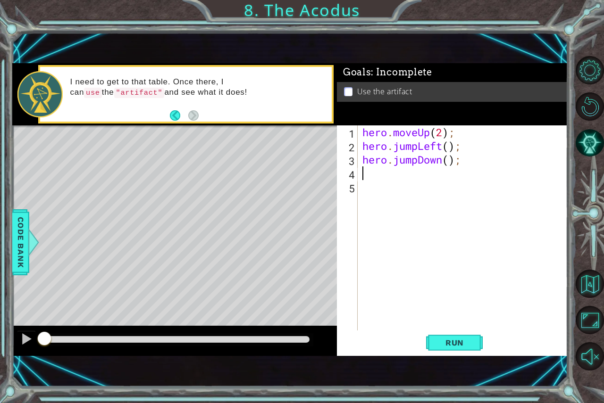
type textarea "h"
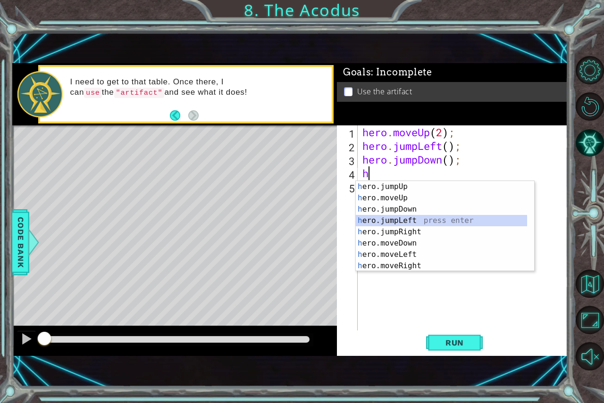
click at [382, 223] on div "h ero.jumpUp press enter h ero.moveUp press enter h ero.jumpDown press enter h …" at bounding box center [441, 237] width 171 height 113
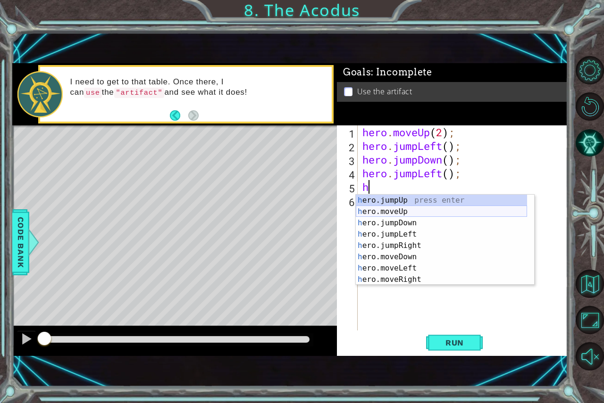
click at [372, 210] on div "h ero.jumpUp press enter h ero.moveUp press enter h ero.jumpDown press enter h …" at bounding box center [441, 251] width 171 height 113
type textarea "hero.moveUp(1);"
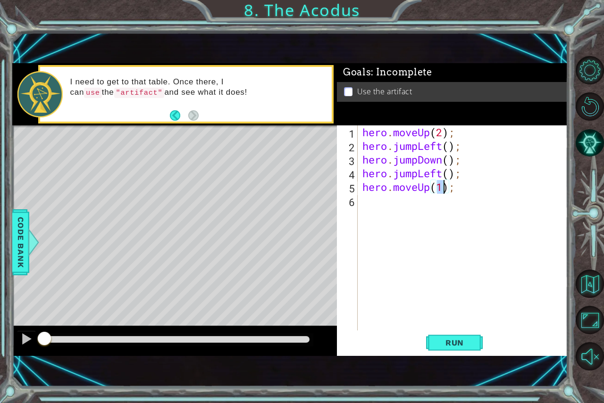
scroll to position [0, 3]
click at [399, 200] on div "hero . moveUp ( 2 ) ; hero . jumpLeft ( ) ; hero . jumpDown ( ) ; hero . jumpLe…" at bounding box center [464, 242] width 209 height 233
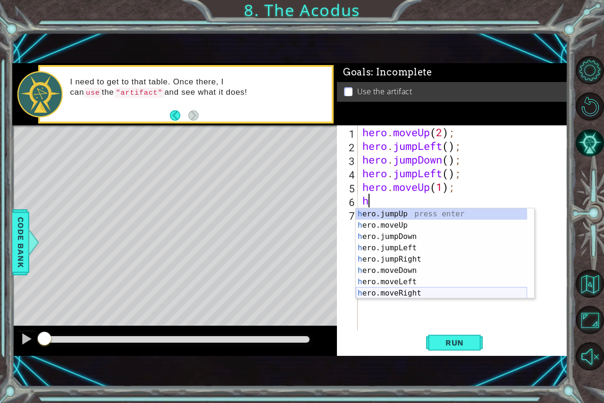
click at [394, 291] on div "h ero.jumpUp press enter h ero.moveUp press enter h ero.jumpDown press enter h …" at bounding box center [441, 265] width 171 height 113
type textarea "hero.moveRight(1);"
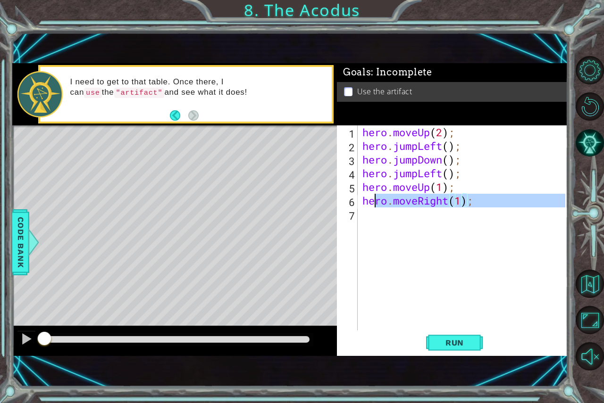
click at [377, 221] on div "hero . moveUp ( 2 ) ; hero . jumpLeft ( ) ; hero . jumpDown ( ) ; hero . jumpLe…" at bounding box center [464, 242] width 209 height 233
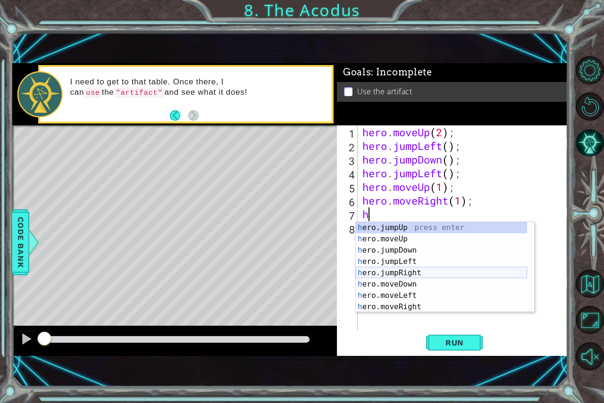
scroll to position [11, 0]
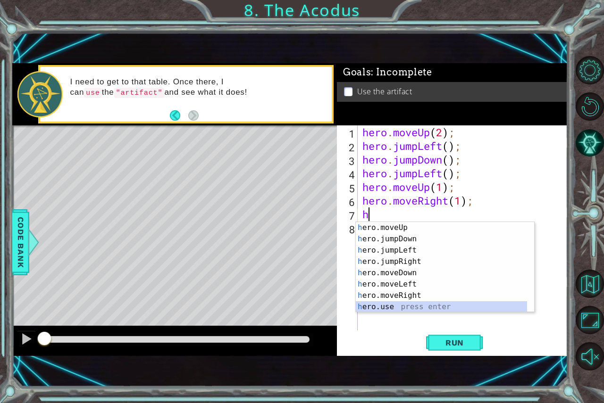
click at [390, 304] on div "h ero.moveUp press enter h ero.jumpDown press enter h ero.jumpLeft press enter …" at bounding box center [441, 278] width 171 height 113
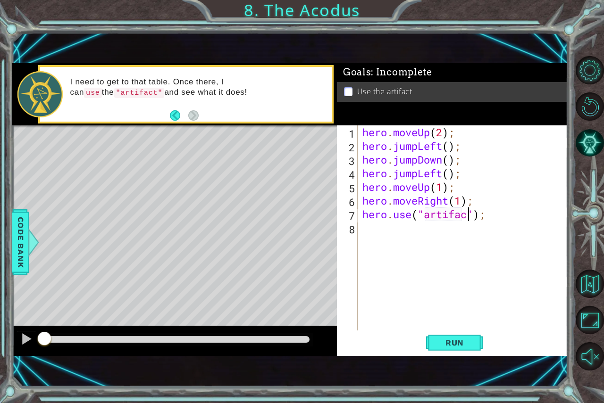
scroll to position [0, 5]
click at [439, 346] on span "Run" at bounding box center [454, 342] width 37 height 9
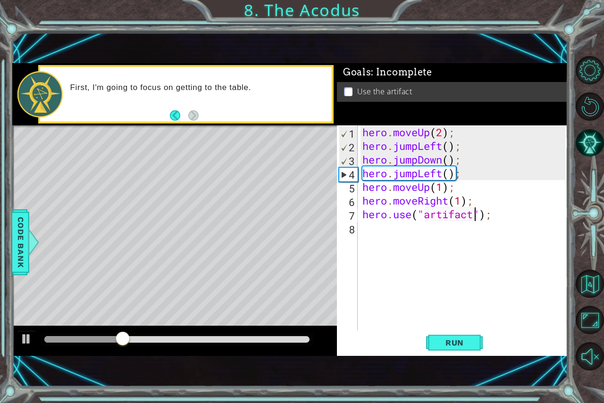
click at [418, 143] on div "hero . moveUp ( 2 ) ; hero . jumpLeft ( ) ; hero . jumpDown ( ) ; hero . jumpLe…" at bounding box center [464, 242] width 209 height 233
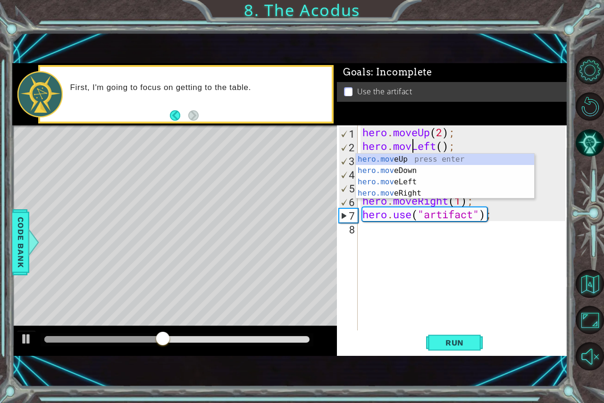
scroll to position [0, 2]
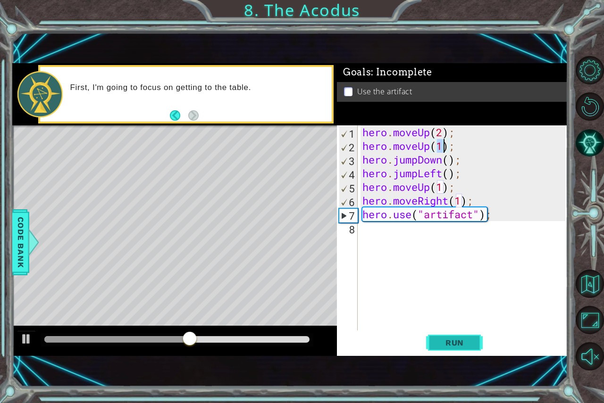
type textarea "hero.moveUp(1);"
click at [452, 342] on span "Run" at bounding box center [454, 342] width 37 height 9
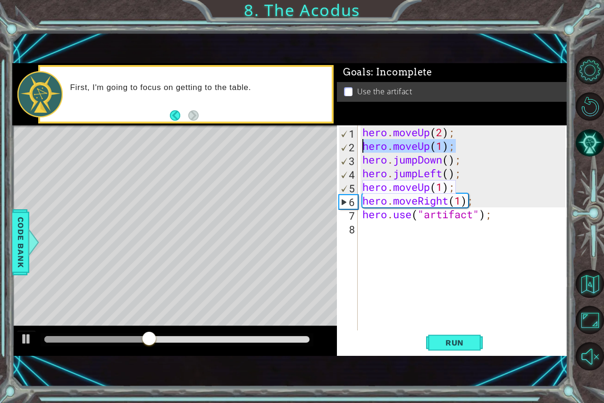
drag, startPoint x: 496, startPoint y: 147, endPoint x: 357, endPoint y: 144, distance: 139.2
click at [357, 144] on div "hero.moveUp(1); 1 2 3 4 5 6 7 8 hero . moveUp ( 2 ) ; hero . moveUp ( 1 ) ; her…" at bounding box center [451, 228] width 228 height 205
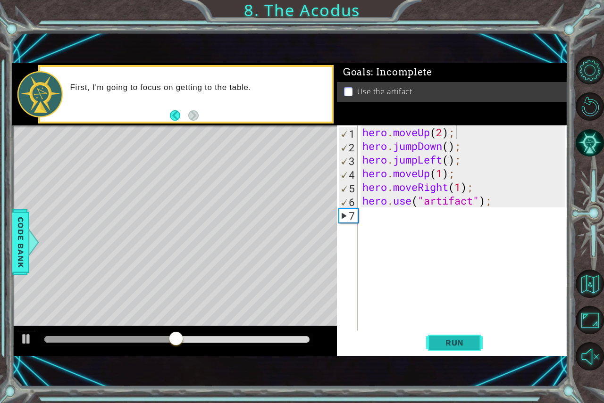
click at [461, 348] on button "Run" at bounding box center [454, 342] width 57 height 23
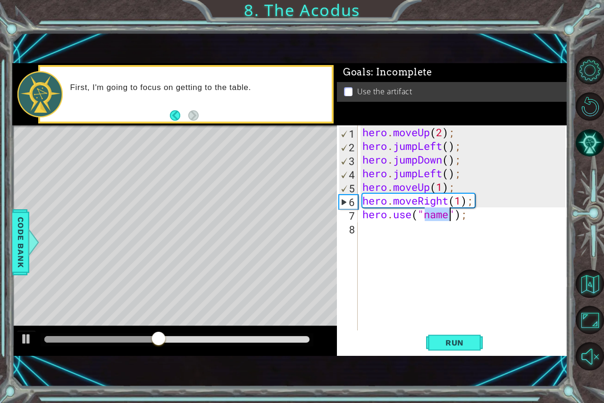
type textarea "h"
click at [418, 146] on div "hero . moveUp ( 2 ) ; hero . jumpLeft ( ) ; hero . jumpDown ( ) ; hero . jumpLe…" at bounding box center [464, 242] width 209 height 233
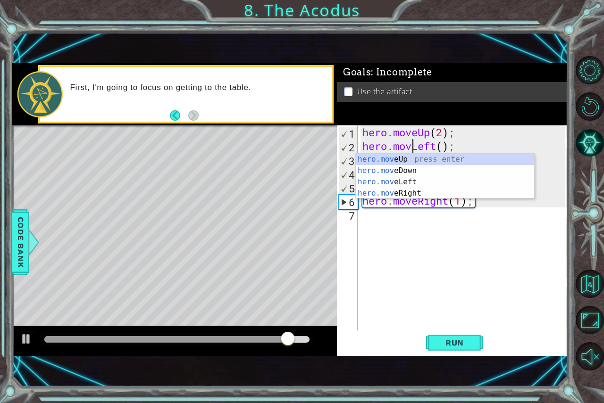
scroll to position [0, 2]
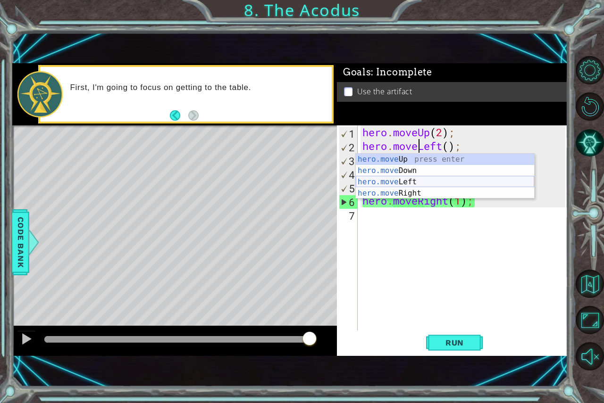
click at [415, 184] on div "hero.move Up press enter hero.move Down press enter hero.move Left press enter …" at bounding box center [445, 188] width 178 height 68
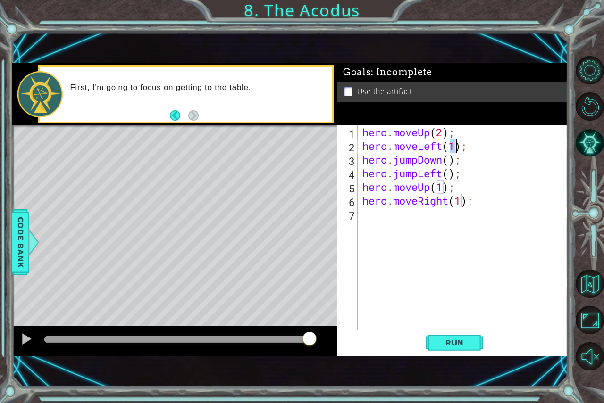
click at [417, 159] on div "hero . moveUp ( 2 ) ; hero . moveLeft ( 1 ) ; hero . jumpDown ( ) ; hero . jump…" at bounding box center [464, 242] width 209 height 233
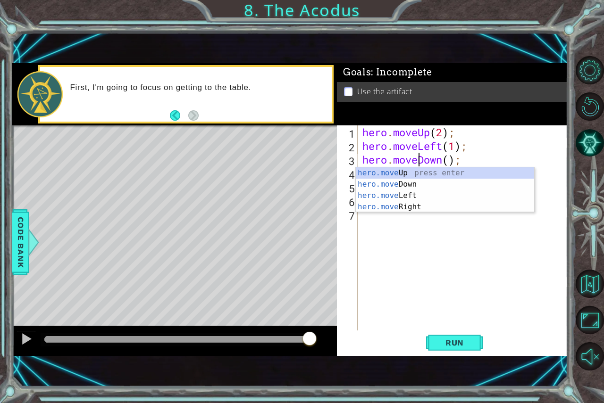
click at [447, 159] on div "hero . moveUp ( 2 ) ; hero . moveLeft ( 1 ) ; hero . moveDown ( ) ; hero . jump…" at bounding box center [464, 242] width 209 height 233
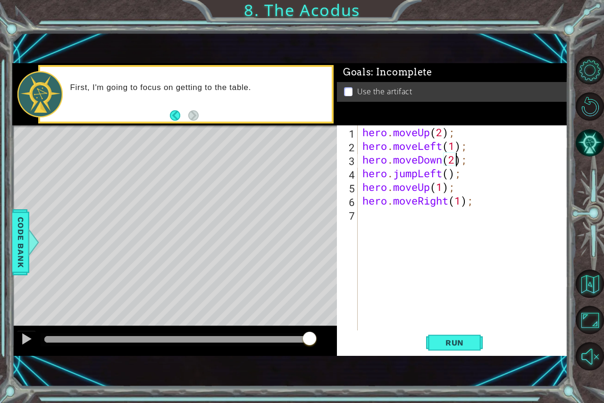
scroll to position [0, 4]
click at [441, 189] on div "hero . moveUp ( 2 ) ; hero . moveLeft ( 1 ) ; hero . moveDown ( 2 ) ; hero . ju…" at bounding box center [464, 242] width 209 height 233
click at [461, 200] on div "hero . moveUp ( 2 ) ; hero . moveLeft ( 1 ) ; hero . moveDown ( 2 ) ; hero . ju…" at bounding box center [464, 242] width 209 height 233
type textarea "hero.moveRight(1);"
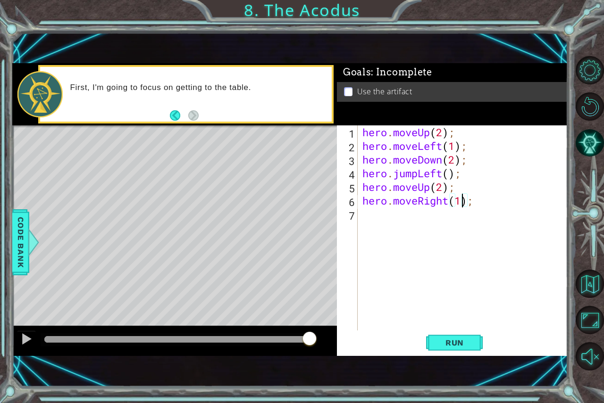
click at [422, 215] on div "hero . moveUp ( 2 ) ; hero . moveLeft ( 1 ) ; hero . moveDown ( 2 ) ; hero . ju…" at bounding box center [464, 242] width 209 height 233
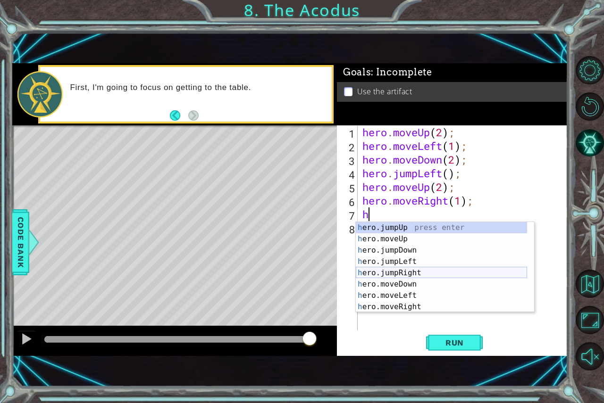
scroll to position [11, 0]
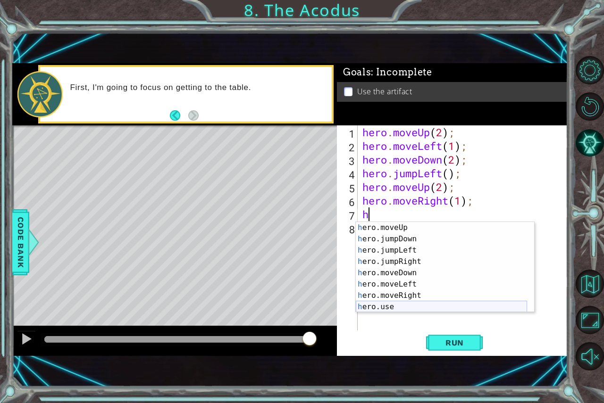
click at [376, 310] on div "h ero.moveUp press enter h ero.jumpDown press enter h ero.jumpLeft press enter …" at bounding box center [441, 278] width 171 height 113
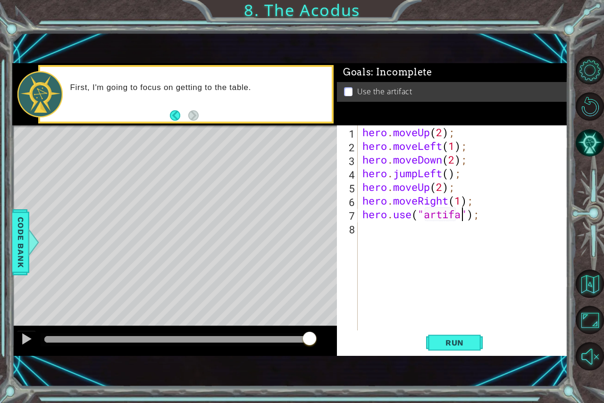
scroll to position [0, 5]
type textarea "hero.use("artifact");"
click at [450, 343] on span "Run" at bounding box center [454, 342] width 37 height 9
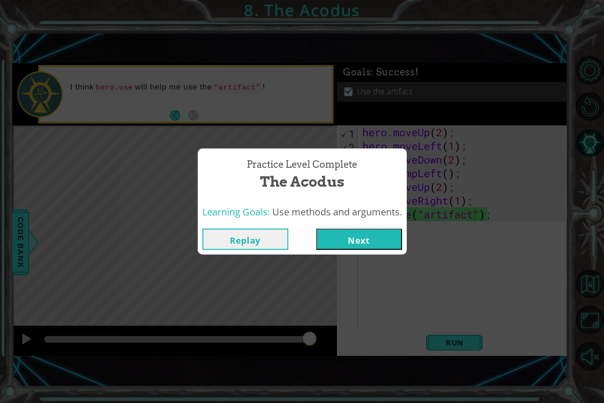
click at [364, 238] on button "Next" at bounding box center [359, 239] width 86 height 21
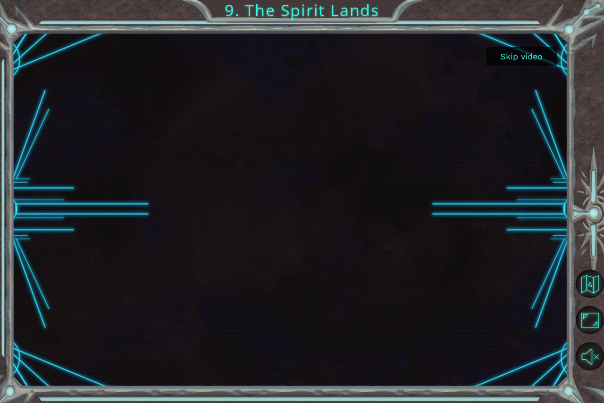
click at [529, 58] on button "Skip video" at bounding box center [521, 56] width 71 height 18
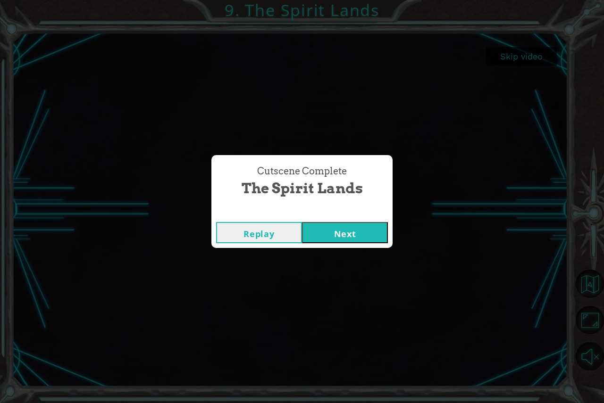
click at [347, 234] on button "Next" at bounding box center [345, 232] width 86 height 21
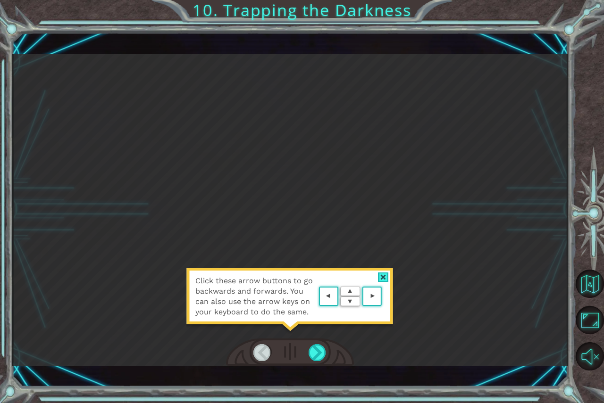
click at [385, 280] on div at bounding box center [383, 278] width 11 height 10
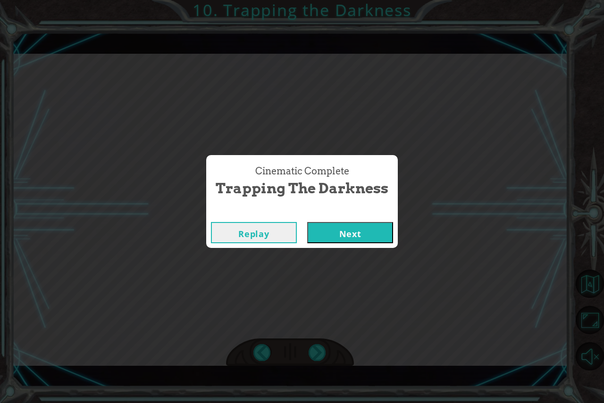
click at [335, 232] on button "Next" at bounding box center [350, 232] width 86 height 21
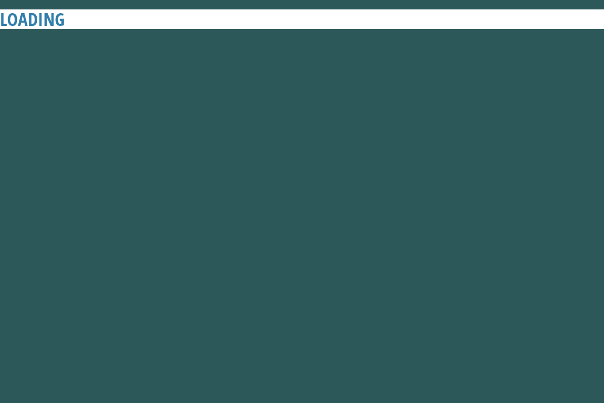
click at [335, 232] on button "Next" at bounding box center [350, 232] width 86 height 21
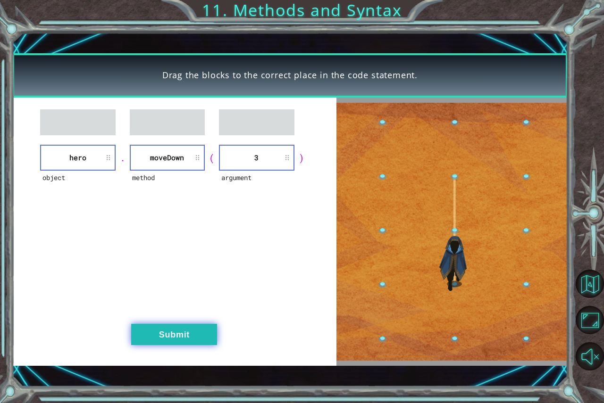
click at [186, 332] on button "Submit" at bounding box center [174, 334] width 86 height 21
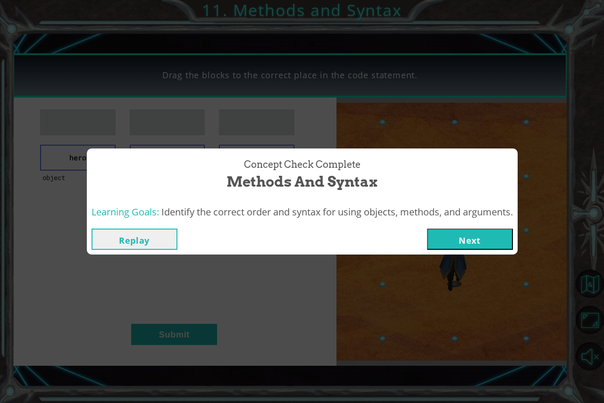
click at [448, 235] on button "Next" at bounding box center [470, 239] width 86 height 21
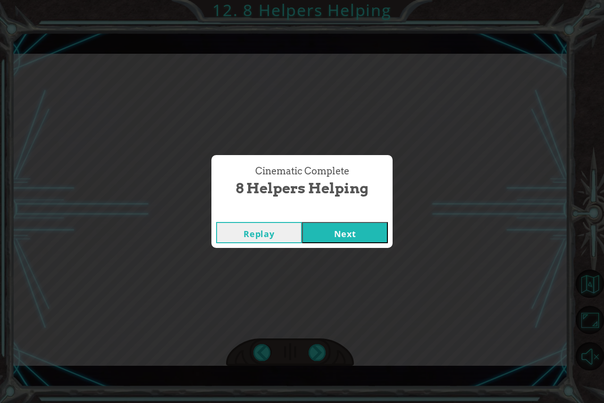
click at [343, 227] on button "Next" at bounding box center [345, 232] width 86 height 21
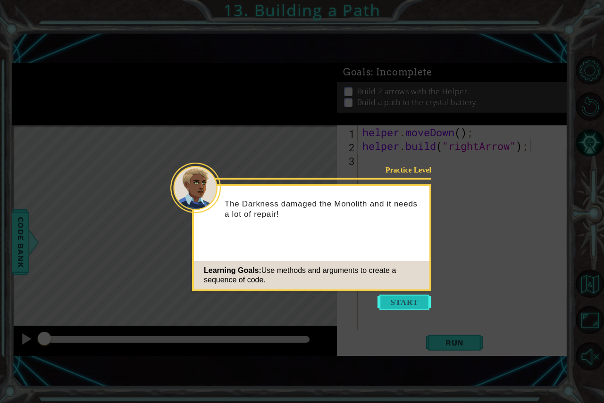
click at [406, 300] on button "Start" at bounding box center [404, 302] width 54 height 15
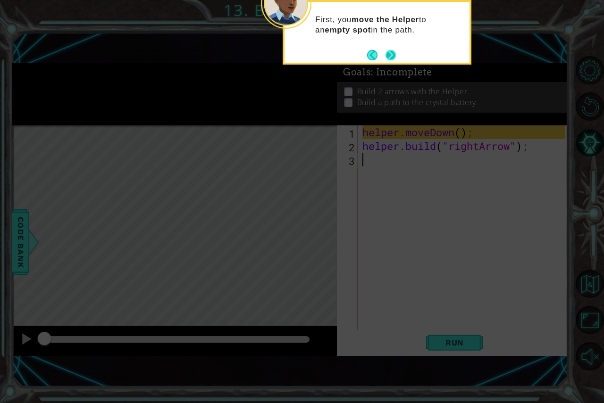
click at [394, 57] on button "Next" at bounding box center [390, 55] width 10 height 10
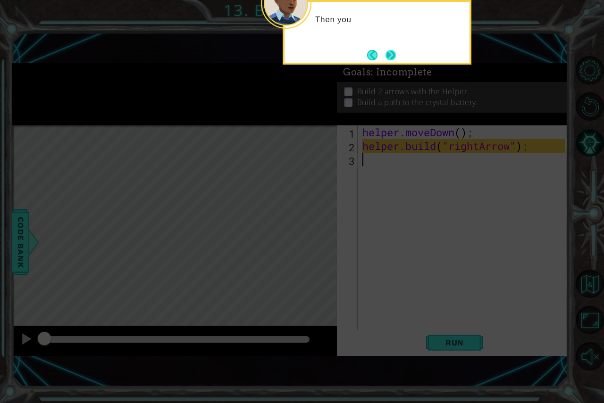
click at [392, 50] on button "Next" at bounding box center [390, 55] width 11 height 11
